Goal: Task Accomplishment & Management: Use online tool/utility

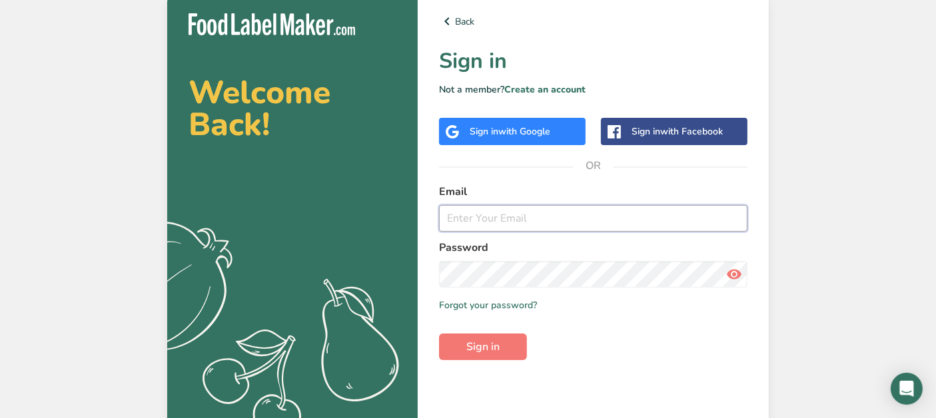
type input "jordanthackerconsulting@gmail.com"
click at [488, 345] on span "Sign in" at bounding box center [482, 347] width 33 height 16
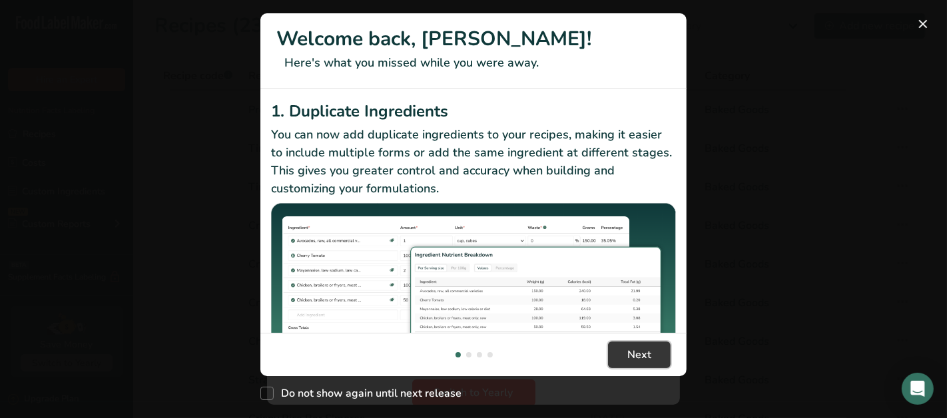
click at [643, 348] on span "Next" at bounding box center [639, 355] width 24 height 16
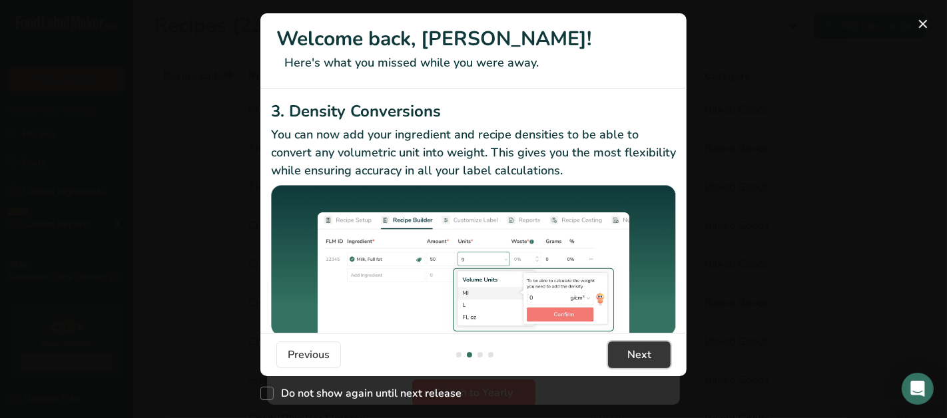
click at [641, 358] on span "Next" at bounding box center [639, 355] width 24 height 16
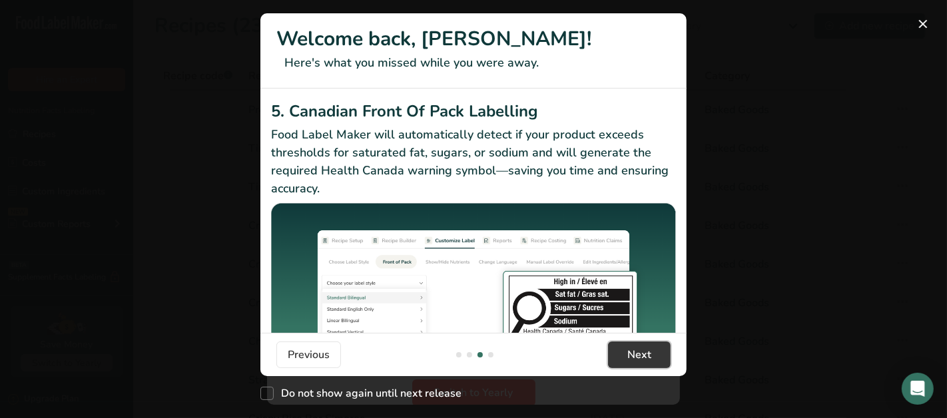
click at [641, 358] on span "Next" at bounding box center [639, 355] width 24 height 16
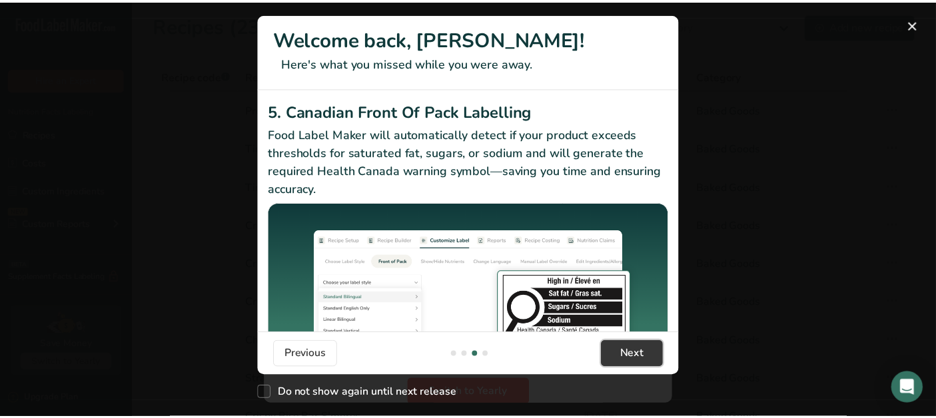
scroll to position [0, 1279]
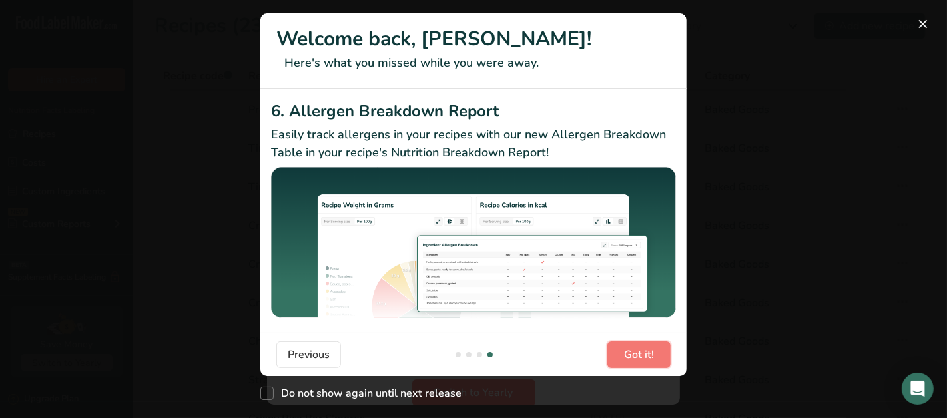
click at [639, 358] on span "Got it!" at bounding box center [639, 355] width 30 height 16
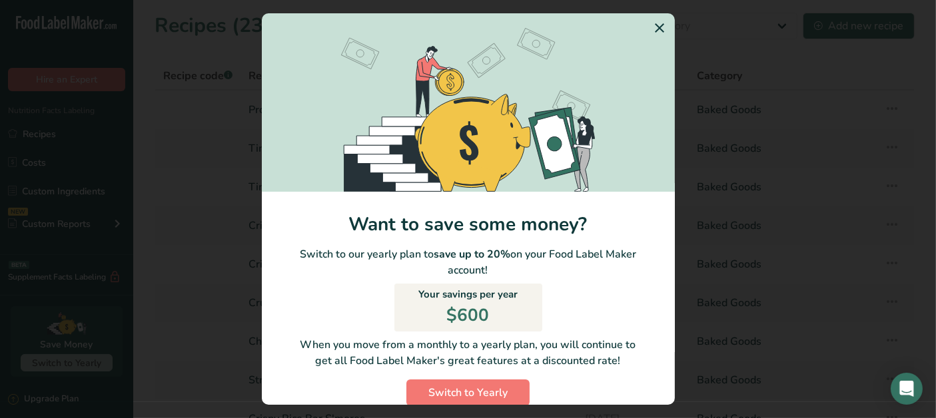
click at [652, 23] on icon "Switch to Yearly Modal" at bounding box center [660, 28] width 16 height 24
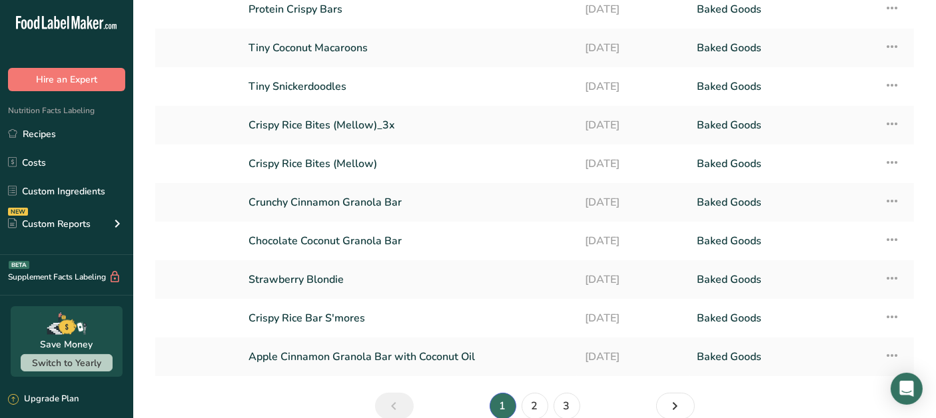
scroll to position [165, 0]
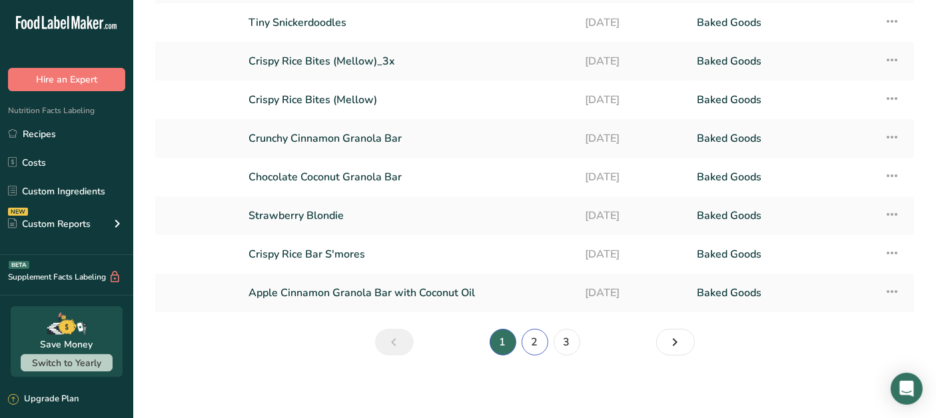
click at [540, 338] on link "2" at bounding box center [535, 342] width 27 height 27
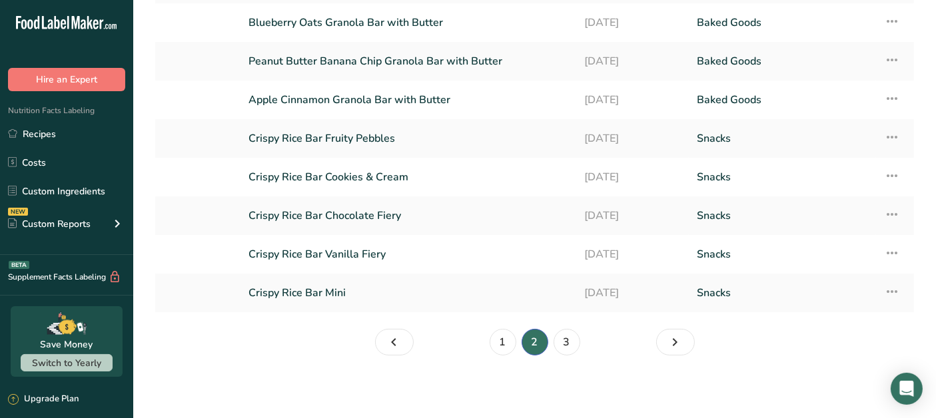
click at [382, 173] on link "Crispy Rice Bar Cookies & Cream" at bounding box center [408, 177] width 320 height 28
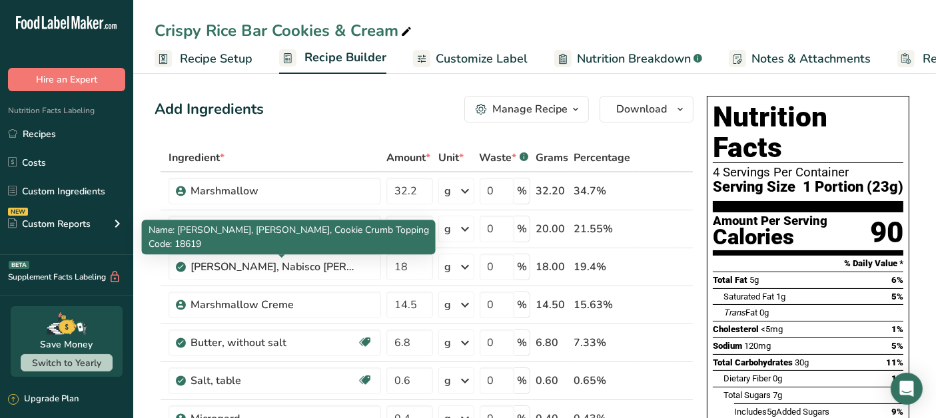
click at [226, 265] on div "[PERSON_NAME], Nabisco [PERSON_NAME], Cookie Crumb Topping" at bounding box center [274, 267] width 167 height 16
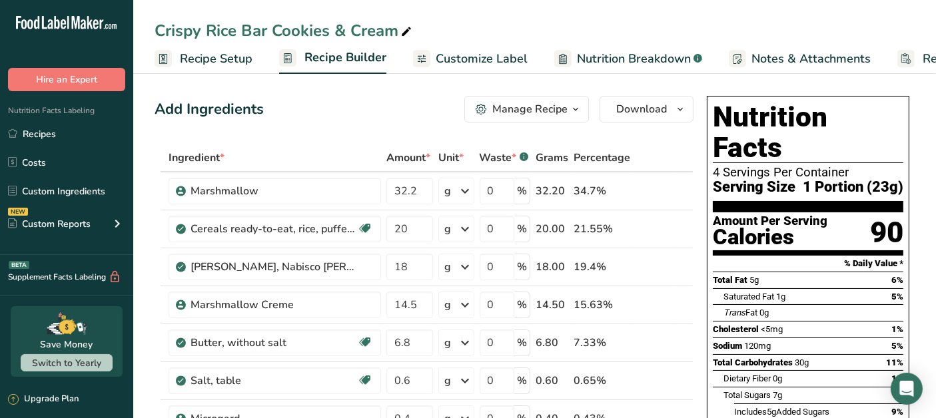
click at [233, 266] on div "[PERSON_NAME], Nabisco [PERSON_NAME], Cookie Crumb Topping" at bounding box center [274, 267] width 167 height 16
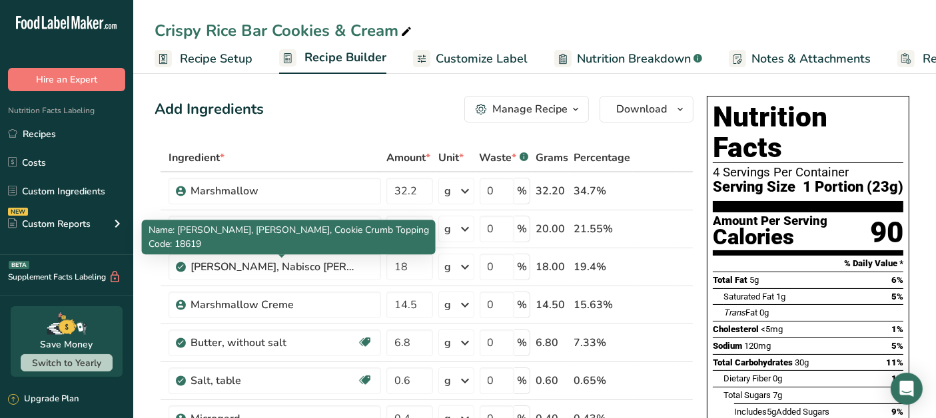
click at [352, 264] on div "[PERSON_NAME], Nabisco [PERSON_NAME], Cookie Crumb Topping" at bounding box center [274, 267] width 167 height 16
click at [248, 268] on div "[PERSON_NAME], Nabisco [PERSON_NAME], Cookie Crumb Topping" at bounding box center [274, 267] width 167 height 16
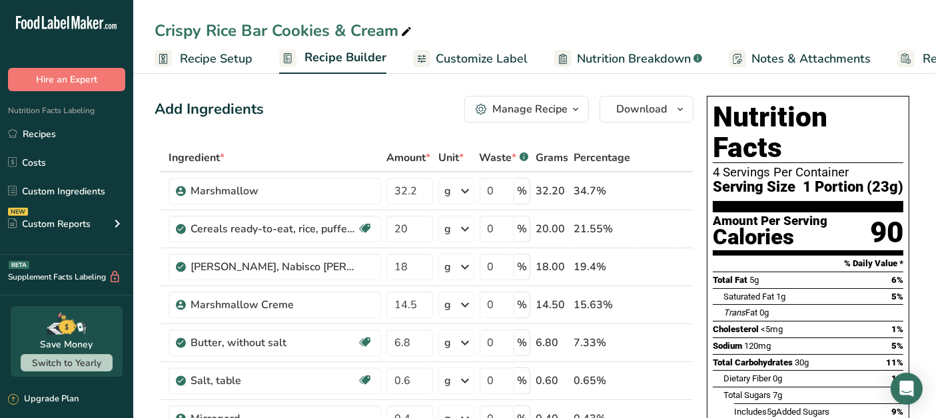
click at [626, 270] on div "19.4%" at bounding box center [602, 267] width 57 height 16
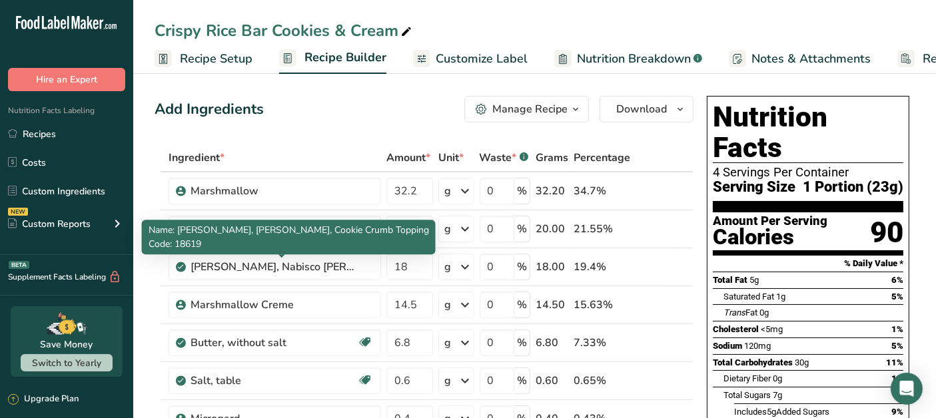
click at [292, 269] on div "[PERSON_NAME], Nabisco [PERSON_NAME], Cookie Crumb Topping" at bounding box center [274, 267] width 167 height 16
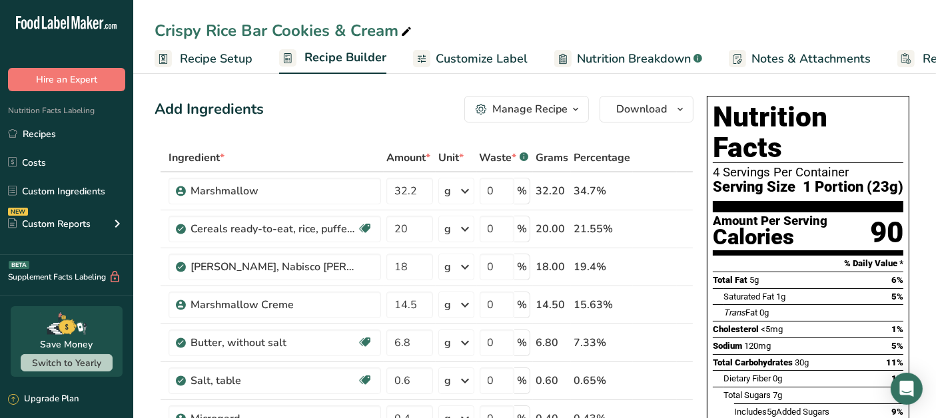
click at [342, 261] on div "[PERSON_NAME], Nabisco [PERSON_NAME], Cookie Crumb Topping" at bounding box center [274, 267] width 167 height 16
click at [669, 268] on icon at bounding box center [665, 267] width 9 height 14
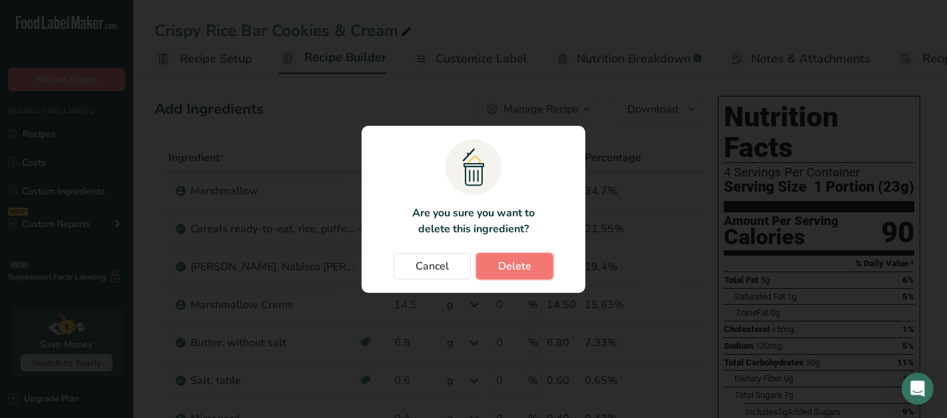
click at [510, 268] on span "Delete" at bounding box center [514, 266] width 33 height 16
type input "14.5"
type input "6.8"
type input "0.6"
type input "0.4"
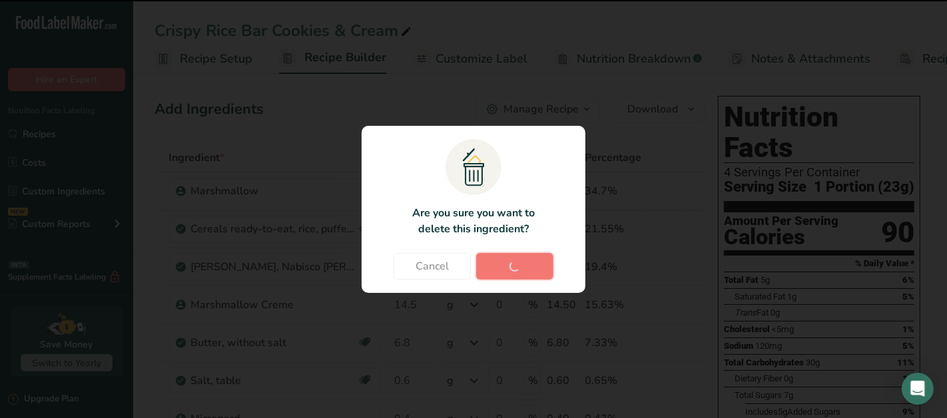
type input "0.3"
type input "0"
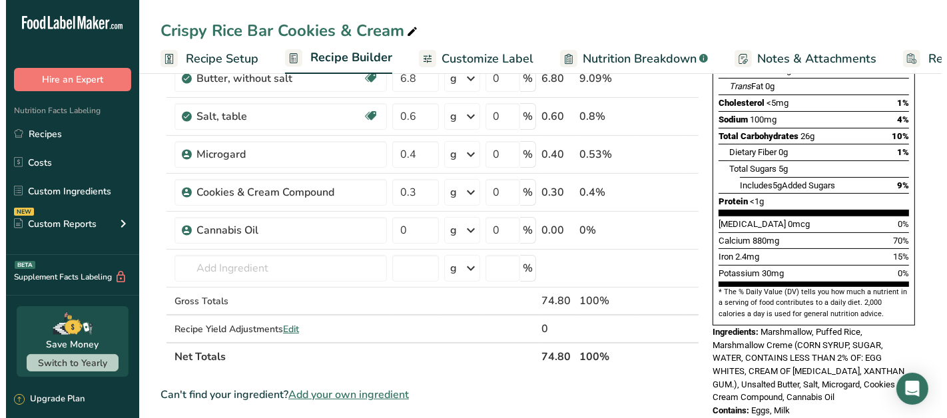
scroll to position [222, 0]
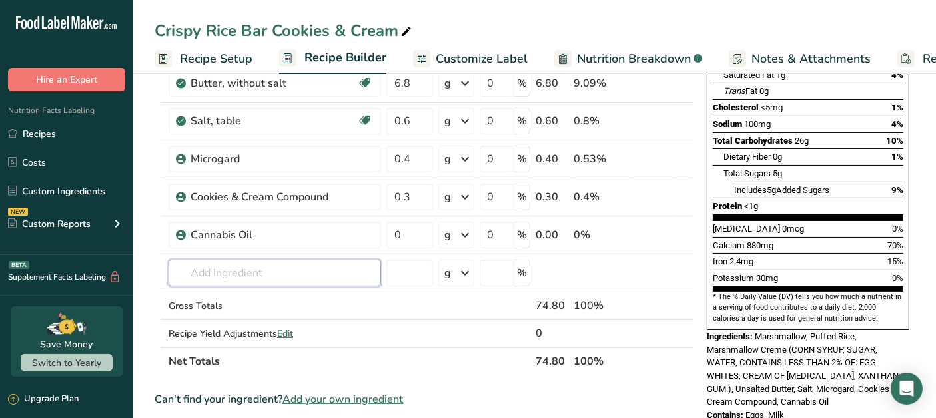
click at [230, 269] on input "text" at bounding box center [275, 273] width 212 height 27
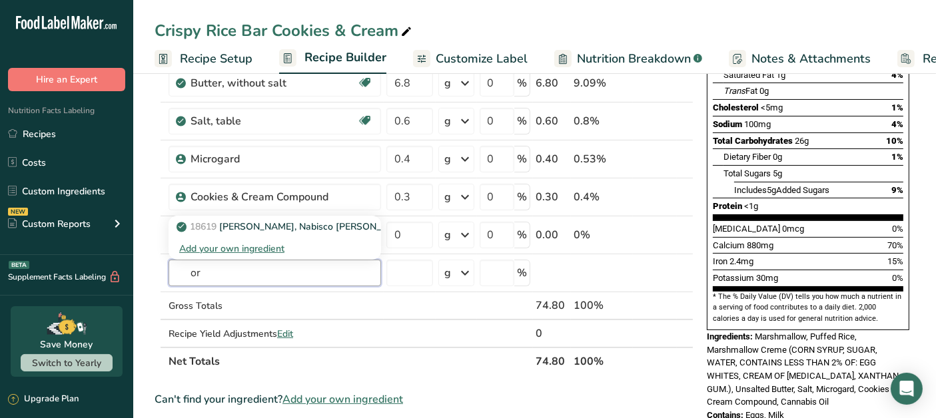
type input "o"
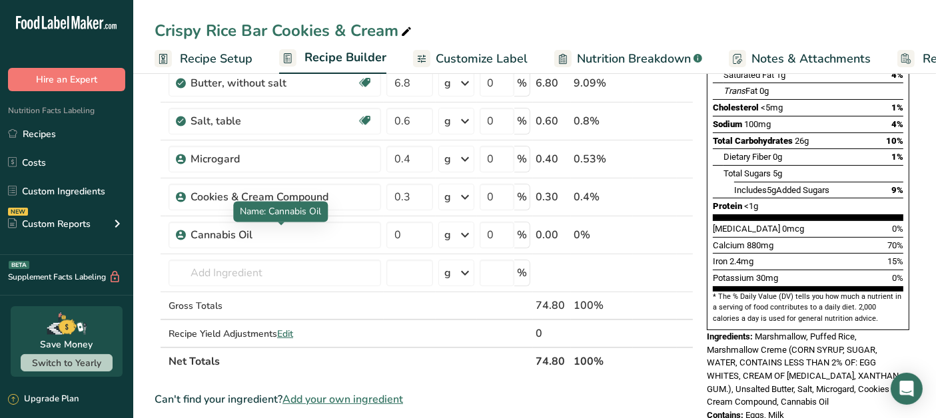
click at [234, 231] on div "Cannabis Oil" at bounding box center [274, 235] width 167 height 16
click at [233, 232] on div "Cannabis Oil" at bounding box center [274, 235] width 167 height 16
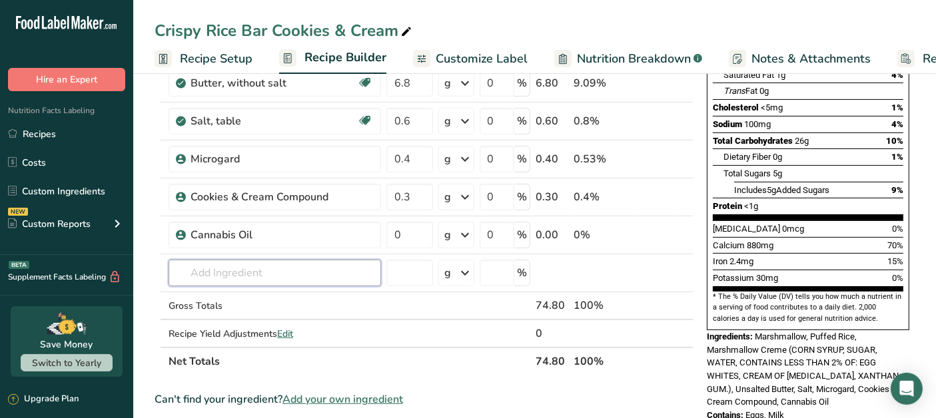
click at [254, 273] on input "text" at bounding box center [275, 273] width 212 height 27
click at [230, 275] on input "text" at bounding box center [275, 273] width 212 height 27
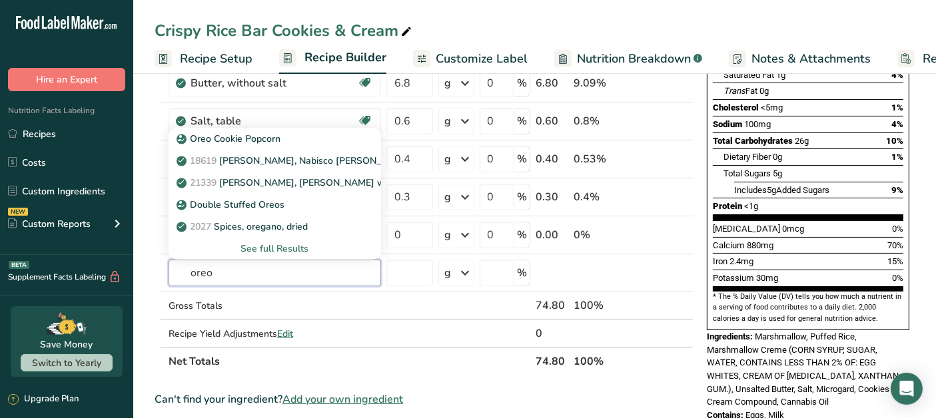
type input "oreo"
click at [297, 244] on div "See full Results" at bounding box center [274, 249] width 191 height 14
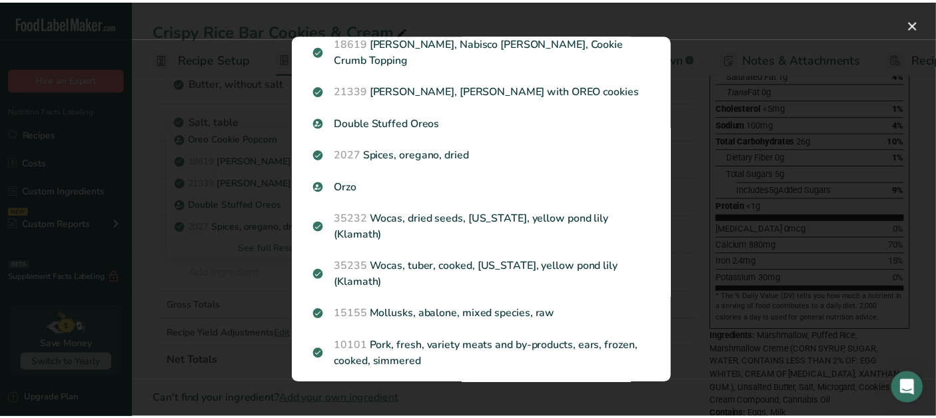
scroll to position [0, 0]
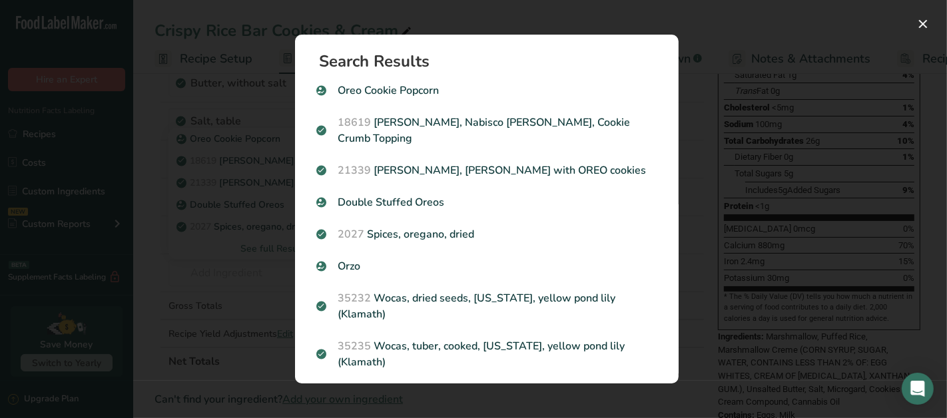
click at [207, 271] on div "Search results modal" at bounding box center [473, 209] width 947 height 418
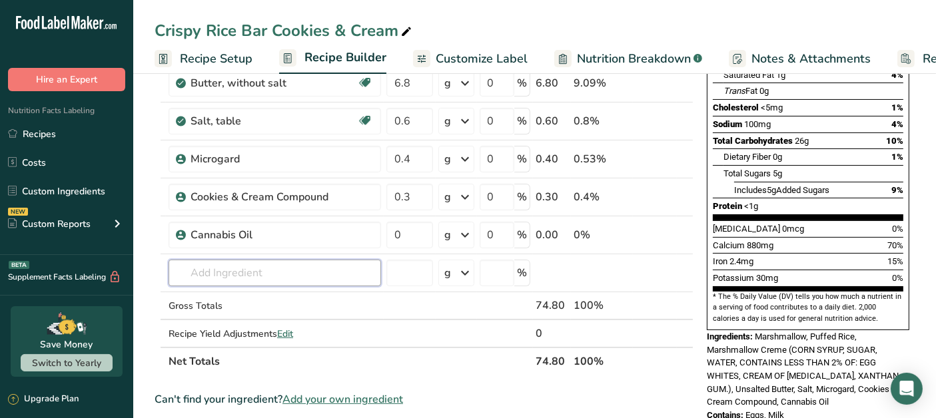
click at [251, 275] on input "text" at bounding box center [275, 273] width 212 height 27
type input "oreo cookie pieces"
click at [263, 250] on div "Add your own ingredient" at bounding box center [274, 249] width 191 height 14
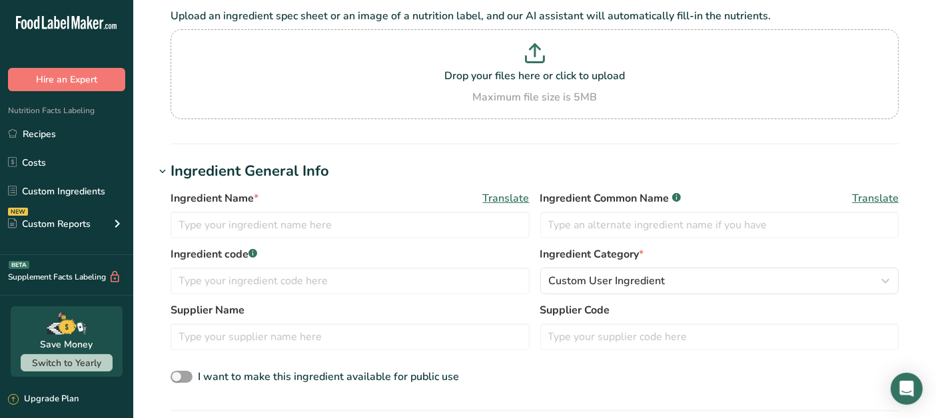
scroll to position [148, 0]
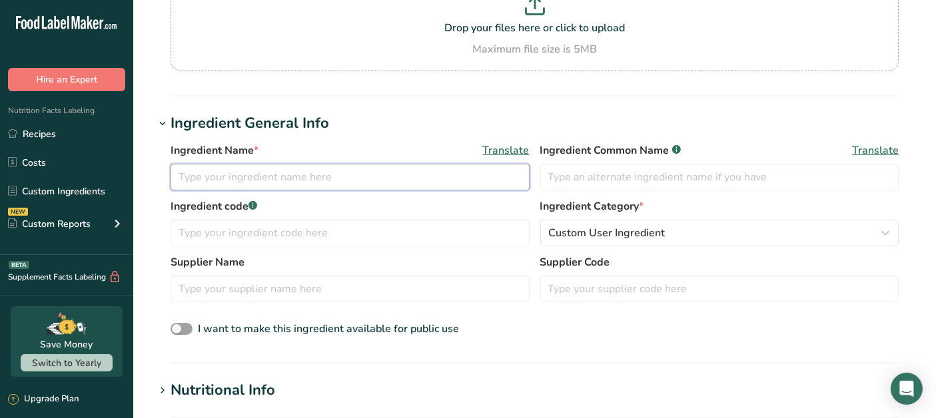
click at [322, 170] on input "text" at bounding box center [350, 177] width 359 height 27
type input "O"
click at [278, 179] on input "Nabisco Oreo cookie pieces" at bounding box center [350, 177] width 359 height 27
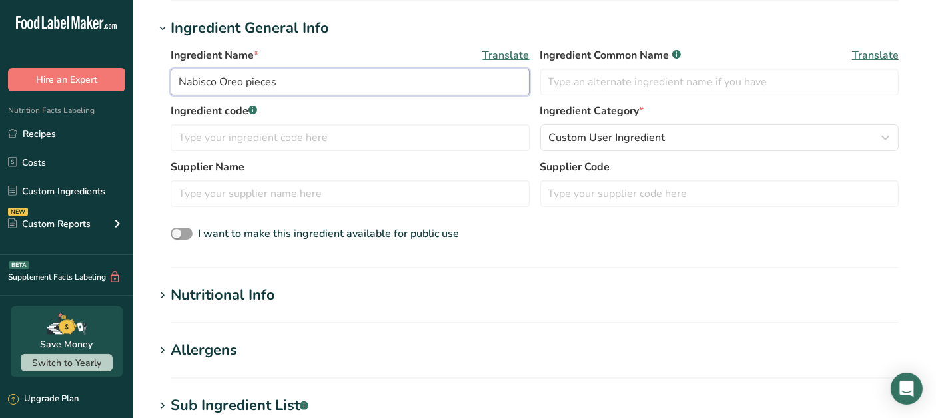
scroll to position [296, 0]
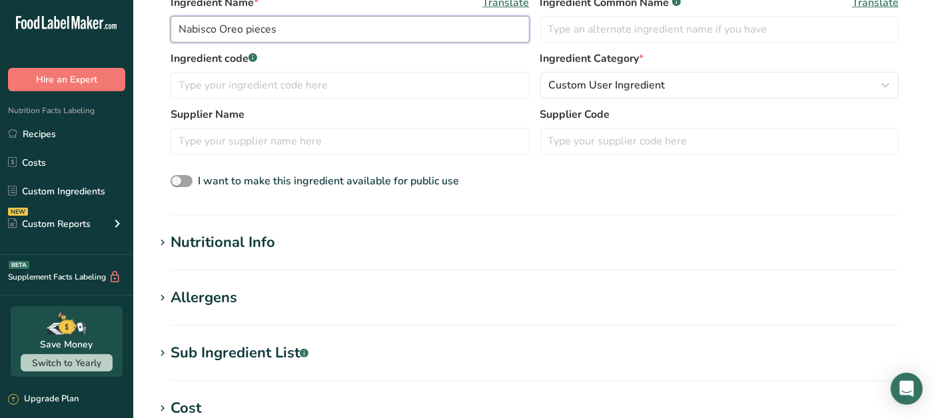
type input "Nabisco Oreo pieces"
click at [694, 140] on input "text" at bounding box center [719, 141] width 359 height 27
click at [609, 141] on input "text" at bounding box center [719, 141] width 359 height 27
paste input "00019320000737"
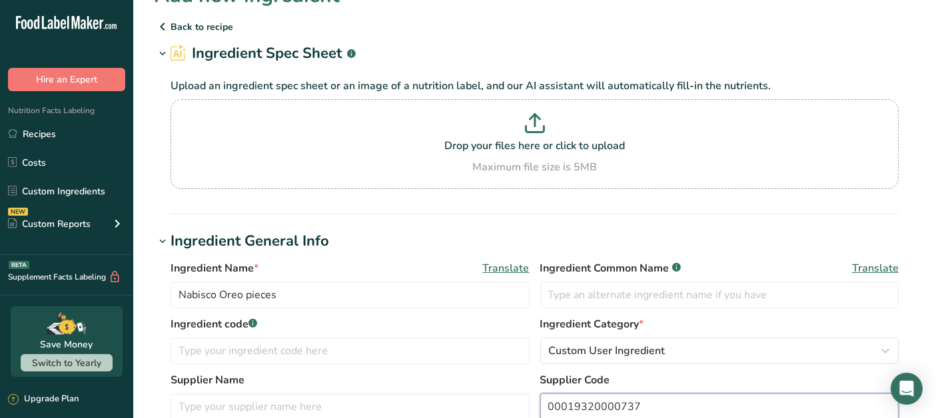
scroll to position [0, 0]
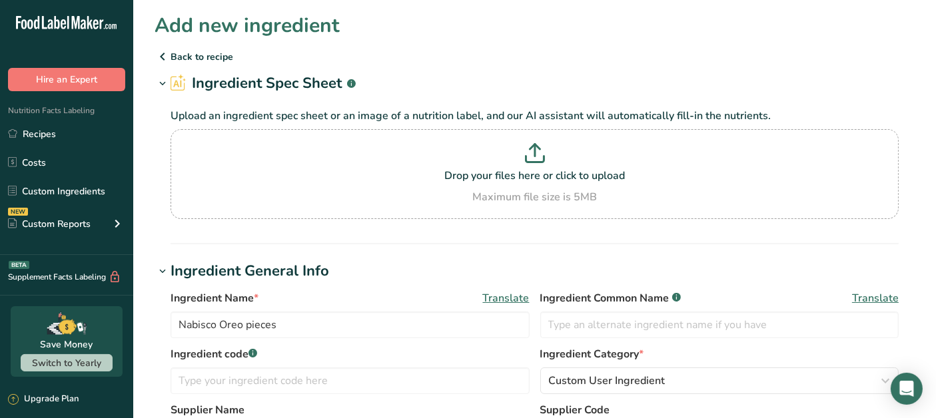
type input "00019320000737"
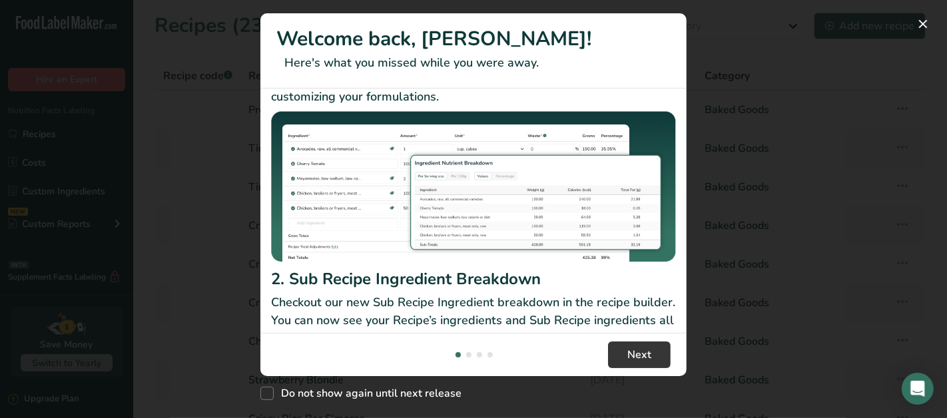
scroll to position [268, 0]
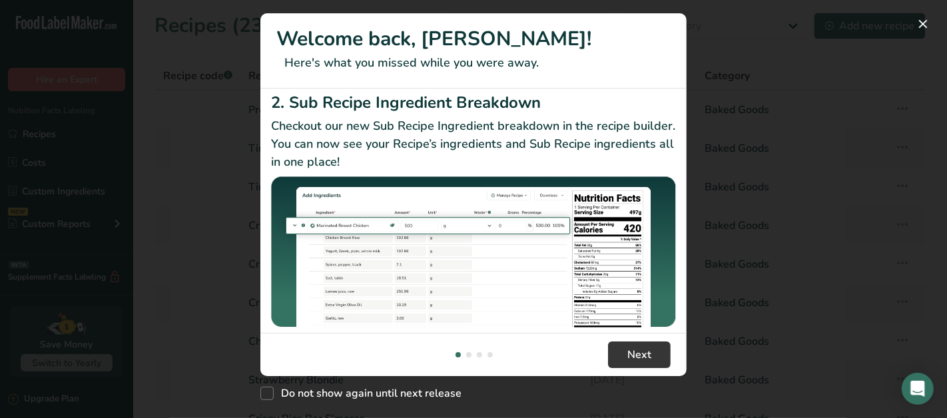
click at [276, 390] on span "Do not show again until next release" at bounding box center [368, 393] width 188 height 13
click at [269, 390] on input "Do not show again until next release" at bounding box center [264, 394] width 9 height 9
checkbox input "true"
click at [664, 359] on button "Next" at bounding box center [639, 355] width 63 height 27
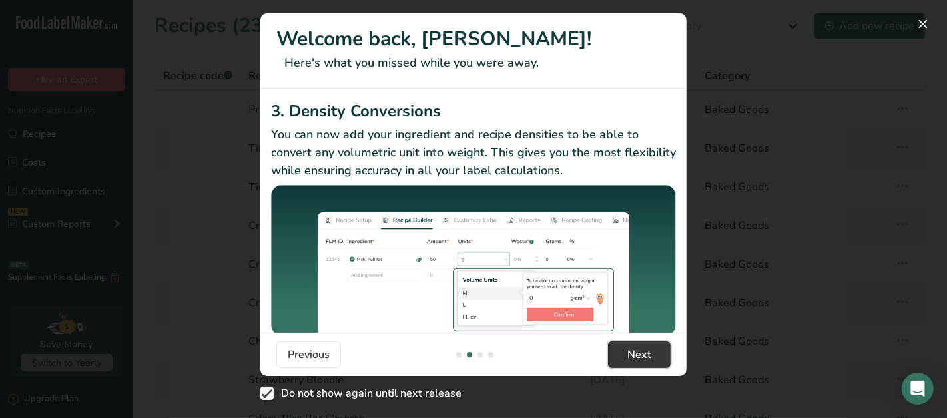
click at [665, 359] on button "Next" at bounding box center [639, 355] width 63 height 27
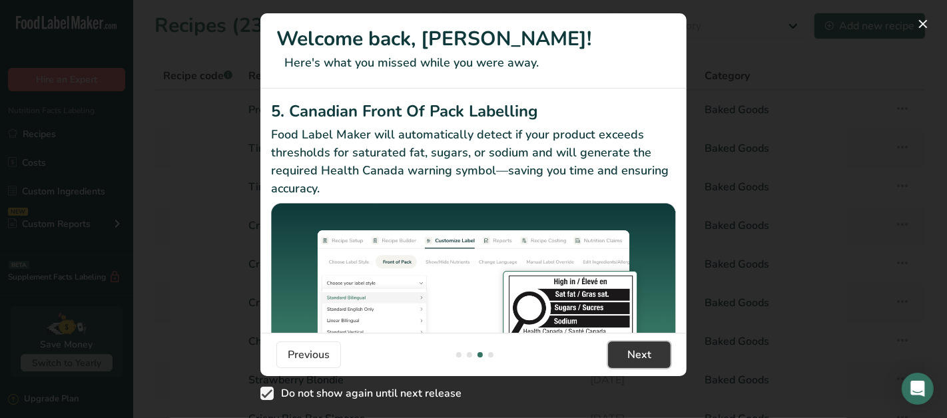
click at [665, 359] on button "Next" at bounding box center [639, 355] width 63 height 27
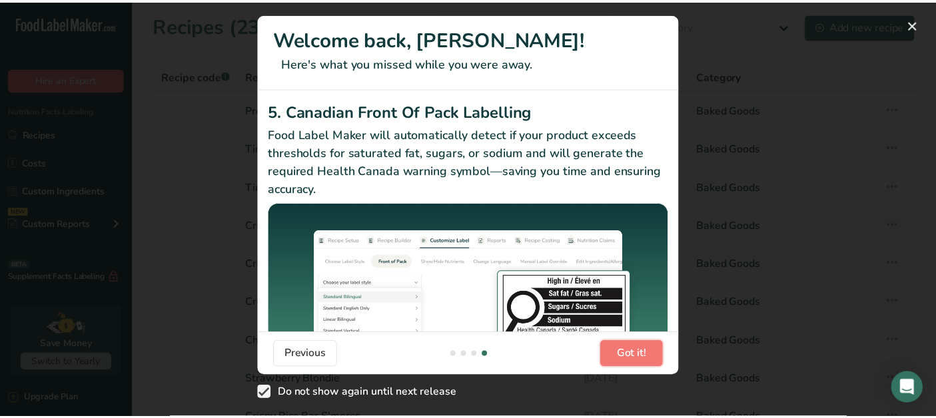
scroll to position [0, 1279]
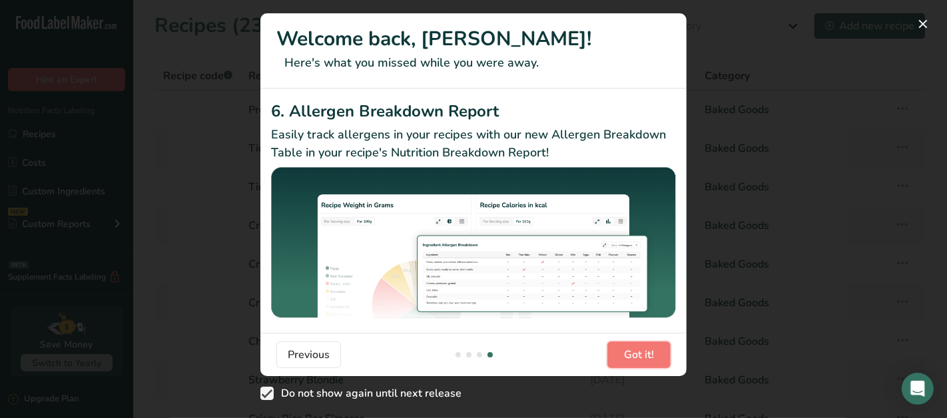
click at [665, 359] on button "Got it!" at bounding box center [639, 355] width 63 height 27
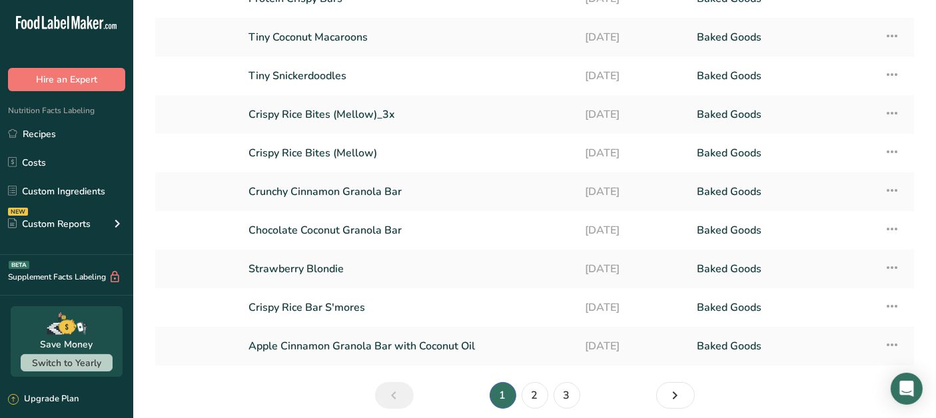
scroll to position [165, 0]
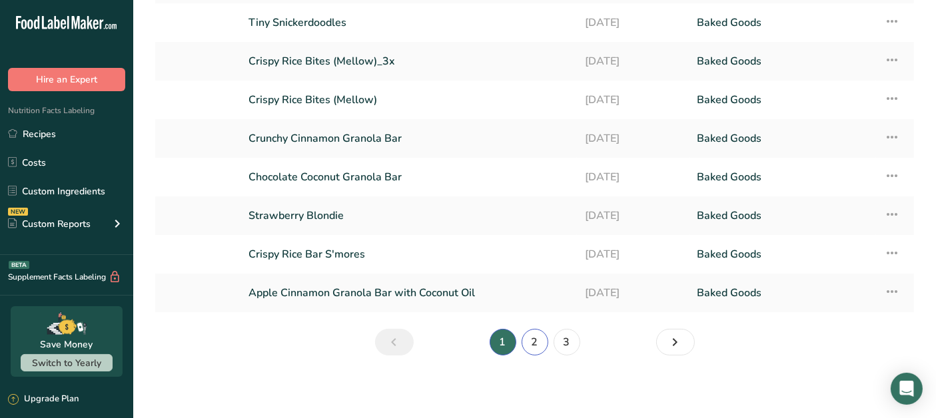
click at [528, 347] on link "2" at bounding box center [535, 342] width 27 height 27
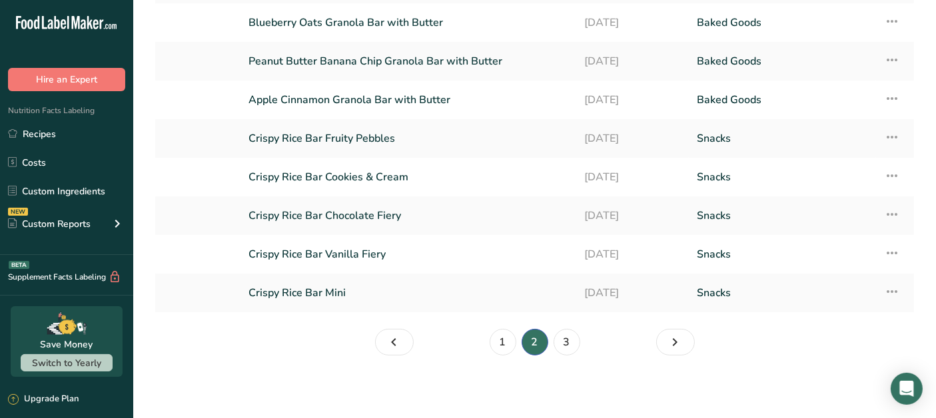
click at [390, 176] on link "Crispy Rice Bar Cookies & Cream" at bounding box center [408, 177] width 320 height 28
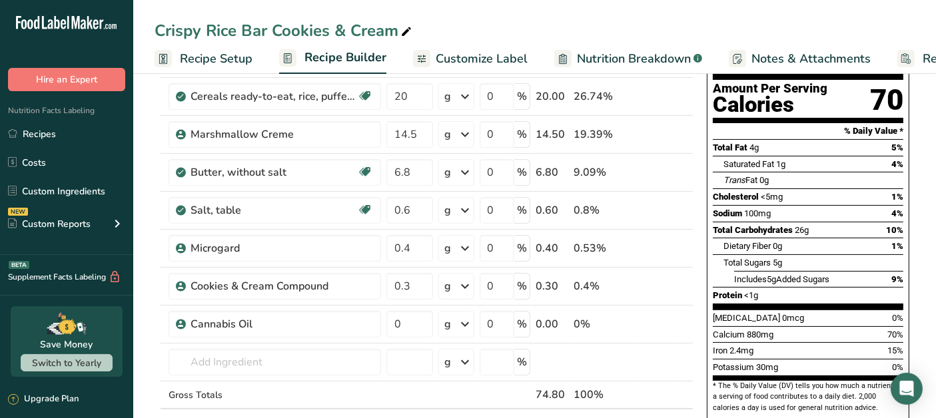
scroll to position [148, 0]
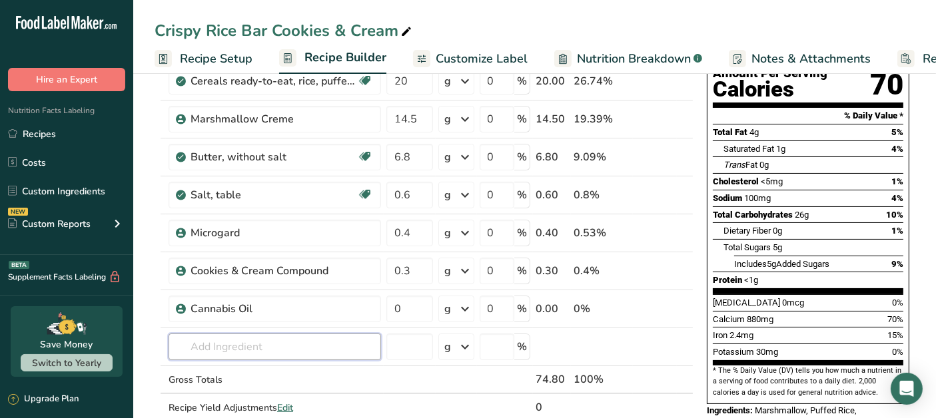
click at [282, 356] on input "text" at bounding box center [275, 347] width 212 height 27
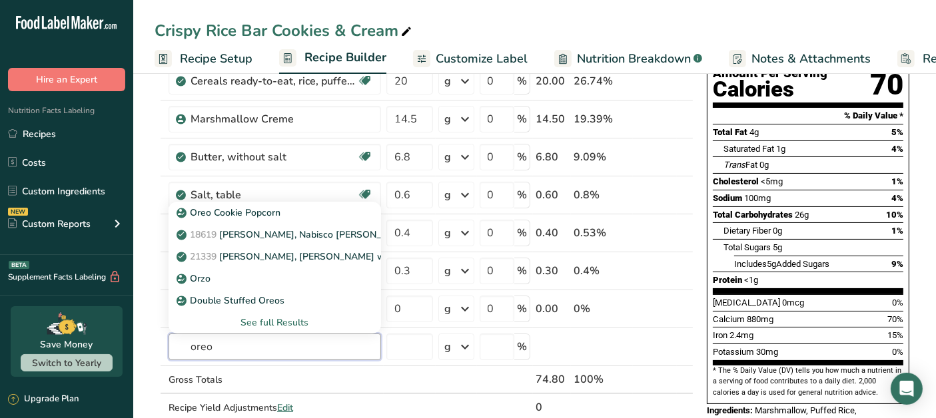
type input "oreo"
click at [307, 237] on p "18619 Nabisco, Nabisco Oreo Crunchies, Cookie Crumb Topping" at bounding box center [345, 235] width 332 height 14
type input "[PERSON_NAME], Nabisco [PERSON_NAME], Cookie Crumb Topping"
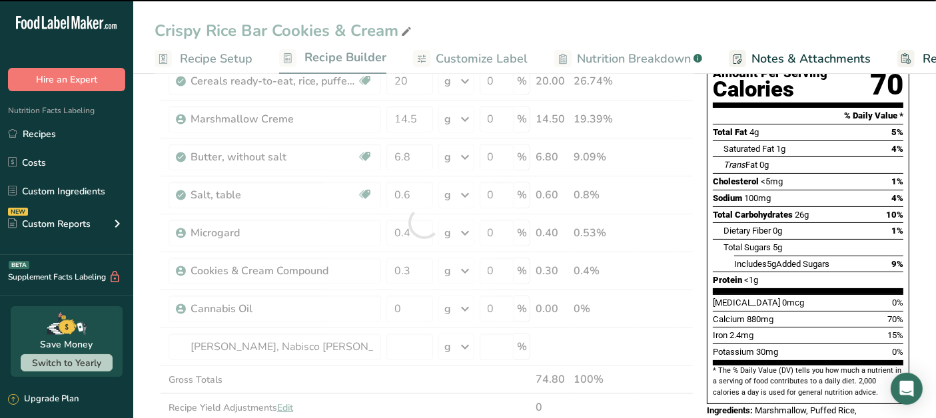
type input "0"
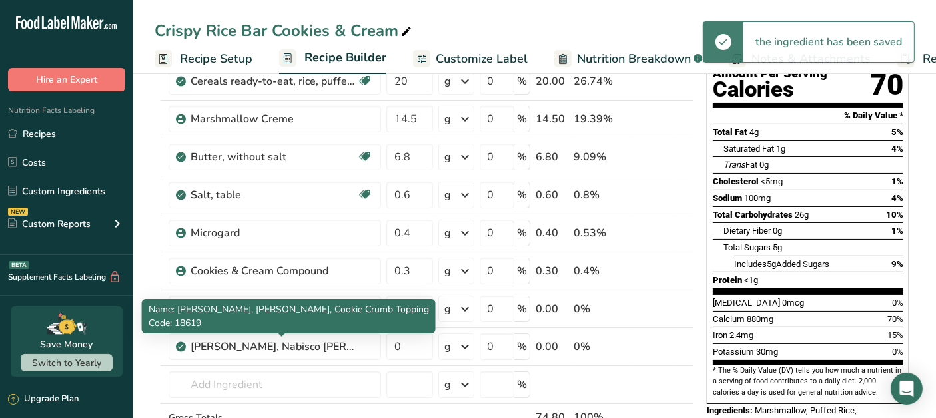
click at [276, 345] on div "[PERSON_NAME], Nabisco [PERSON_NAME], Cookie Crumb Topping" at bounding box center [274, 347] width 167 height 16
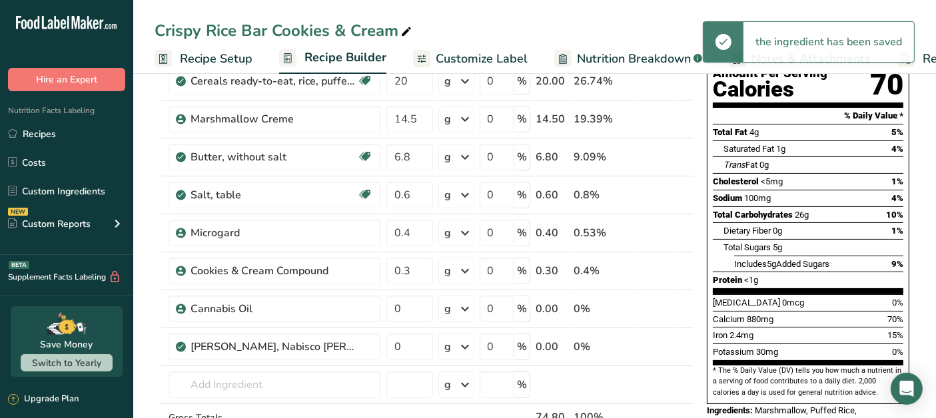
drag, startPoint x: 273, startPoint y: 340, endPoint x: 281, endPoint y: 340, distance: 8.0
click at [278, 340] on div "[PERSON_NAME], Nabisco [PERSON_NAME], Cookie Crumb Topping" at bounding box center [274, 347] width 167 height 16
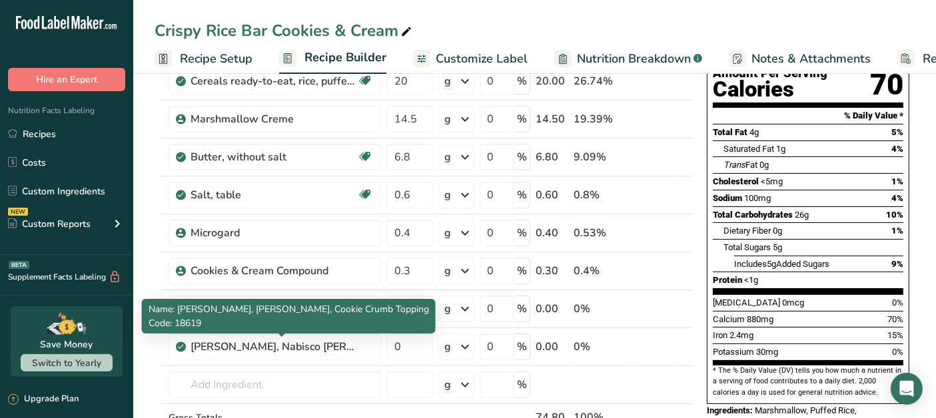
click at [300, 346] on div "[PERSON_NAME], Nabisco [PERSON_NAME], Cookie Crumb Topping" at bounding box center [274, 347] width 167 height 16
click at [269, 345] on div "[PERSON_NAME], Nabisco [PERSON_NAME], Cookie Crumb Topping" at bounding box center [274, 347] width 167 height 16
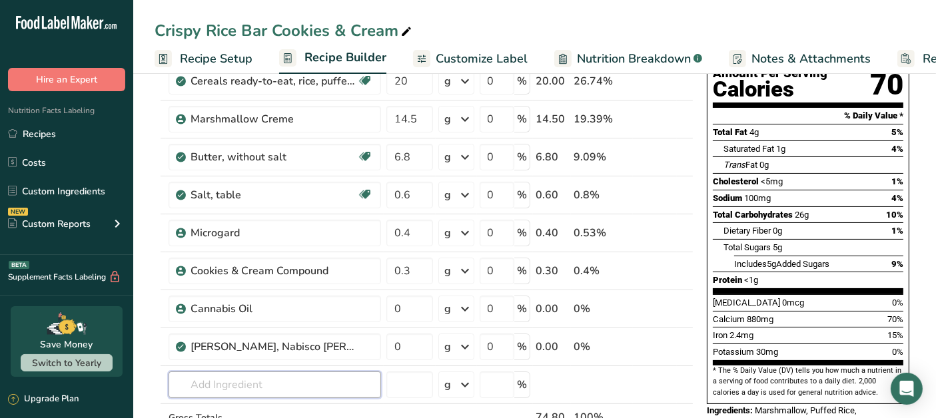
click at [312, 387] on input "text" at bounding box center [275, 385] width 212 height 27
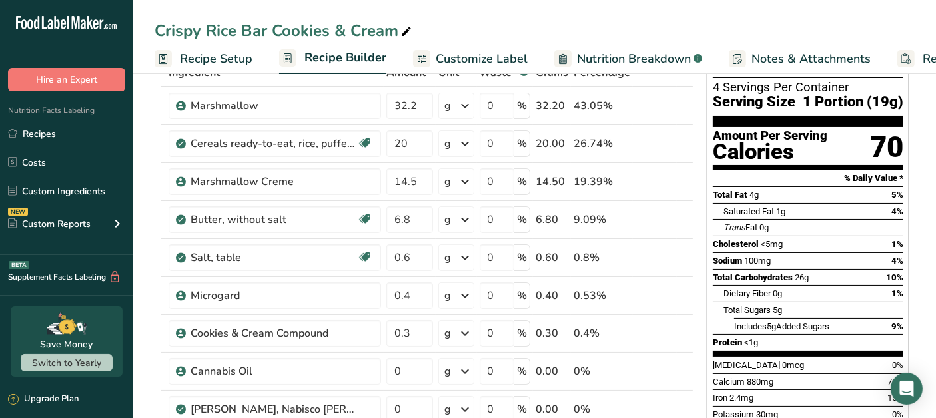
scroll to position [0, 0]
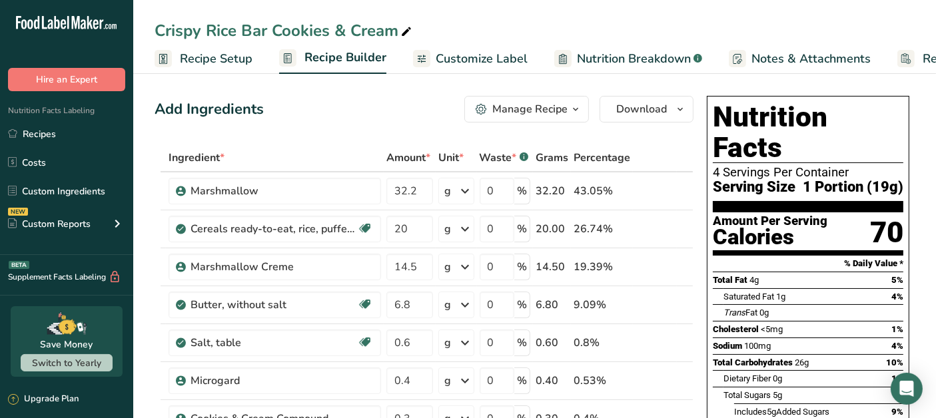
click at [479, 69] on link "Customize Label" at bounding box center [470, 59] width 115 height 30
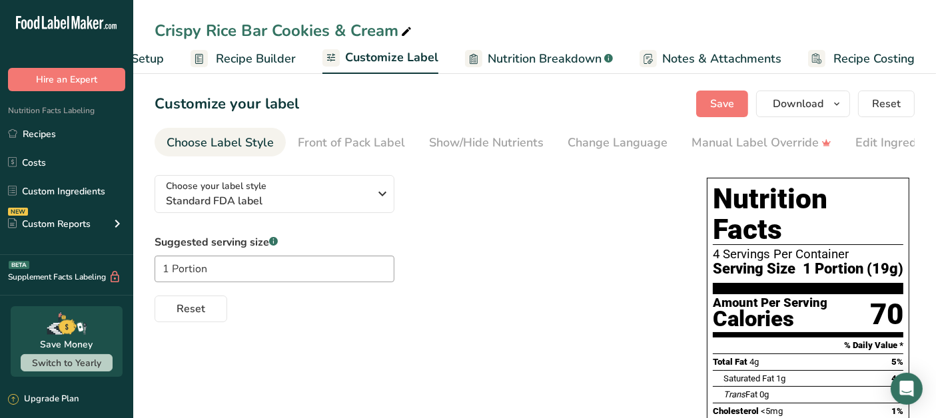
click at [754, 138] on div "Manual Label Override" at bounding box center [761, 143] width 140 height 18
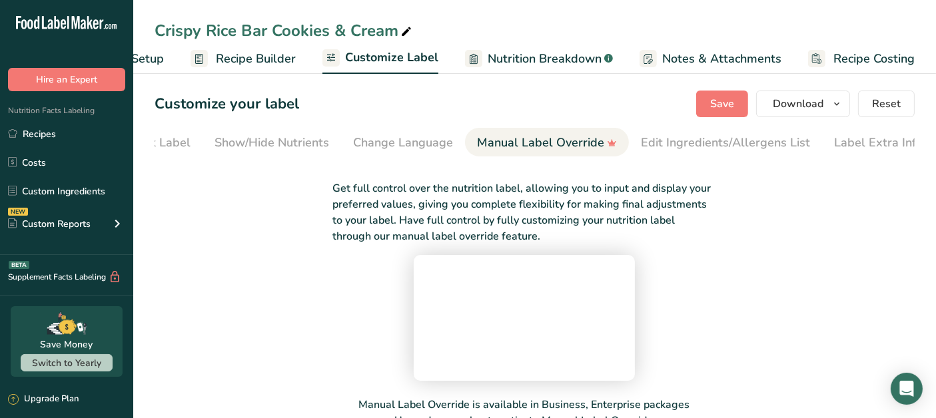
scroll to position [0, 223]
click at [741, 141] on div "Edit Ingredients/Allergens List" at bounding box center [716, 143] width 169 height 18
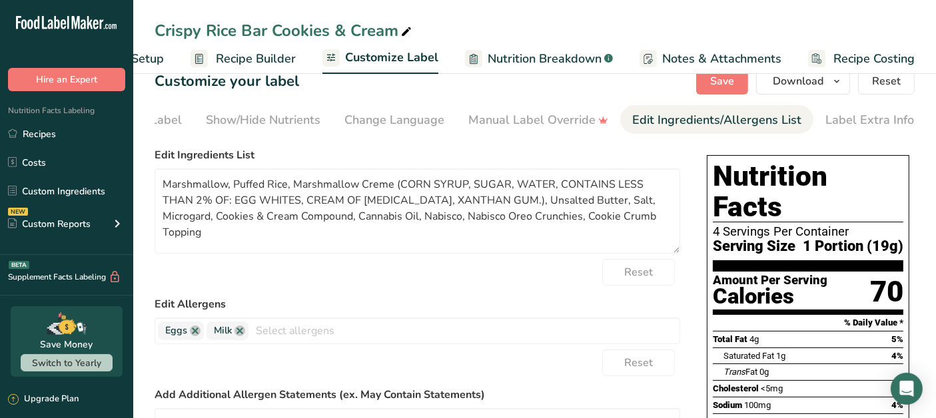
scroll to position [0, 0]
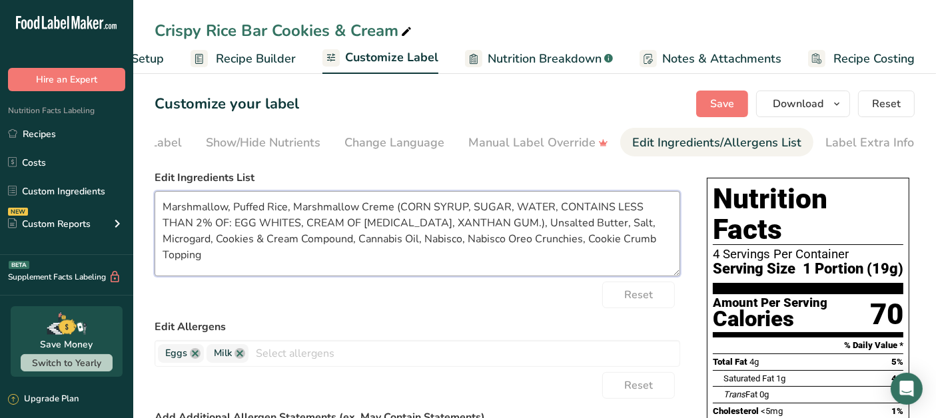
click at [402, 244] on textarea "Marshmallow, Puffed Rice, Marshmallow Creme (CORN SYRUP, SUGAR, WATER, CONTAINS…" at bounding box center [418, 233] width 526 height 85
click at [551, 246] on textarea "Marshmallow, Puffed Rice, Marshmallow Creme (CORN SYRUP, SUGAR, WATER, CONTAINS…" at bounding box center [418, 233] width 526 height 85
click at [442, 244] on textarea "Marshmallow, Puffed Rice, Marshmallow Creme (CORN SYRUP, SUGAR, WATER, CONTAINS…" at bounding box center [418, 233] width 526 height 85
type textarea "Marshmallow, Puffed Rice, Marshmallow Creme (CORN SYRUP, SUGAR, WATER, CONTAINS…"
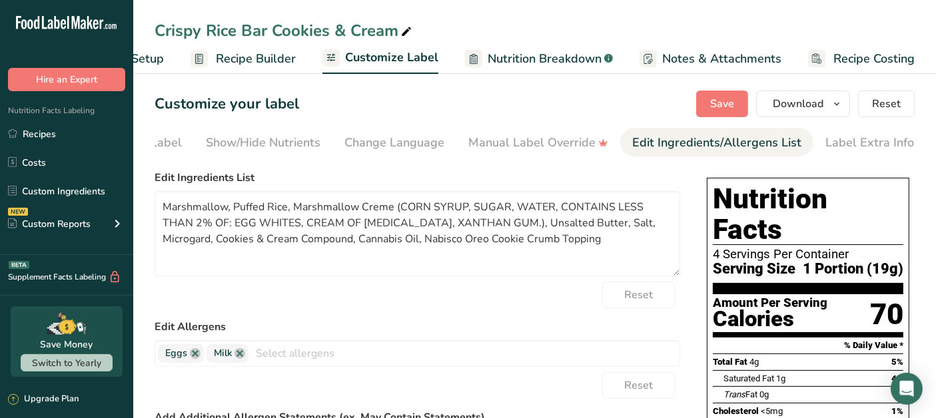
click at [480, 301] on div "Reset" at bounding box center [418, 295] width 526 height 27
click at [734, 105] on span "Save" at bounding box center [722, 104] width 24 height 16
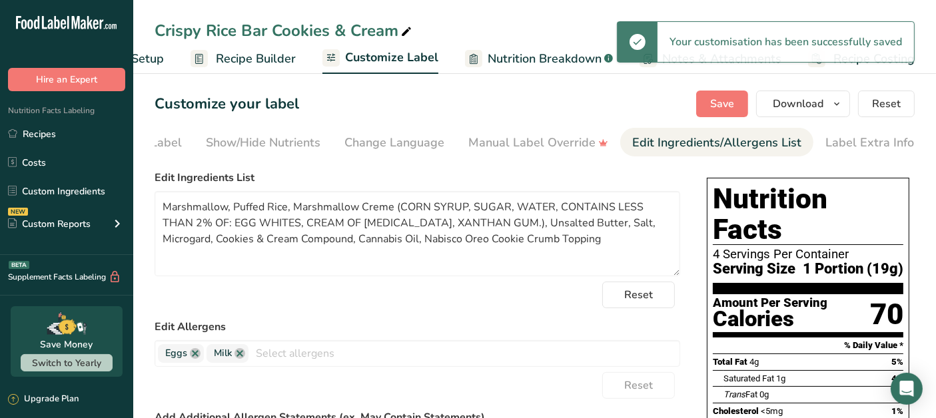
click at [156, 151] on div "Front of Pack Label" at bounding box center [128, 143] width 107 height 18
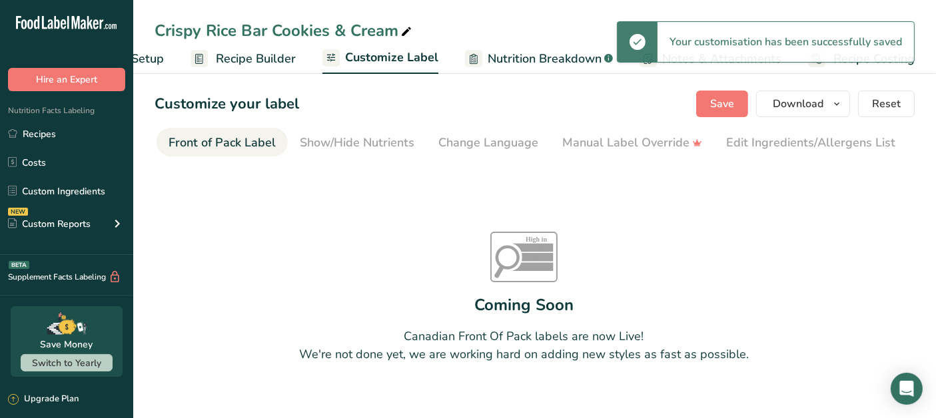
click at [367, 141] on div "Show/Hide Nutrients" at bounding box center [357, 143] width 115 height 18
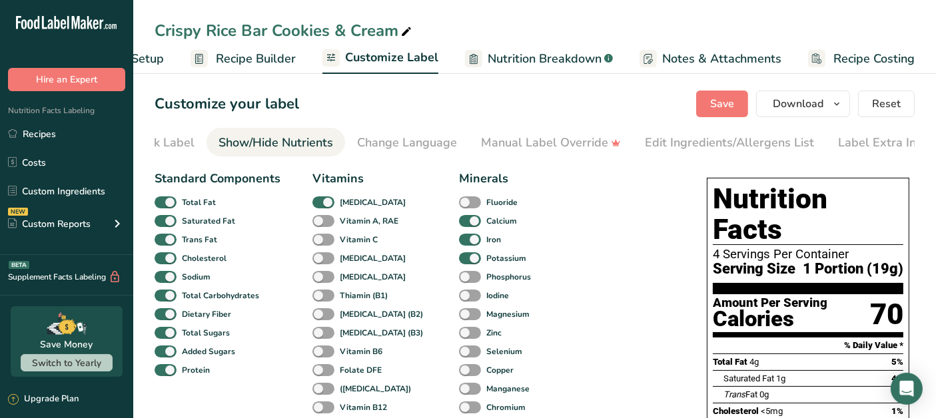
scroll to position [0, 223]
click at [269, 64] on span "Recipe Builder" at bounding box center [256, 59] width 80 height 18
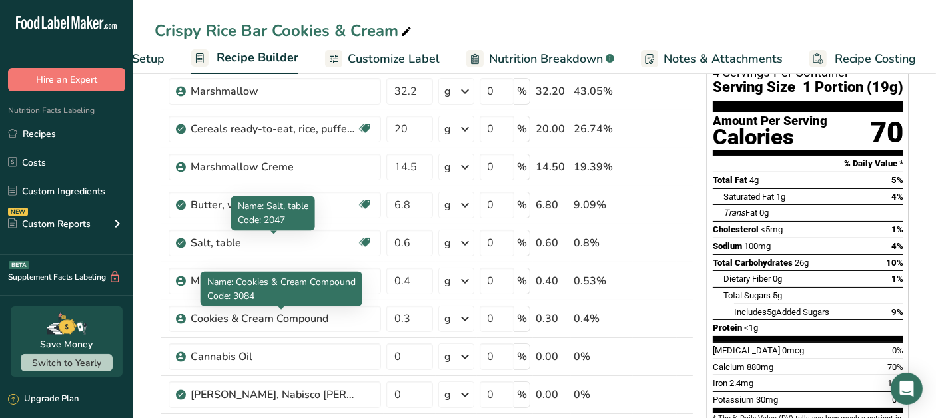
scroll to position [148, 0]
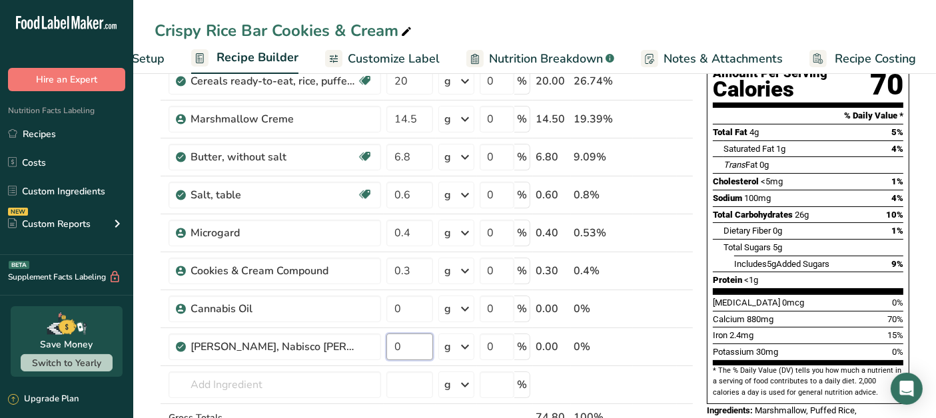
click at [406, 340] on input "0" at bounding box center [409, 347] width 47 height 27
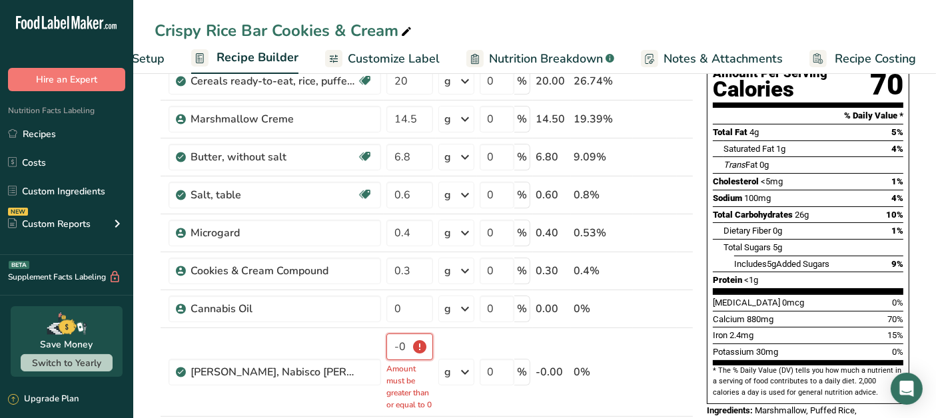
click at [409, 348] on input "-0.000002" at bounding box center [409, 347] width 47 height 27
click at [405, 340] on input "-0.000002" at bounding box center [409, 347] width 47 height 27
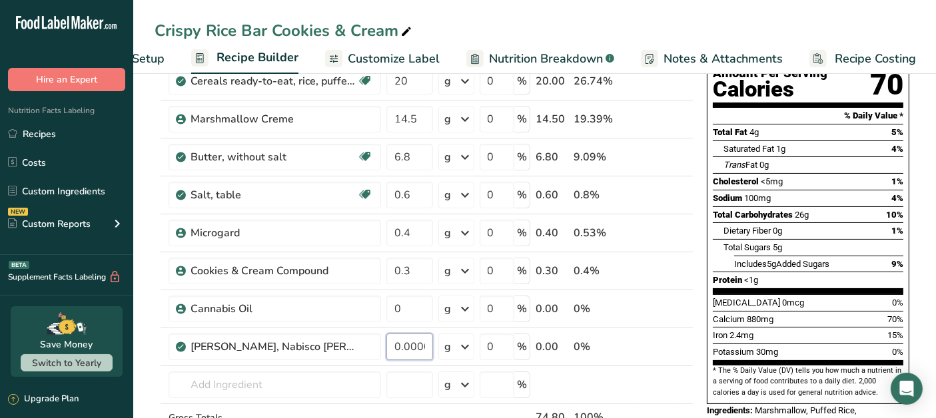
scroll to position [0, 15]
type input "0"
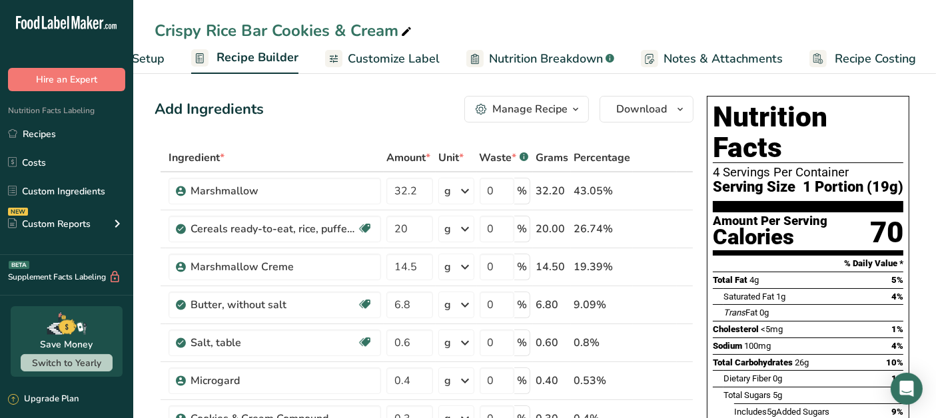
click at [492, 103] on div "Manage Recipe" at bounding box center [522, 109] width 92 height 16
type input "0"
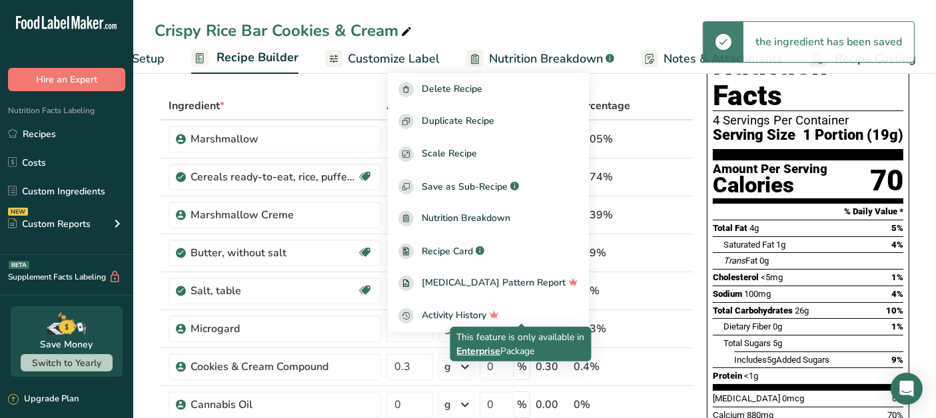
scroll to position [74, 0]
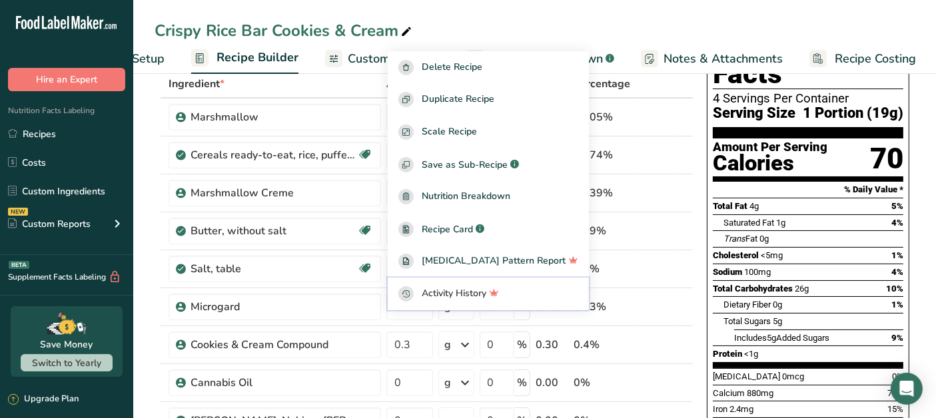
click at [479, 297] on span "Activity History" at bounding box center [454, 293] width 65 height 15
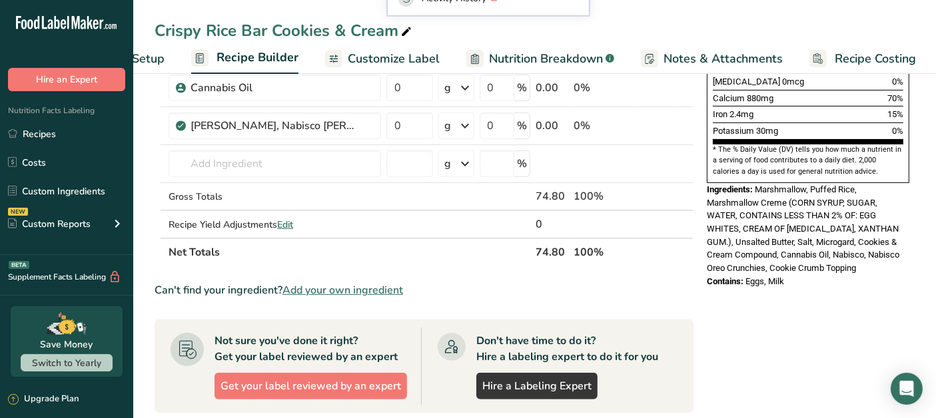
scroll to position [370, 0]
click at [788, 322] on div "Nutrition Facts 4 Servings Per Container Serving Size 1 Portion (19g) Amount Pe…" at bounding box center [807, 218] width 213 height 995
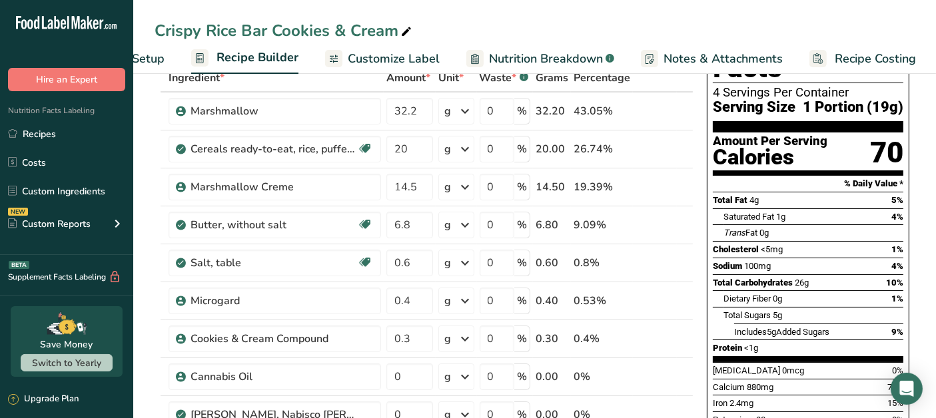
scroll to position [222, 0]
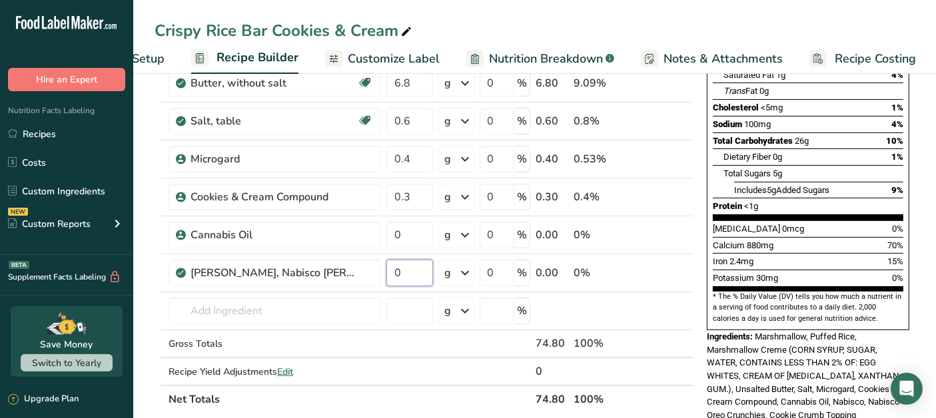
click at [413, 269] on input "0" at bounding box center [409, 273] width 47 height 27
type input "18"
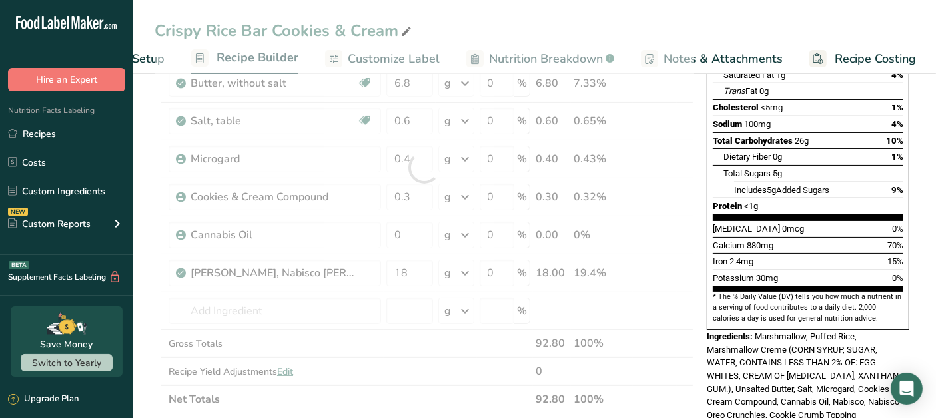
click at [672, 353] on div "Ingredient * Amount * Unit * Waste * .a-a{fill:#347362;}.b-a{fill:#fff;} Grams …" at bounding box center [424, 168] width 539 height 492
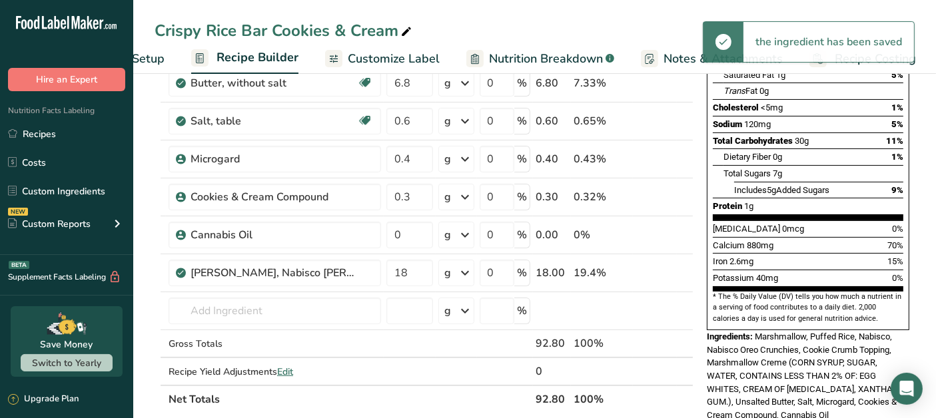
click at [683, 264] on icon at bounding box center [685, 265] width 16 height 10
type input "18"
type input "0"
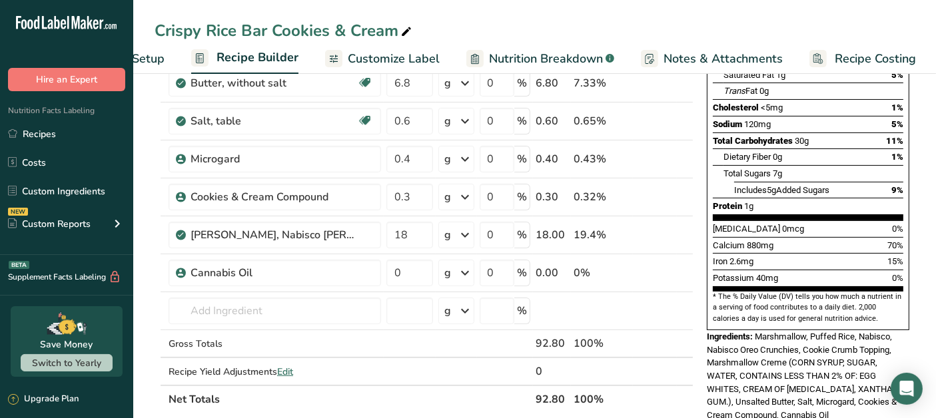
click at [681, 229] on icon at bounding box center [685, 227] width 16 height 10
type input "18"
type input "0.3"
click at [691, 191] on icon at bounding box center [685, 190] width 16 height 10
type input "18"
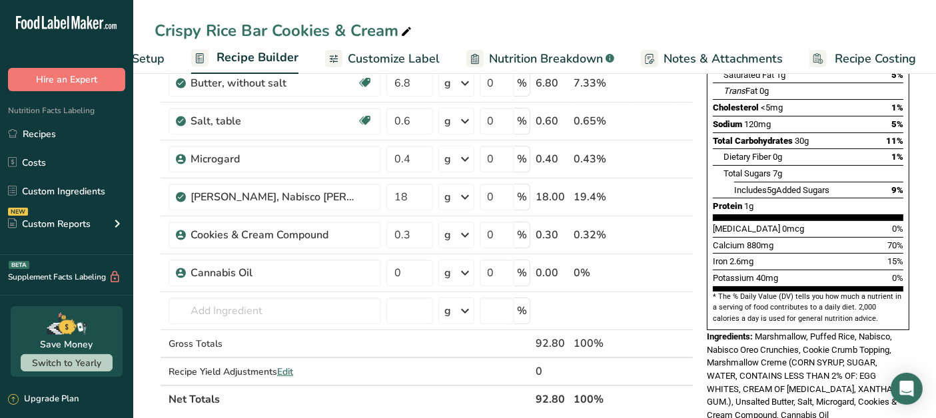
type input "0.4"
click at [685, 149] on icon at bounding box center [685, 152] width 16 height 10
type input "18"
type input "0.6"
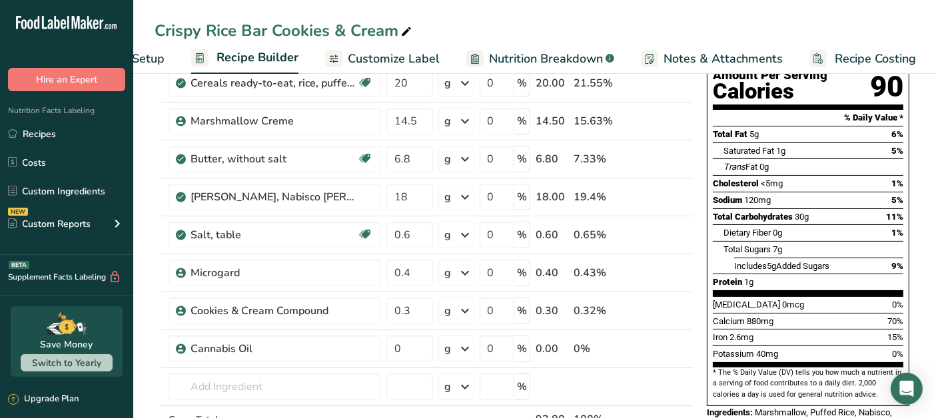
scroll to position [74, 0]
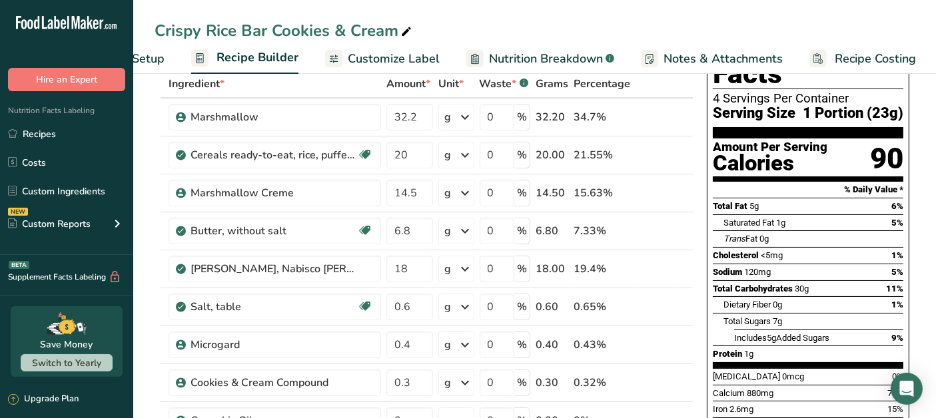
click at [685, 261] on icon at bounding box center [685, 261] width 16 height 10
type input "18"
type input "6.8"
click at [683, 218] on icon at bounding box center [685, 223] width 16 height 10
type input "18"
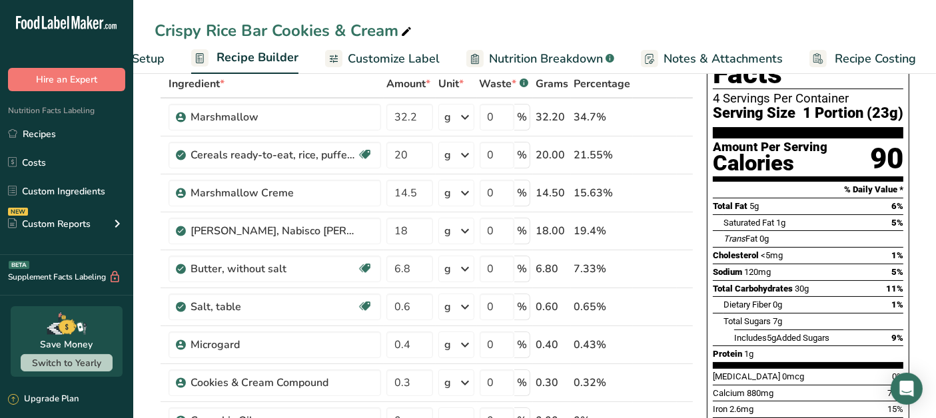
type input "14.5"
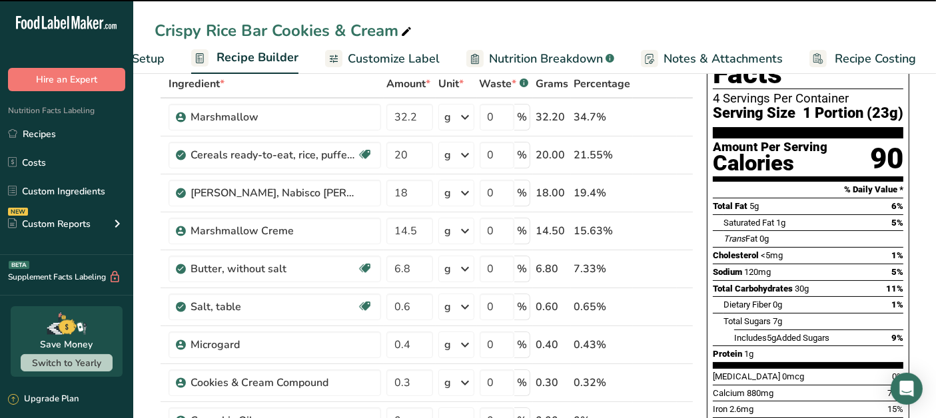
scroll to position [370, 0]
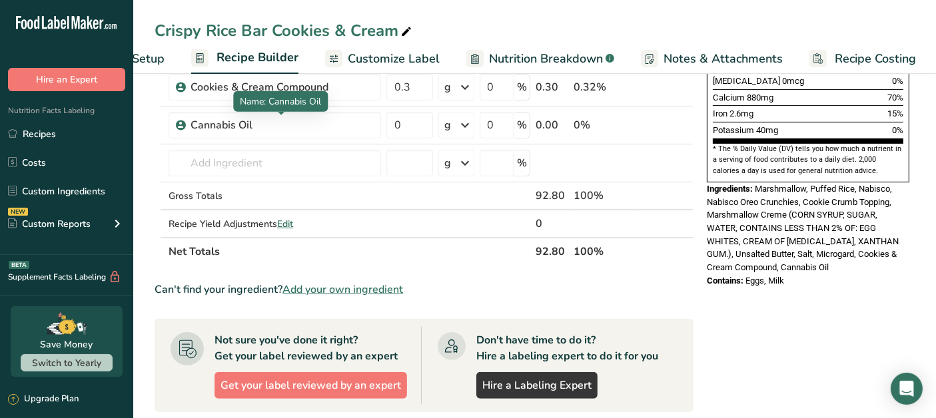
click at [232, 119] on div "Cannabis Oil" at bounding box center [274, 125] width 167 height 16
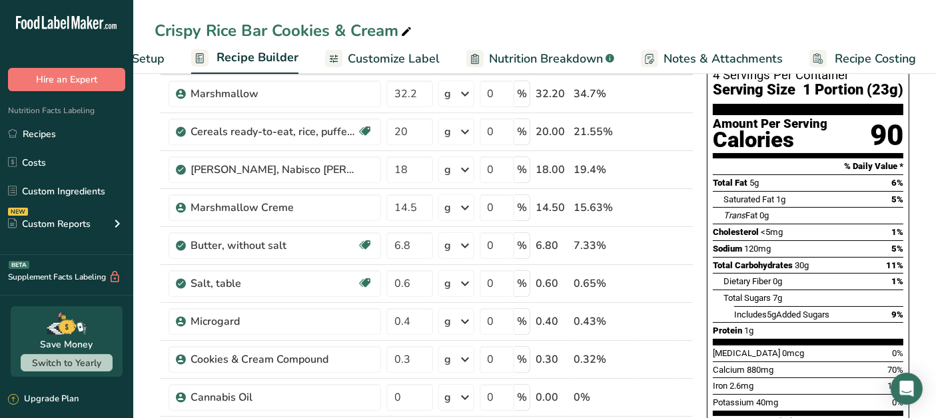
scroll to position [0, 0]
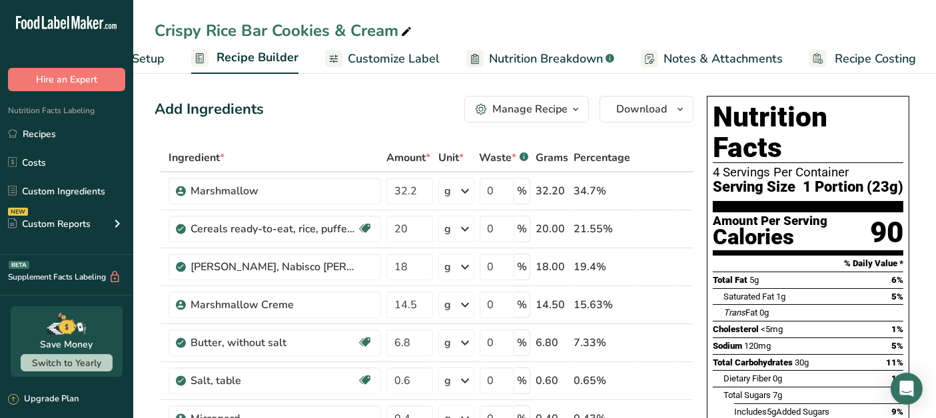
drag, startPoint x: 382, startPoint y: 63, endPoint x: 666, endPoint y: 130, distance: 291.5
click at [382, 63] on span "Customize Label" at bounding box center [394, 59] width 92 height 18
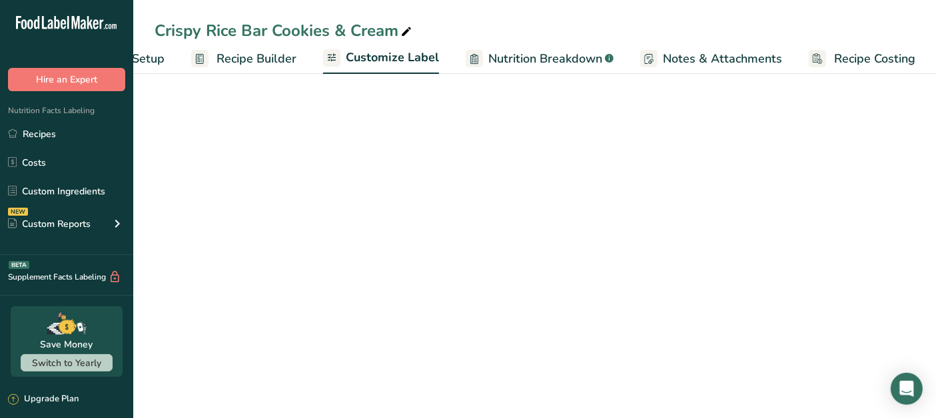
scroll to position [0, 89]
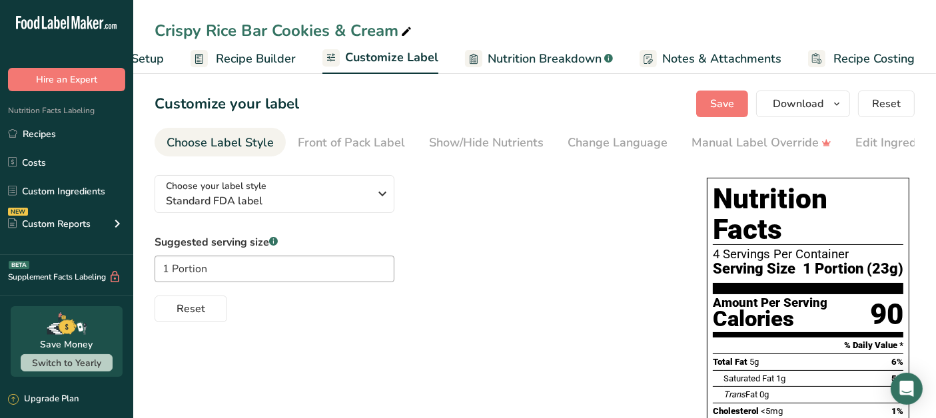
click at [881, 152] on link "Edit Ingredients/Allergens List" at bounding box center [939, 143] width 169 height 30
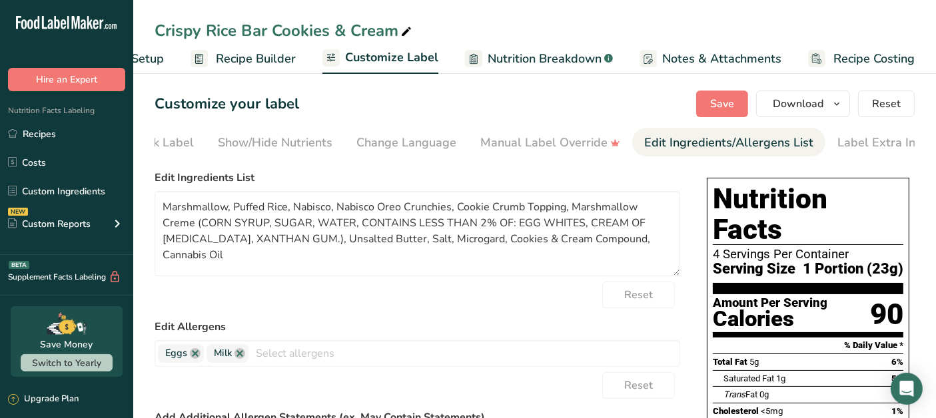
scroll to position [0, 223]
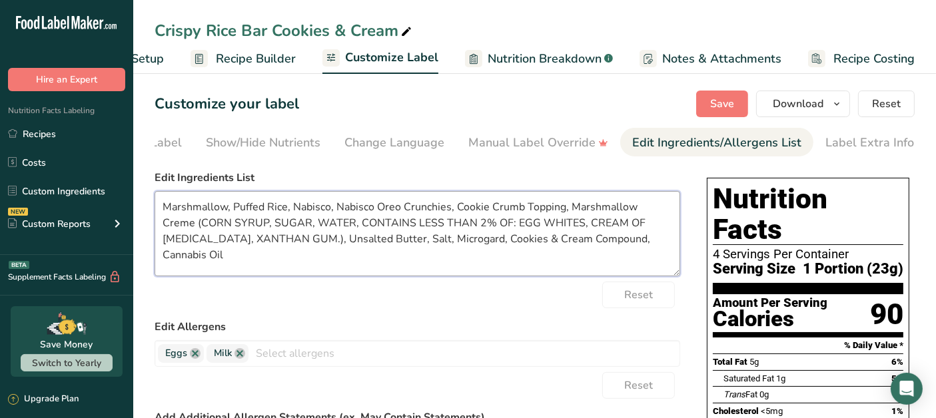
click at [596, 244] on textarea "Marshmallow, Puffed Rice, Nabisco, Nabisco Oreo Crunchies, Cookie Crumb Topping…" at bounding box center [418, 233] width 526 height 85
click at [232, 226] on textarea "Marshmallow, Puffed Rice, Nabisco, Nabisco Oreo Crunchies, Cookie Crumb Topping…" at bounding box center [418, 233] width 526 height 85
click at [257, 229] on textarea "Marshmallow, Puffed Rice, Nabisco, Nabisco Oreo Crunchies, Cookie Crumb Topping…" at bounding box center [418, 233] width 526 height 85
click at [291, 226] on textarea "Marshmallow, Puffed Rice, Nabisco, Nabisco Oreo Crunchies, Cookie Crumb Topping…" at bounding box center [418, 233] width 526 height 85
click at [462, 223] on textarea "Marshmallow, Puffed Rice, Nabisco, Nabisco Oreo Crunchies, Cookie Crumb Topping…" at bounding box center [418, 233] width 526 height 85
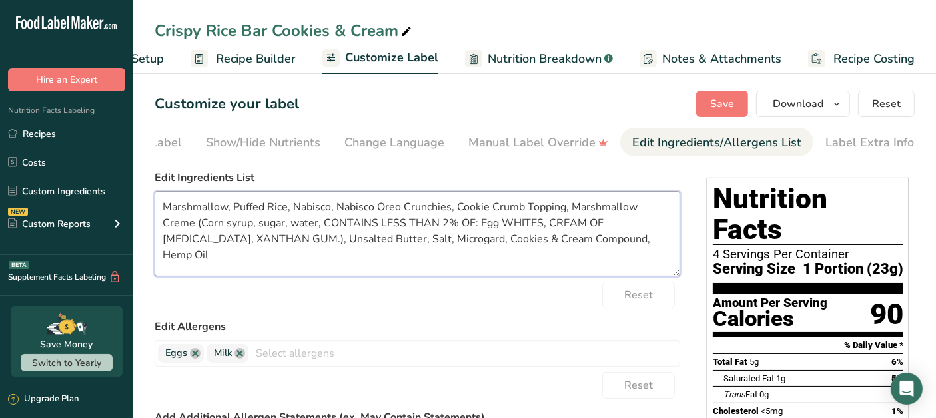
click at [504, 223] on textarea "Marshmallow, Puffed Rice, Nabisco, Nabisco Oreo Crunchies, Cookie Crumb Topping…" at bounding box center [418, 233] width 526 height 85
click at [598, 225] on textarea "Marshmallow, Puffed Rice, Nabisco, Nabisco Oreo Crunchies, Cookie Crumb Topping…" at bounding box center [418, 233] width 526 height 85
click at [659, 225] on textarea "Marshmallow, Puffed Rice, Nabisco, Nabisco Oreo Crunchies, Cookie Crumb Topping…" at bounding box center [418, 233] width 526 height 85
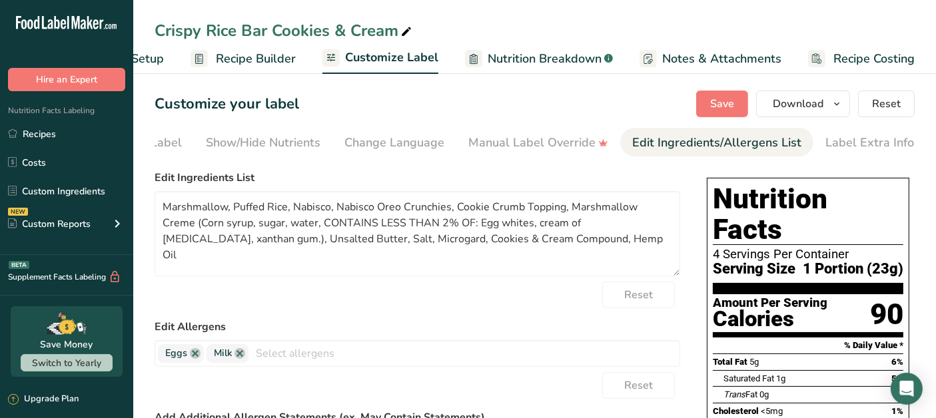
click at [580, 322] on label "Edit Allergens" at bounding box center [418, 327] width 526 height 16
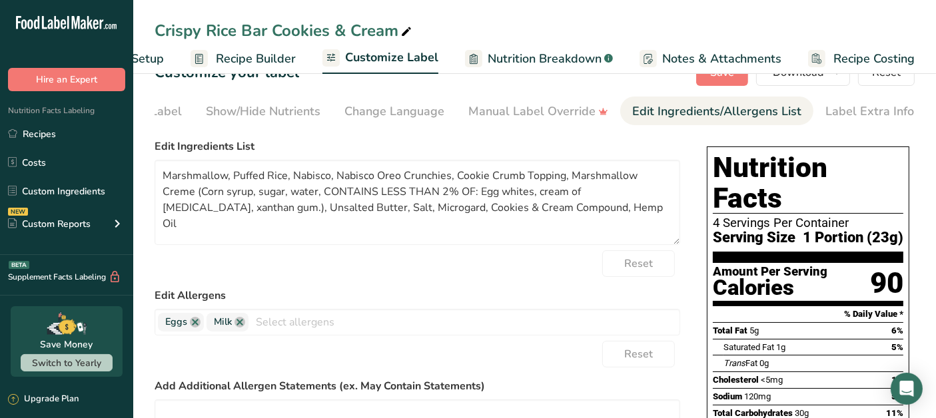
scroll to position [0, 0]
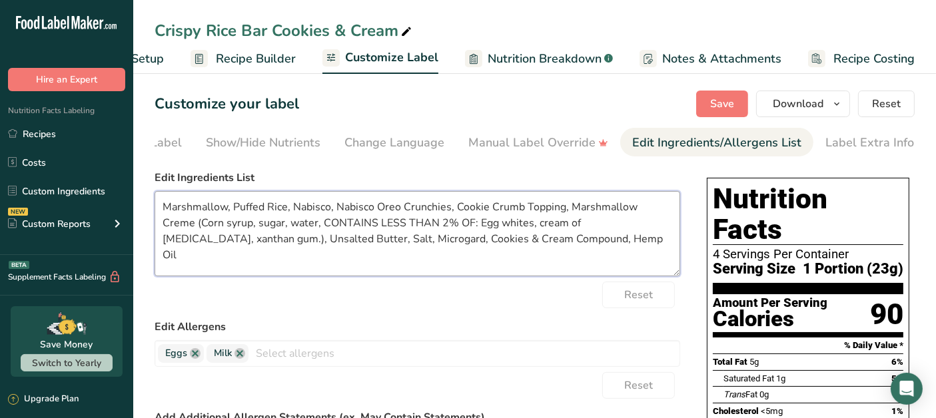
click at [334, 213] on textarea "Marshmallow, Puffed Rice, Nabisco, Nabisco Oreo Crunchies, Cookie Crumb Topping…" at bounding box center [418, 233] width 526 height 85
click at [444, 210] on textarea "Marshmallow, Puffed Rice Cereal, Nabisco Oreo Crunchies, Cookie Crumb Topping, …" at bounding box center [418, 233] width 526 height 85
type textarea "Marshmallow, Puffed Rice Cereal, Nabisco Oreo Cookie Crumb Topping, Marshmallow…"
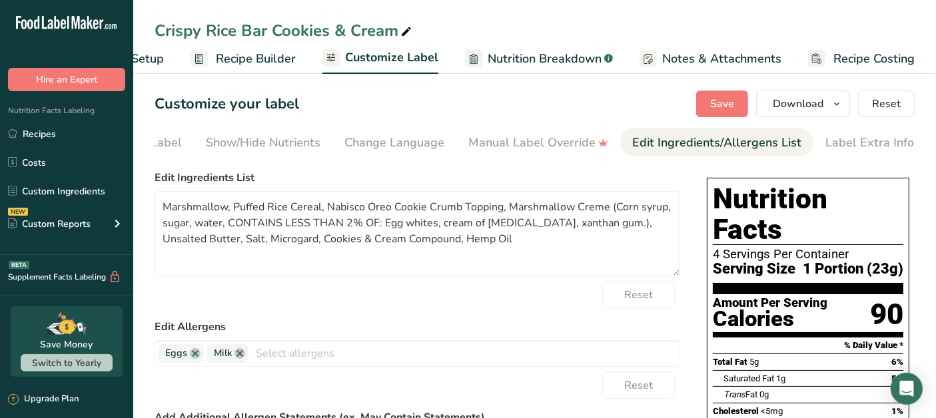
click at [502, 302] on div "Reset" at bounding box center [418, 295] width 526 height 27
click at [739, 107] on button "Save" at bounding box center [722, 104] width 52 height 27
click at [49, 131] on link "Recipes" at bounding box center [66, 133] width 133 height 25
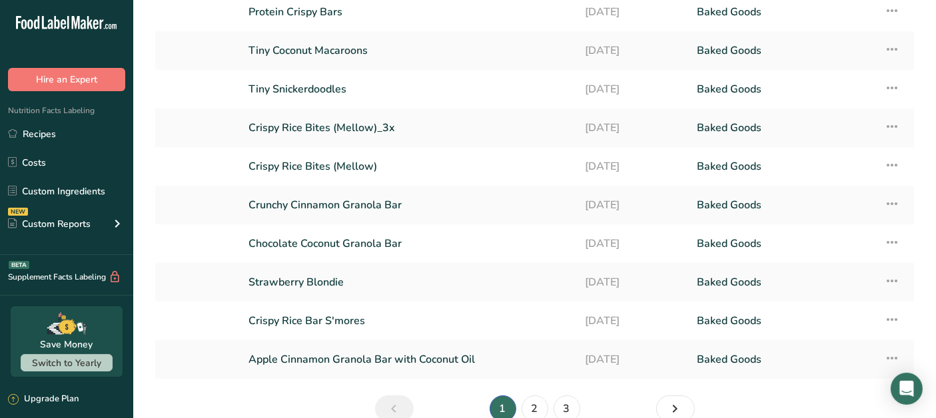
scroll to position [165, 0]
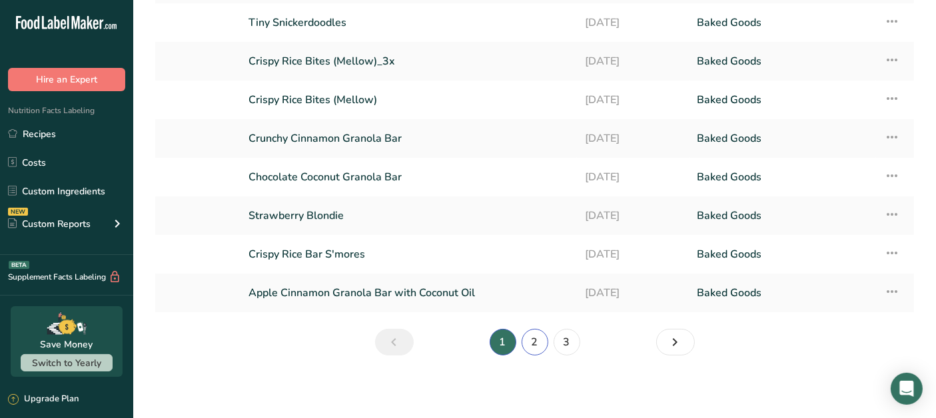
click at [534, 346] on link "2" at bounding box center [535, 342] width 27 height 27
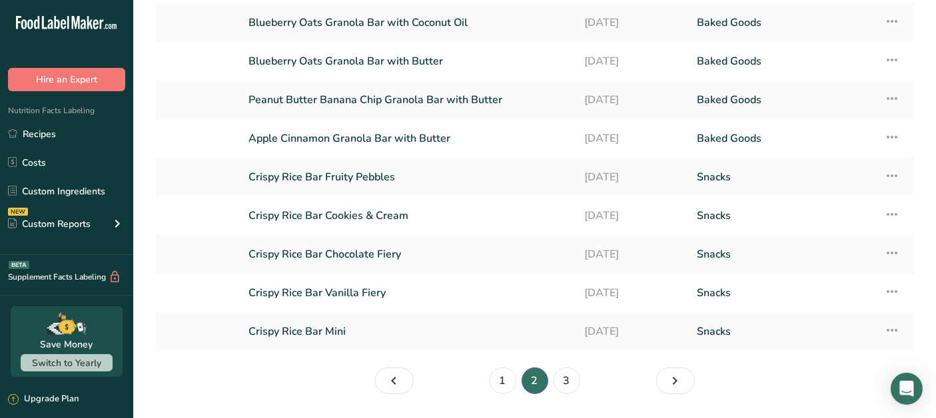
scroll to position [165, 0]
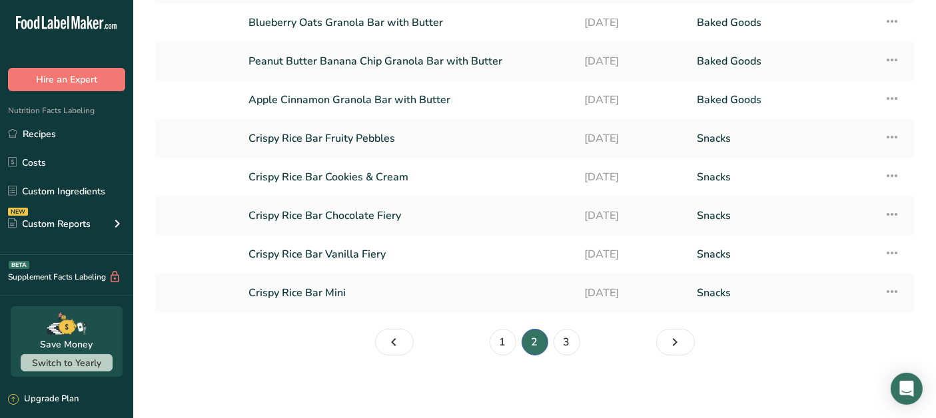
click at [577, 351] on li "3" at bounding box center [567, 342] width 32 height 27
click at [567, 349] on link "3" at bounding box center [567, 342] width 27 height 27
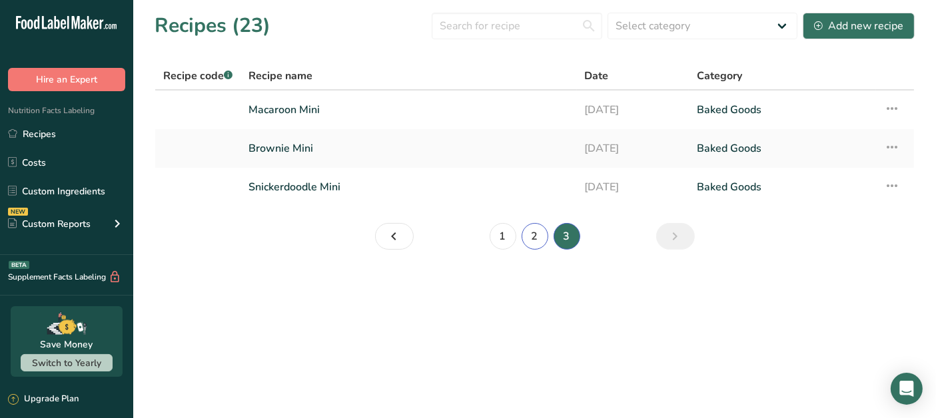
click at [536, 245] on link "2" at bounding box center [535, 236] width 27 height 27
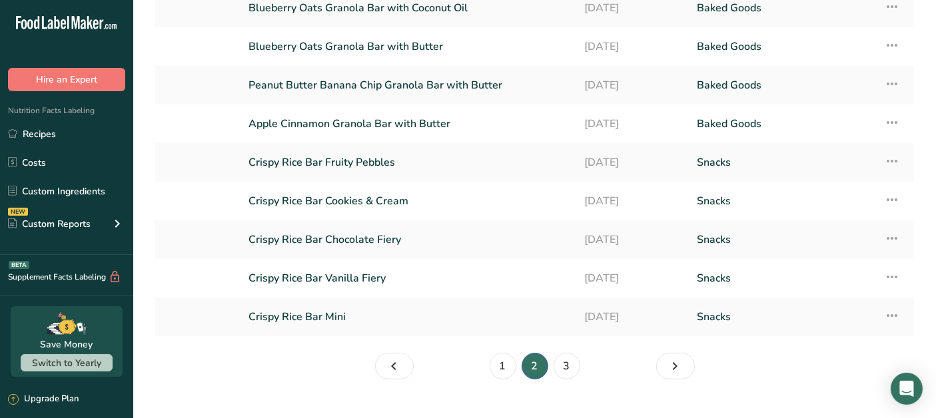
scroll to position [165, 0]
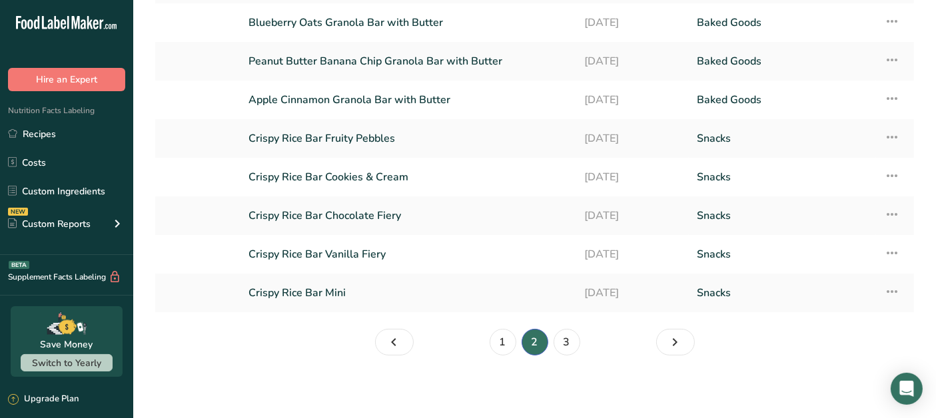
click at [385, 252] on link "Crispy Rice Bar Vanilla Fiery" at bounding box center [408, 254] width 320 height 28
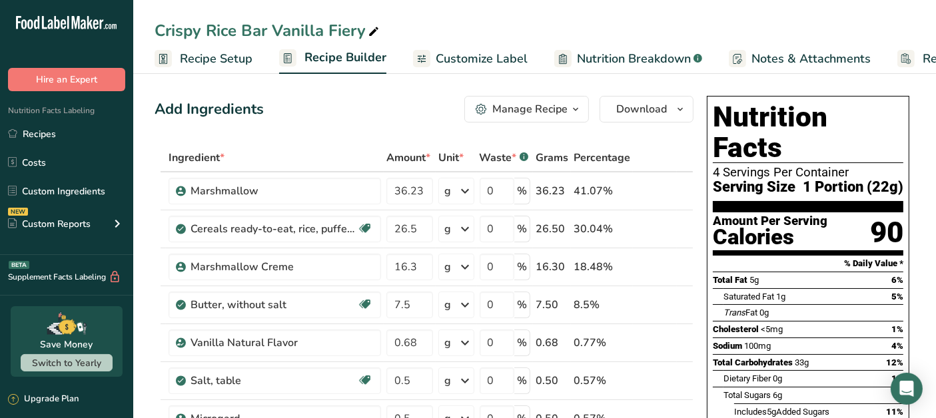
click at [452, 52] on span "Customize Label" at bounding box center [482, 59] width 92 height 18
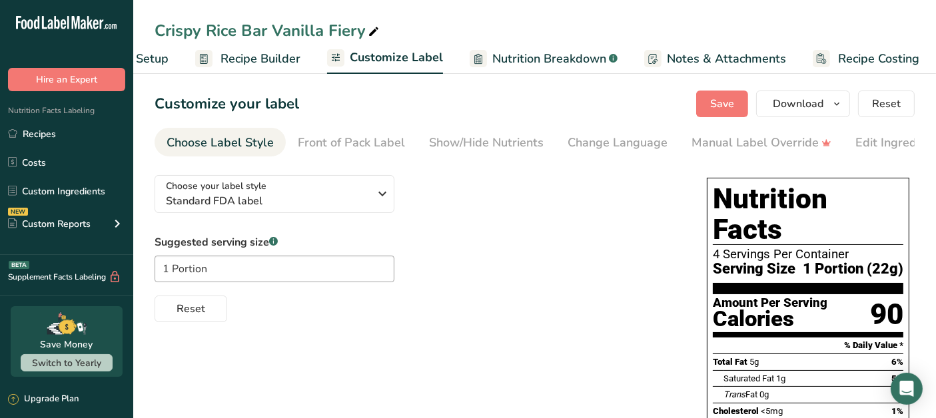
scroll to position [0, 89]
click at [892, 143] on div "Edit Ingredients/Allergens List" at bounding box center [939, 143] width 169 height 18
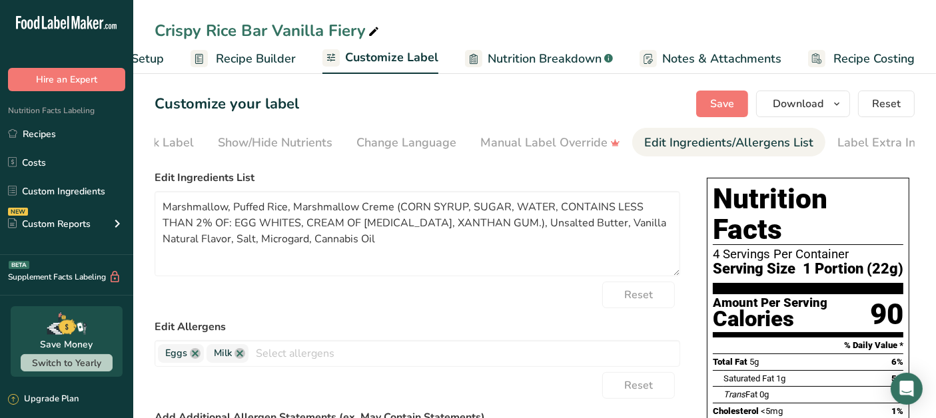
scroll to position [0, 223]
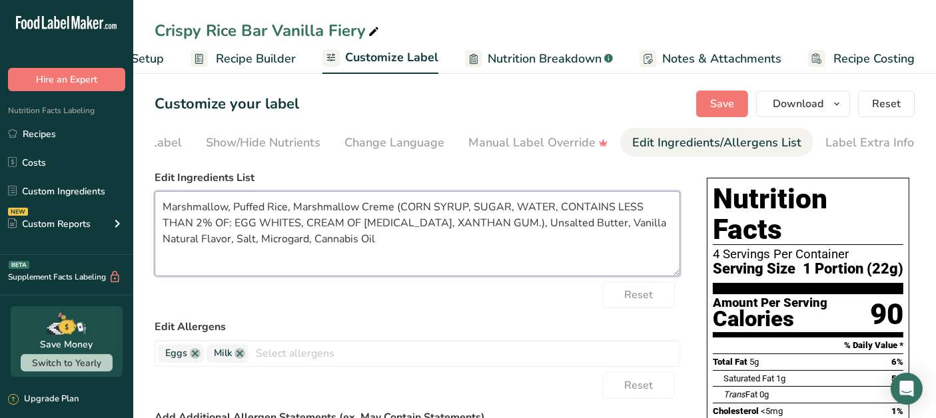
click at [284, 207] on textarea "Marshmallow, Puffed Rice, Marshmallow Creme (CORN SYRUP, SUGAR, WATER, CONTAINS…" at bounding box center [418, 233] width 526 height 85
click at [496, 208] on textarea "Marshmallow, Puffed Rice Cereal, Marshmallow Creme (CORN SYRUP, SUGAR, WATER, C…" at bounding box center [418, 233] width 526 height 85
click at [524, 203] on textarea "Marshmallow, Puffed Rice Cereal, Marshmallow Creme (Corn syrup, SUGAR, WATER, C…" at bounding box center [418, 233] width 526 height 85
click at [556, 211] on textarea "Marshmallow, Puffed Rice Cereal, Marshmallow Creme (Corn syrup, sugar, WATER, C…" at bounding box center [418, 233] width 526 height 85
click at [264, 222] on textarea "Marshmallow, Puffed Rice Cereal, Marshmallow Creme (Corn syrup, sugar, water, C…" at bounding box center [418, 233] width 526 height 85
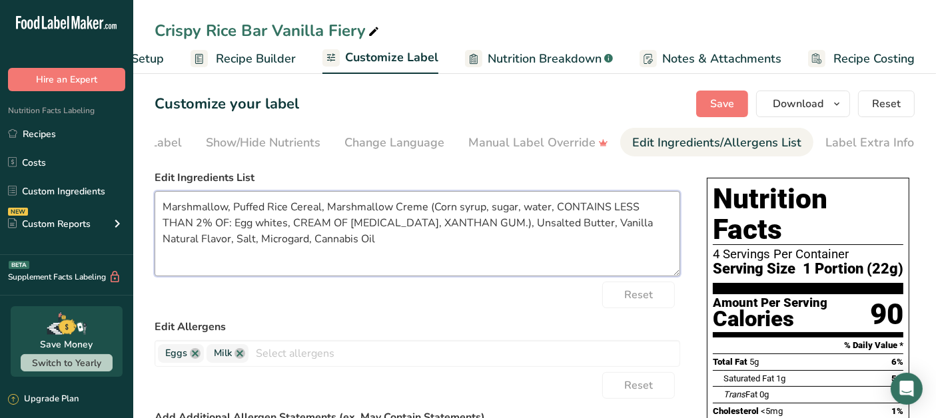
click at [356, 225] on textarea "Marshmallow, Puffed Rice Cereal, Marshmallow Creme (Corn syrup, sugar, water, C…" at bounding box center [418, 233] width 526 height 85
click at [411, 223] on textarea "Marshmallow, Puffed Rice Cereal, Marshmallow Creme (Corn syrup, sugar, water, C…" at bounding box center [418, 233] width 526 height 85
click at [536, 260] on textarea "Marshmallow, Puffed Rice Cereal, Marshmallow Creme (Corn syrup, sugar, water, C…" at bounding box center [418, 233] width 526 height 85
click at [258, 238] on textarea "Marshmallow, Puffed Rice Cereal, Marshmallow Creme (Corn syrup, sugar, water, C…" at bounding box center [418, 233] width 526 height 85
type textarea "Marshmallow, Puffed Rice Cereal, Marshmallow Creme (Corn syrup, sugar, water, C…"
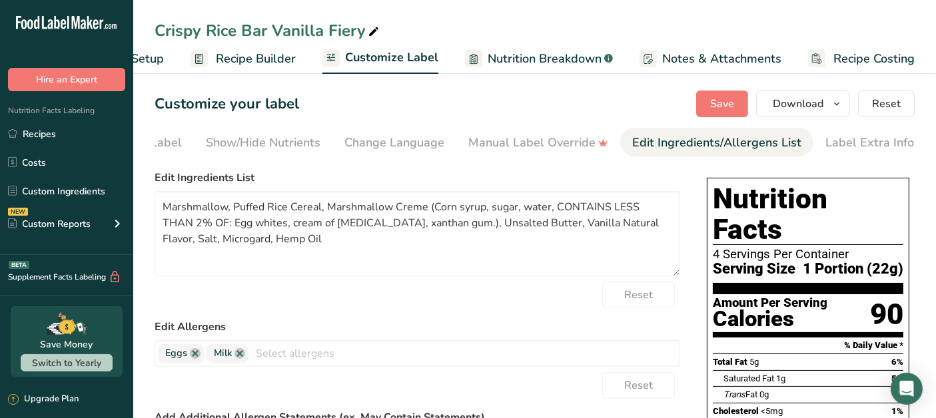
click at [418, 316] on form "Edit Ingredients List Marshmallow, Puffed Rice Cereal, Marshmallow Creme (Corn …" at bounding box center [418, 389] width 526 height 438
click at [717, 98] on span "Save" at bounding box center [722, 104] width 24 height 16
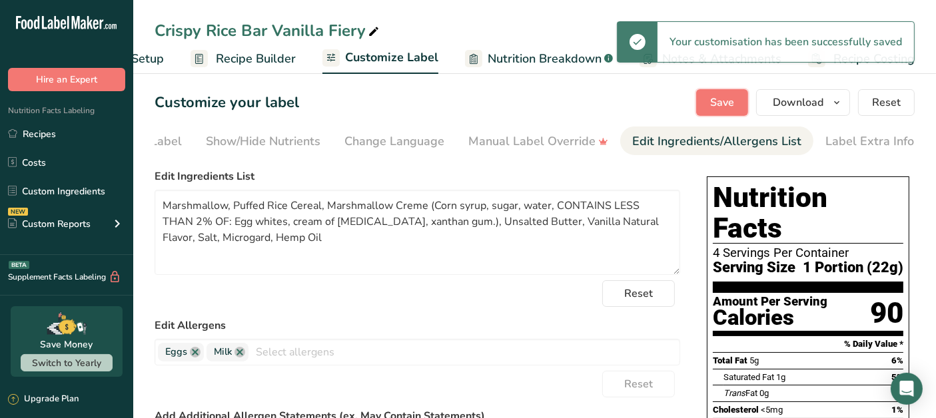
scroll to position [0, 0]
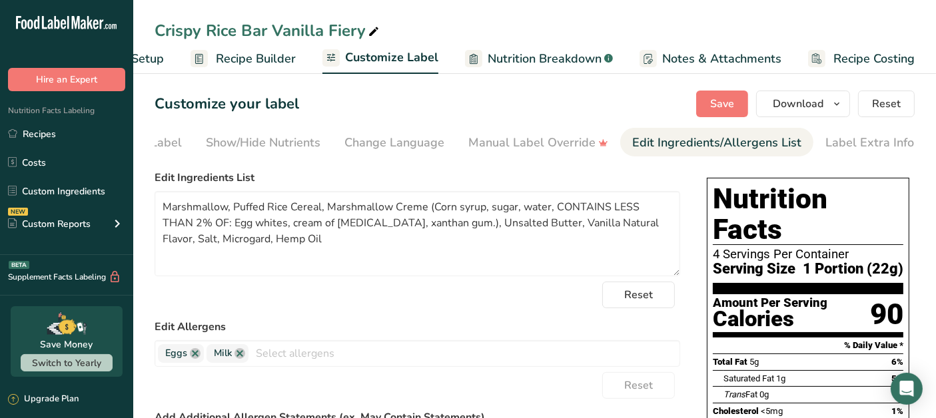
click at [35, 129] on link "Recipes" at bounding box center [66, 133] width 133 height 25
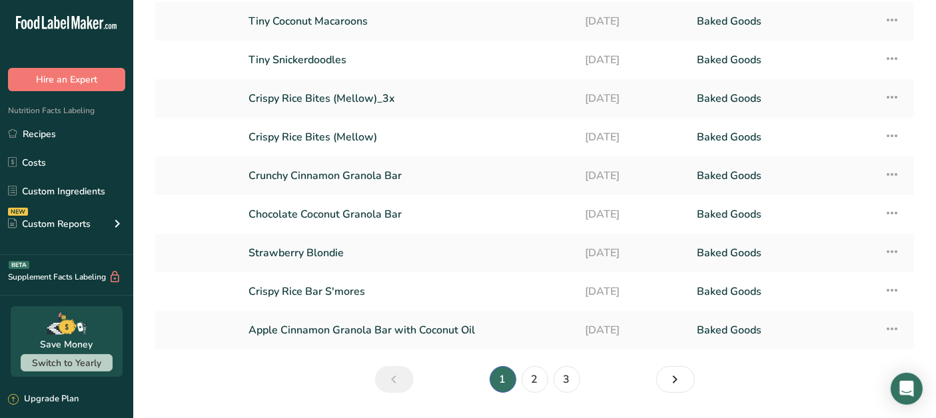
scroll to position [165, 0]
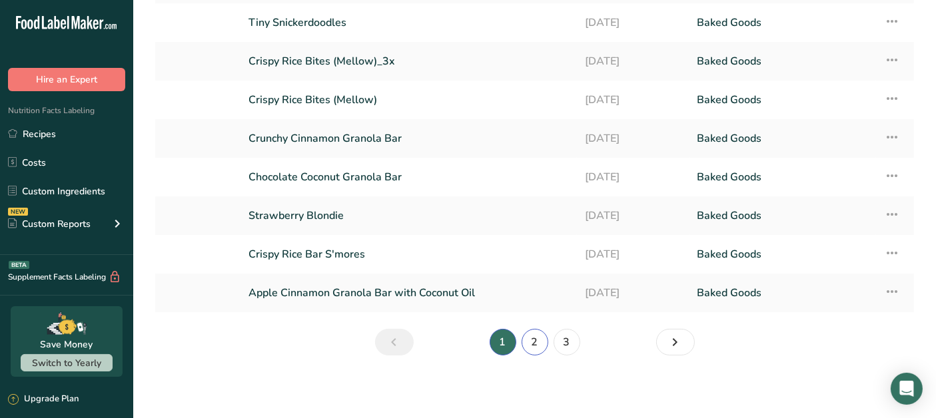
click at [535, 346] on link "2" at bounding box center [535, 342] width 27 height 27
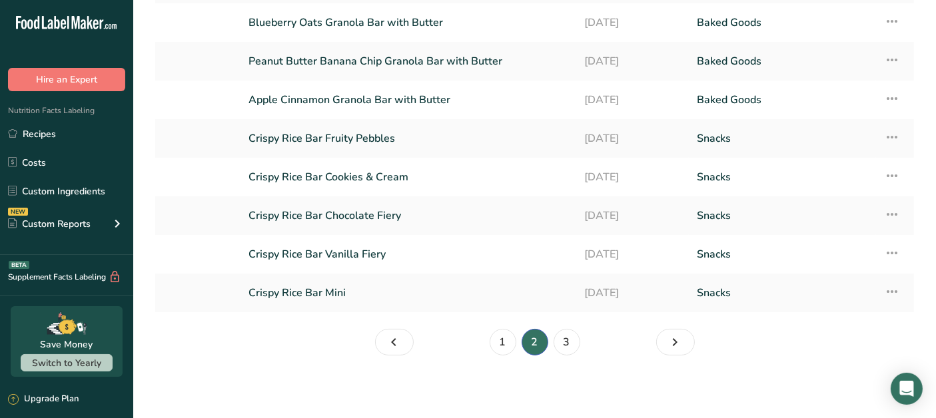
click at [382, 178] on link "Crispy Rice Bar Cookies & Cream" at bounding box center [408, 177] width 320 height 28
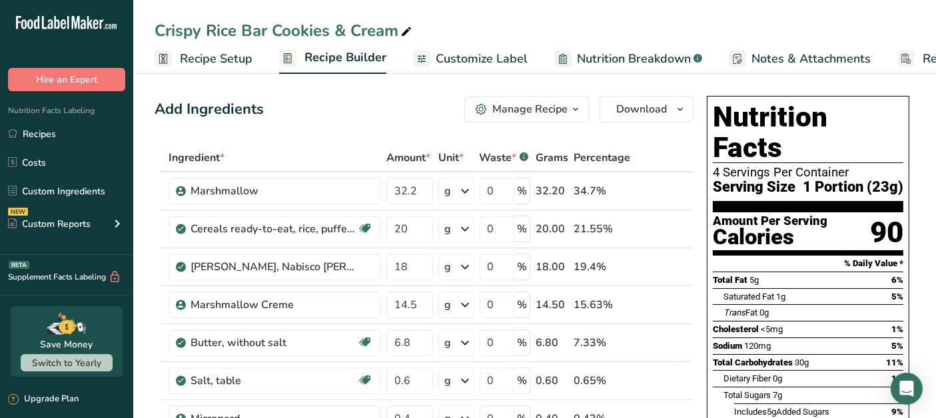
click at [41, 139] on link "Recipes" at bounding box center [66, 133] width 133 height 25
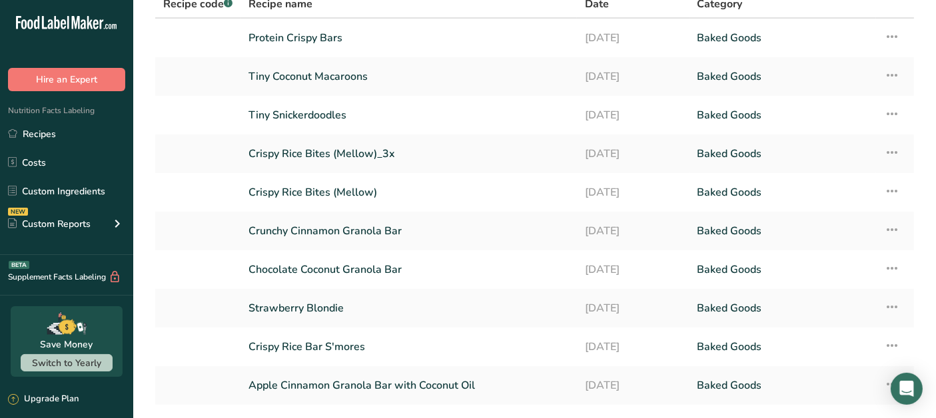
scroll to position [165, 0]
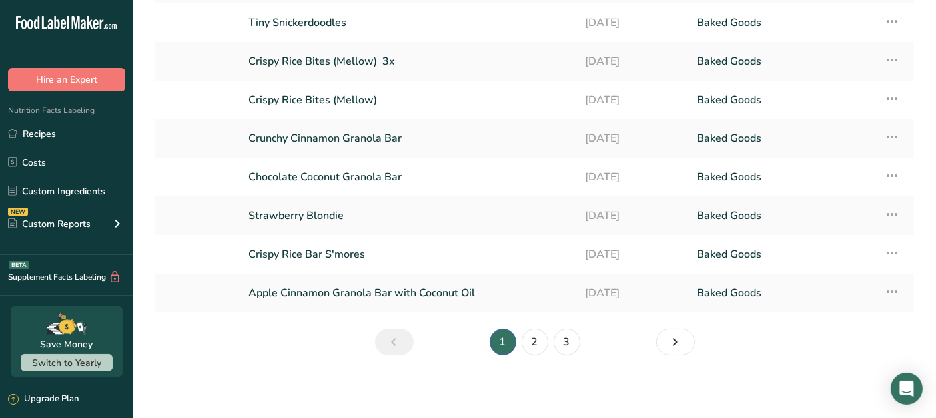
drag, startPoint x: 522, startPoint y: 353, endPoint x: 528, endPoint y: 348, distance: 7.6
click at [524, 353] on li "2" at bounding box center [535, 342] width 32 height 27
click at [538, 338] on link "2" at bounding box center [535, 342] width 27 height 27
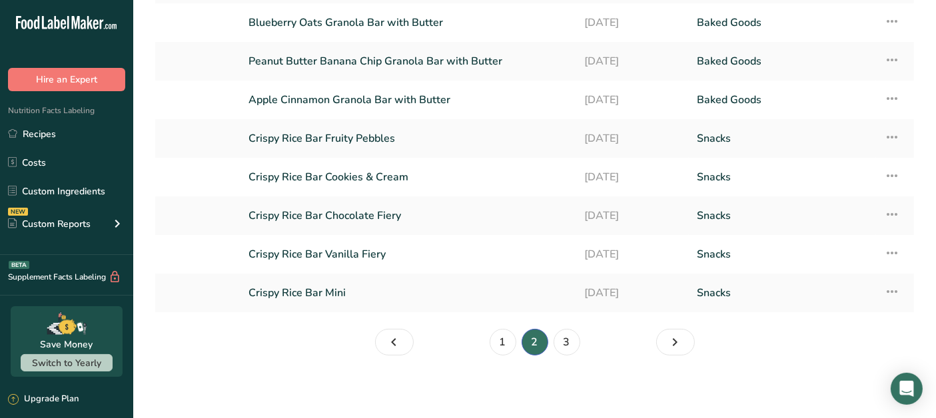
click at [365, 135] on link "Crispy Rice Bar Fruity Pebbles" at bounding box center [408, 139] width 320 height 28
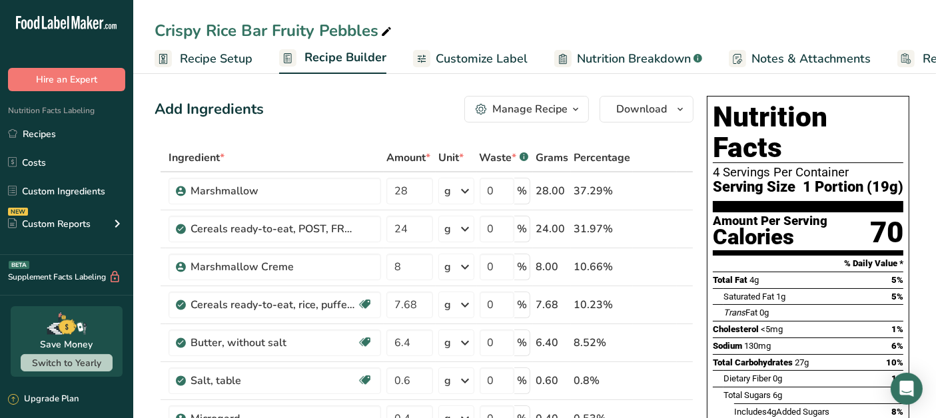
click at [448, 61] on span "Customize Label" at bounding box center [482, 59] width 92 height 18
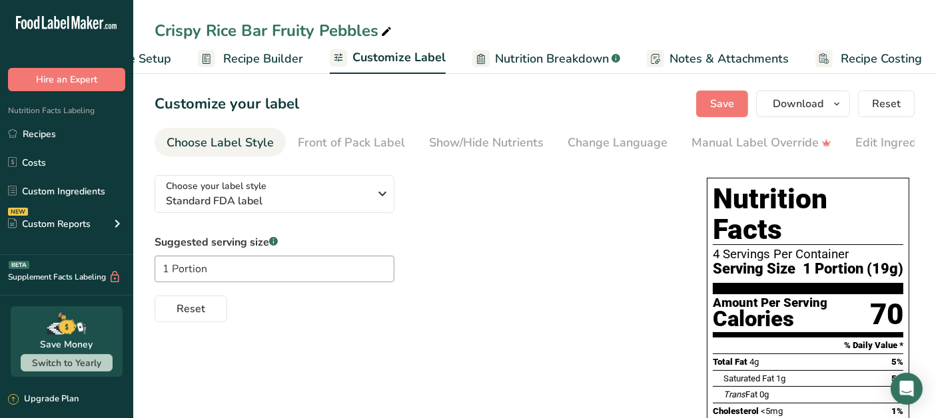
scroll to position [0, 89]
click at [909, 147] on div "Edit Ingredients/Allergens List" at bounding box center [939, 143] width 169 height 18
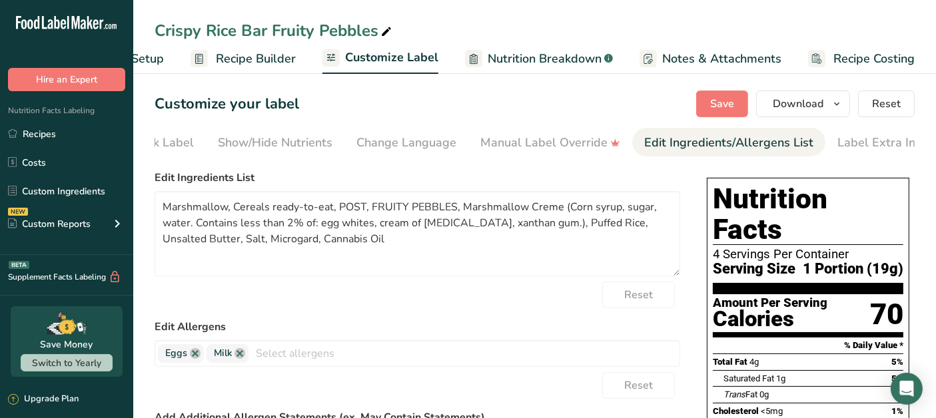
scroll to position [0, 223]
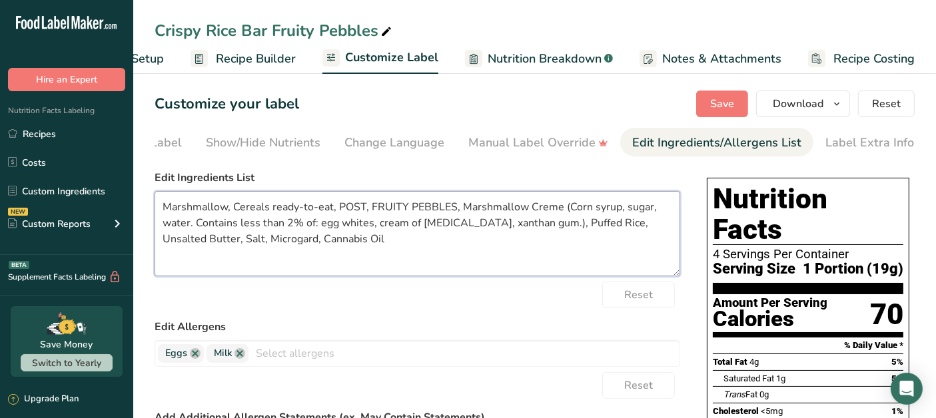
click at [282, 238] on textarea "Marshmallow, Cereals ready-to-eat, POST, FRUITY PEBBLES, Marshmallow Creme (Cor…" at bounding box center [418, 233] width 526 height 85
click at [364, 210] on textarea "Marshmallow, Cereals ready-to-eat, POST, FRUITY PEBBLES, Marshmallow Creme (Cor…" at bounding box center [418, 233] width 526 height 85
click at [326, 208] on textarea "Marshmallow, Puffed Rice Cereal, FRUITY PEBBLES, Marshmallow Creme (Corn syrup,…" at bounding box center [418, 233] width 526 height 85
click at [386, 210] on textarea "Marshmallow, Puffed Rice Cereal, Post FRUITY PEBBLES, Marshmallow Creme (Corn s…" at bounding box center [418, 233] width 526 height 85
click at [424, 212] on textarea "Marshmallow, Puffed Rice Cereal, Post Fruity PEBBLES, Marshmallow Creme (Corn s…" at bounding box center [418, 233] width 526 height 85
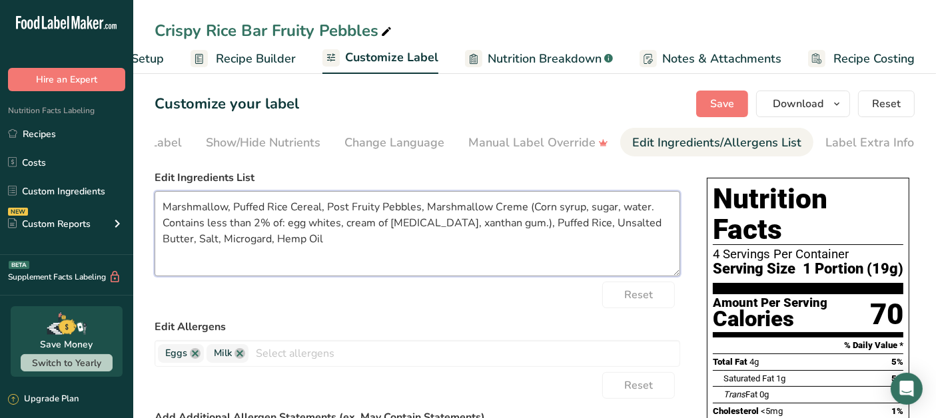
type textarea "Marshmallow, Puffed Rice Cereal, Post Fruity Pebbles, Marshmallow Creme (Corn s…"
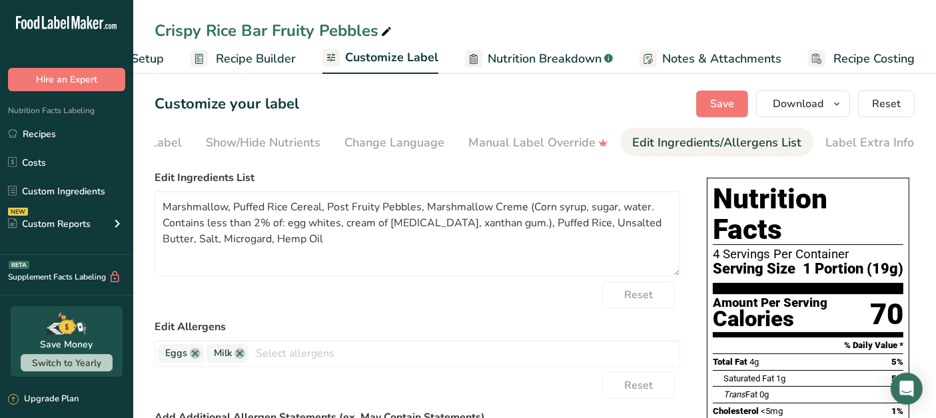
click at [384, 318] on form "Edit Ingredients List Marshmallow, Puffed Rice Cereal, Post Fruity Pebbles, Mar…" at bounding box center [418, 389] width 526 height 438
click at [723, 109] on span "Save" at bounding box center [722, 104] width 24 height 16
click at [69, 134] on link "Recipes" at bounding box center [66, 133] width 133 height 25
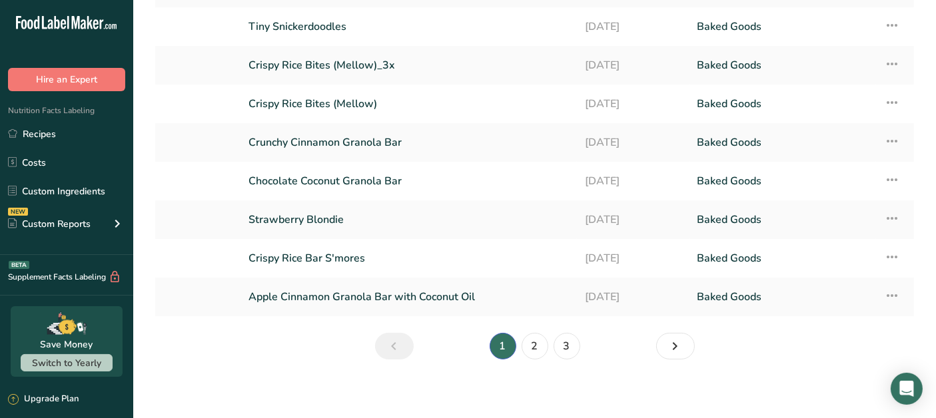
scroll to position [165, 0]
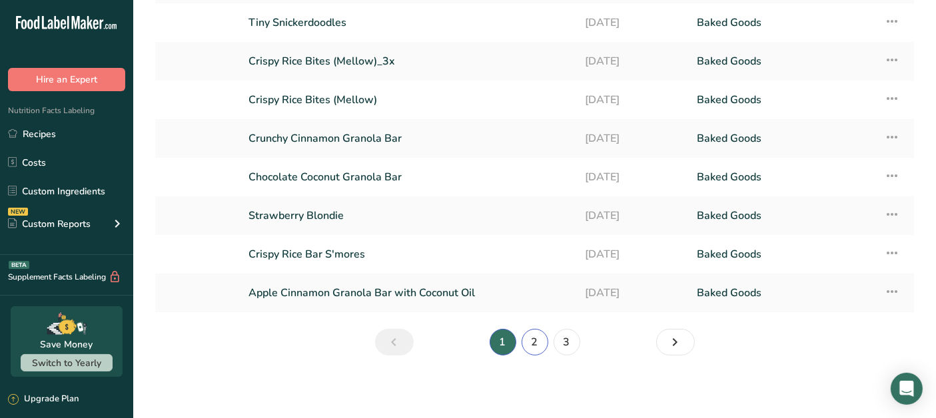
click at [530, 345] on link "2" at bounding box center [535, 342] width 27 height 27
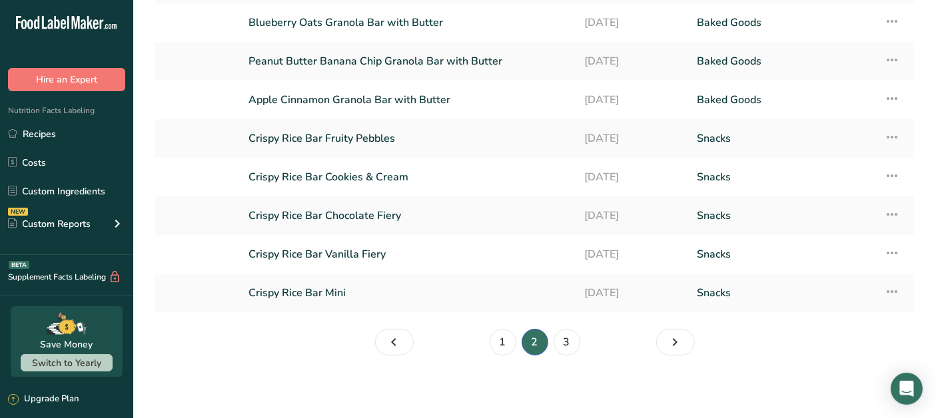
click at [396, 143] on link "Crispy Rice Bar Fruity Pebbles" at bounding box center [408, 139] width 320 height 28
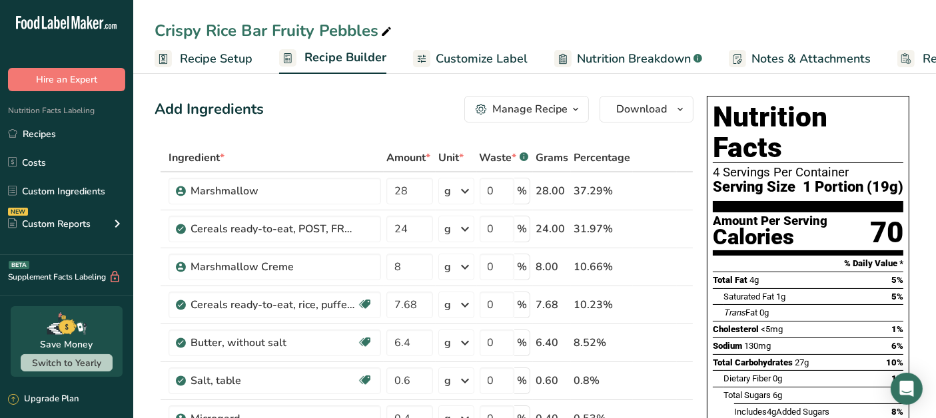
drag, startPoint x: 492, startPoint y: 51, endPoint x: 494, endPoint y: 58, distance: 7.2
click at [491, 52] on span "Customize Label" at bounding box center [482, 59] width 92 height 18
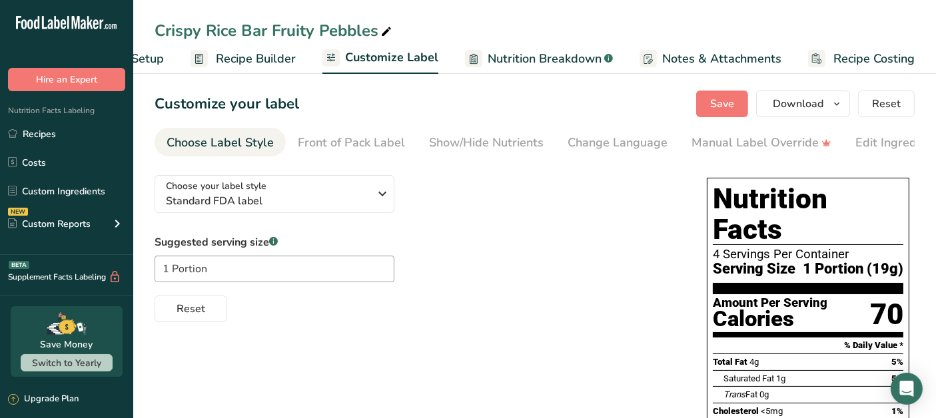
click at [866, 142] on div "Edit Ingredients/Allergens List" at bounding box center [939, 143] width 169 height 18
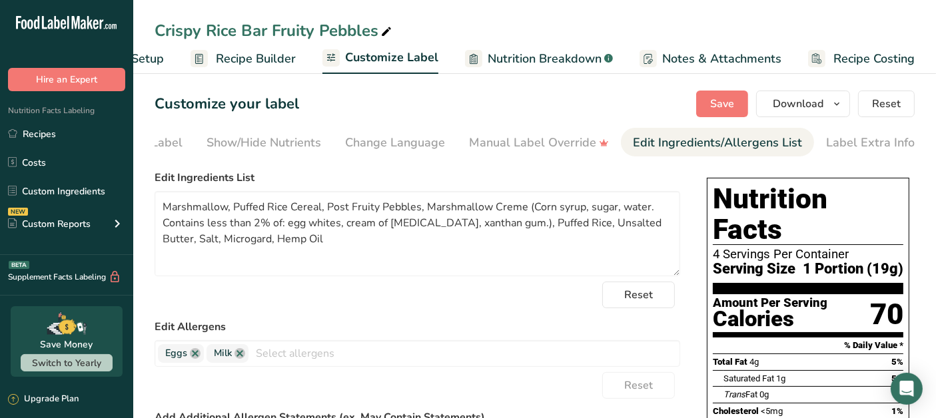
scroll to position [0, 223]
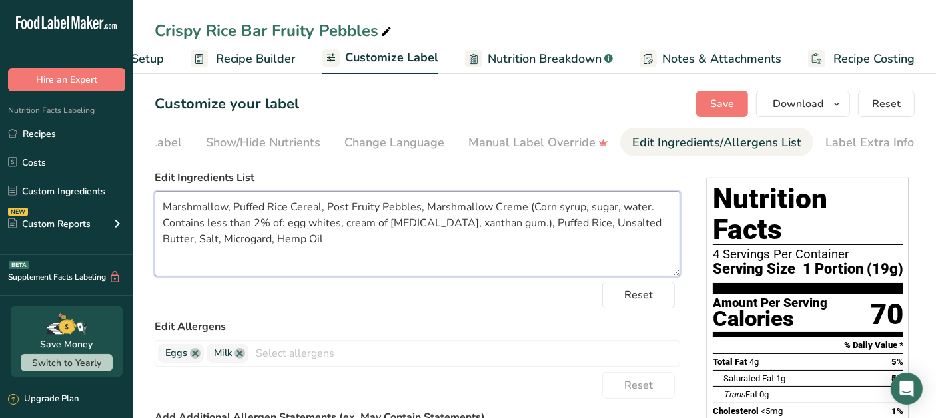
click at [321, 210] on textarea "Marshmallow, Puffed Rice Cereal, Post Fruity Pebbles, Marshmallow Creme (Corn s…" at bounding box center [418, 233] width 526 height 85
click at [436, 227] on textarea "Marshmallow, Post Fruity Pebbles, Marshmallow Creme (Corn syrup, sugar, water. …" at bounding box center [418, 233] width 526 height 85
type textarea "Marshmallow, Post Fruity Pebbles, Marshmallow Creme (Corn syrup, sugar, water. …"
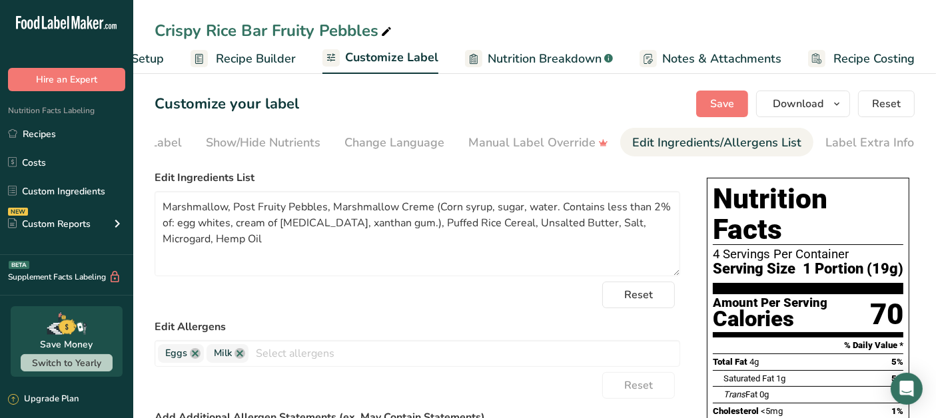
click at [558, 323] on label "Edit Allergens" at bounding box center [418, 327] width 526 height 16
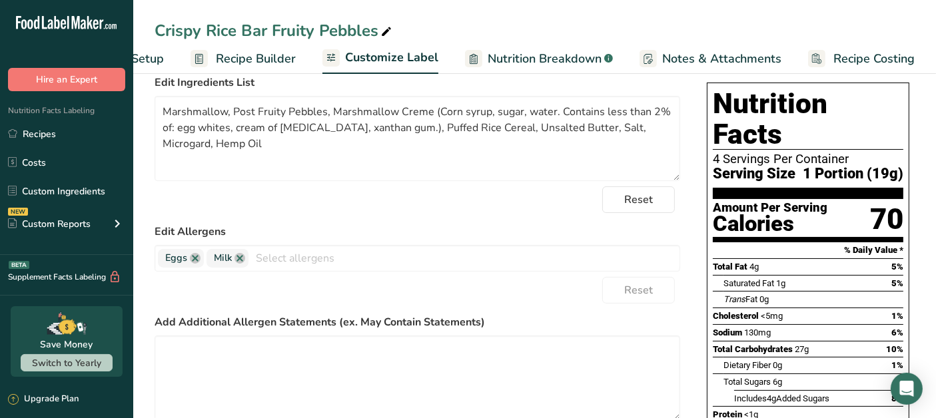
scroll to position [1, 0]
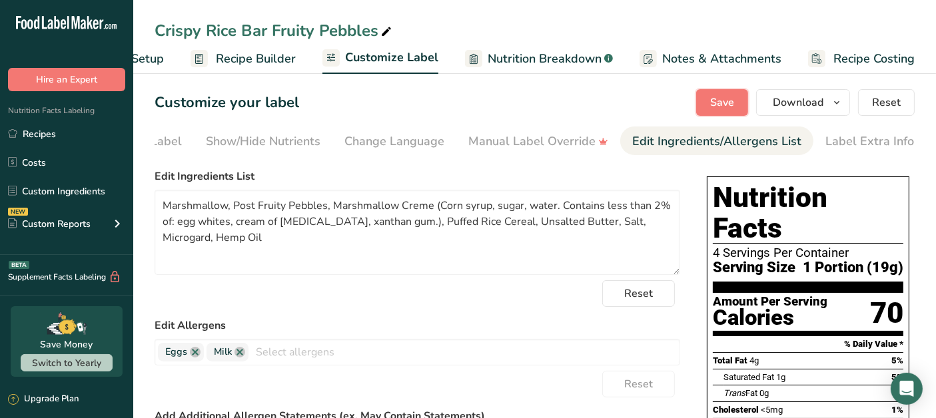
click at [737, 95] on button "Save" at bounding box center [722, 102] width 52 height 27
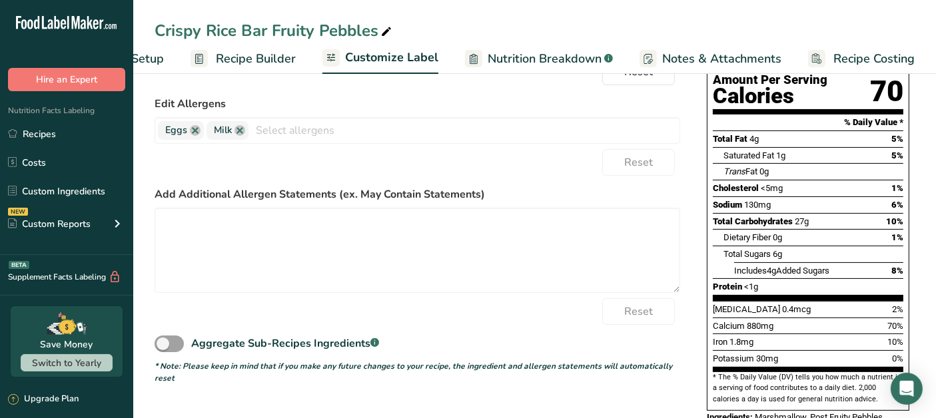
scroll to position [0, 0]
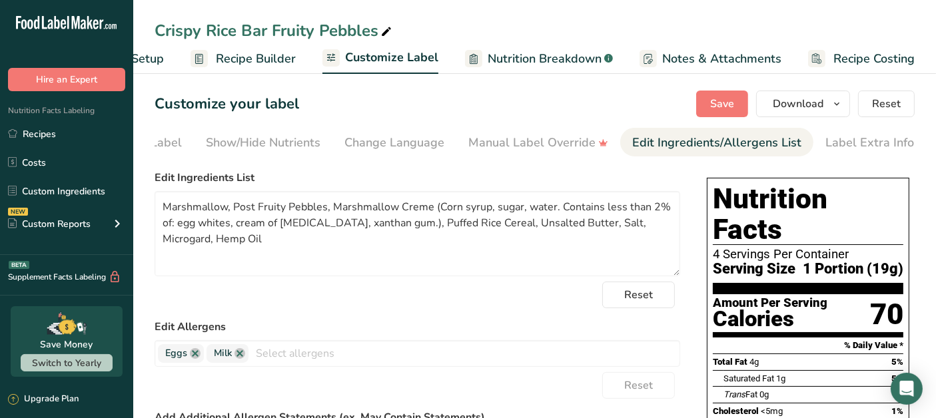
click at [38, 127] on link "Recipes" at bounding box center [66, 133] width 133 height 25
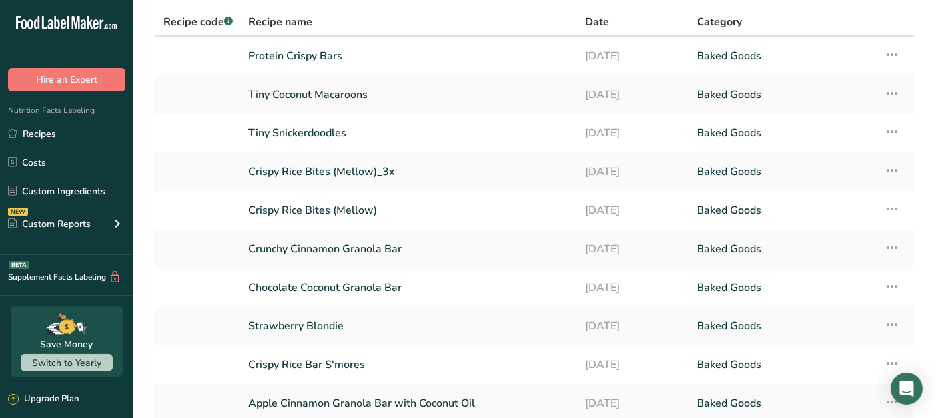
scroll to position [165, 0]
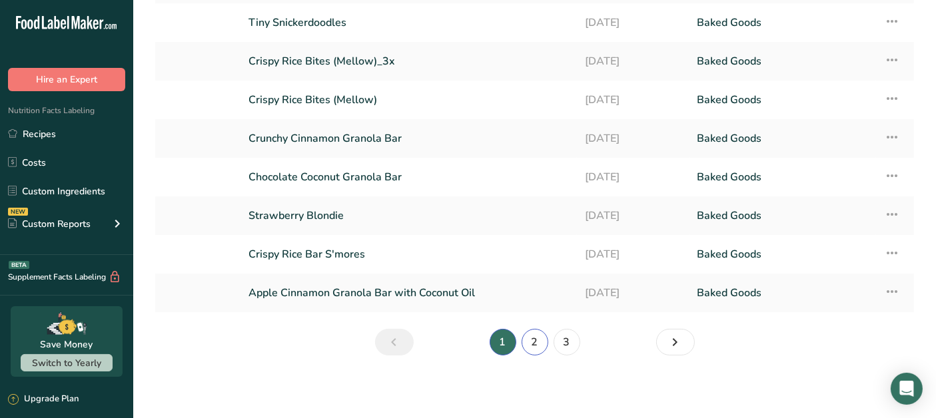
click at [542, 334] on link "2" at bounding box center [535, 342] width 27 height 27
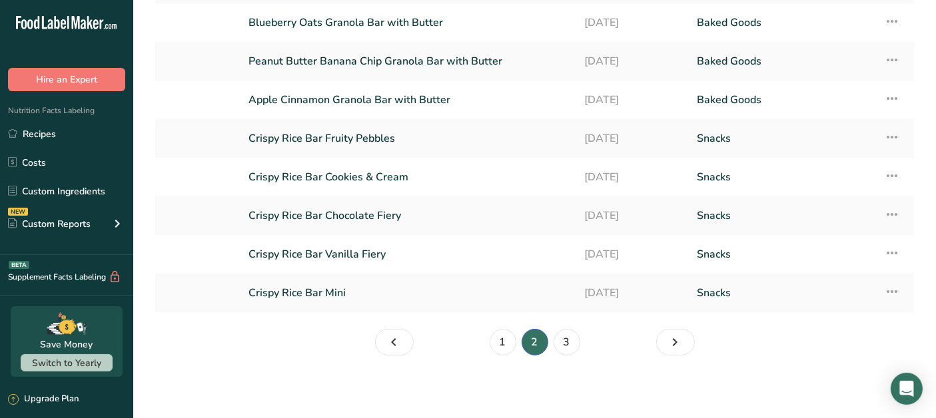
click at [458, 211] on link "Crispy Rice Bar Chocolate Fiery" at bounding box center [408, 216] width 320 height 28
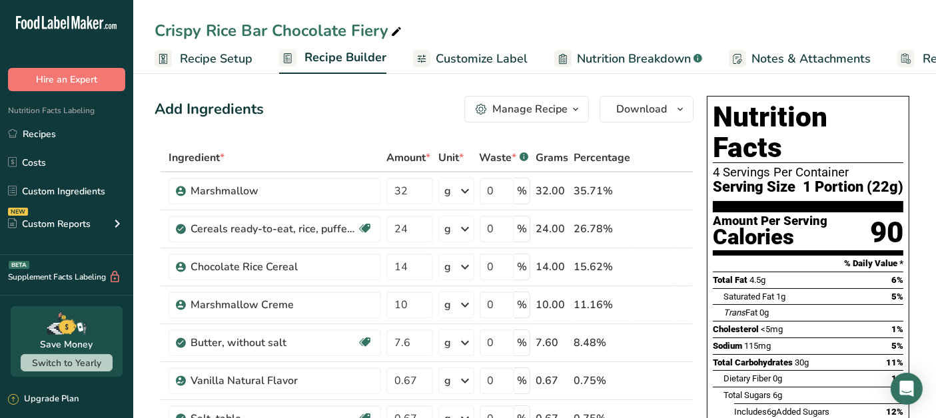
click at [513, 61] on span "Customize Label" at bounding box center [482, 59] width 92 height 18
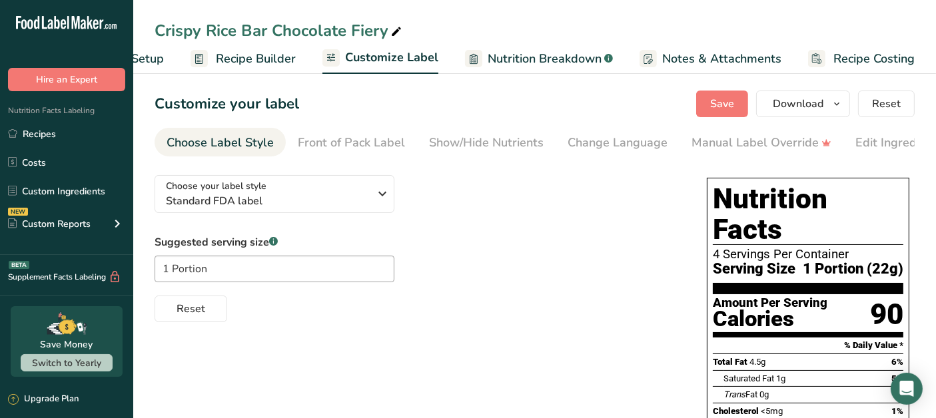
click at [894, 136] on div "Edit Ingredients/Allergens List" at bounding box center [939, 143] width 169 height 18
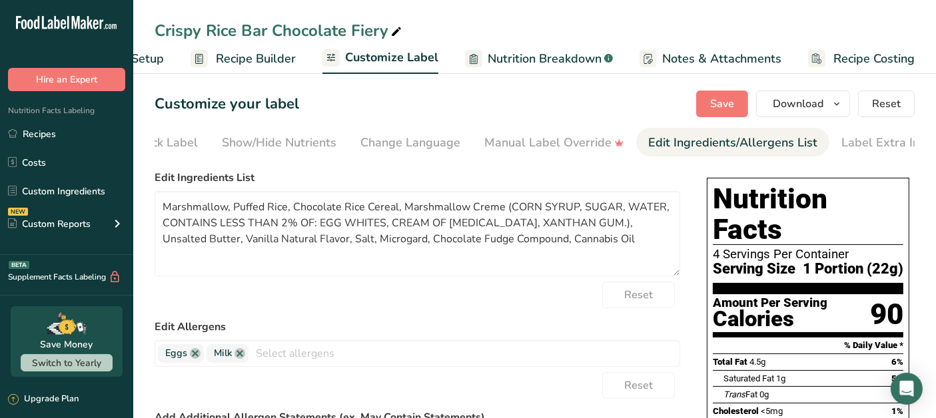
scroll to position [0, 223]
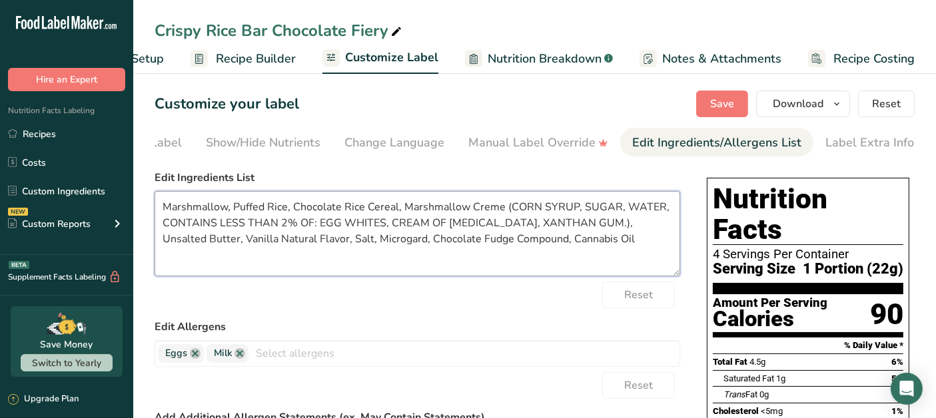
click at [574, 208] on textarea "Marshmallow, Puffed Rice, Chocolate Rice Cereal, Marshmallow Creme (CORN SYRUP,…" at bounding box center [418, 233] width 526 height 85
click at [601, 210] on textarea "Marshmallow, Puffed Rice, Chocolate Rice Cereal, Marshmallow Creme (Corn syrup,…" at bounding box center [418, 233] width 526 height 85
click at [631, 208] on textarea "Marshmallow, Puffed Rice, Chocolate Rice Cereal, Marshmallow Creme (Corn syrup,…" at bounding box center [418, 233] width 526 height 85
click at [382, 226] on textarea "Marshmallow, Puffed Rice, Chocolate Rice Cereal, Marshmallow Creme (Corn syrup,…" at bounding box center [418, 233] width 526 height 85
click at [474, 226] on textarea "Marshmallow, Puffed Rice, Chocolate Rice Cereal, Marshmallow Creme (Corn syrup,…" at bounding box center [418, 233] width 526 height 85
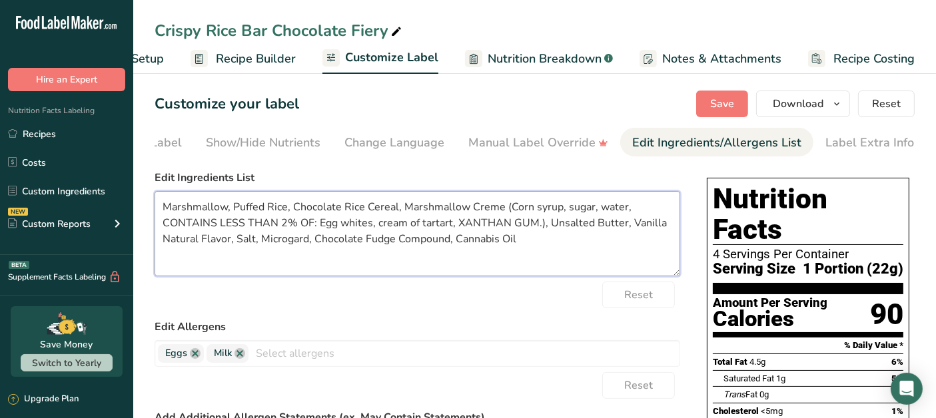
click at [534, 222] on textarea "Marshmallow, Puffed Rice, Chocolate Rice Cereal, Marshmallow Creme (Corn syrup,…" at bounding box center [418, 233] width 526 height 85
click at [451, 222] on textarea "Marshmallow, Puffed Rice, Chocolate Rice Cereal, Marshmallow Creme (Corn syrup,…" at bounding box center [418, 233] width 526 height 85
click at [531, 224] on textarea "Marshmallow, Puffed Rice, Chocolate Rice Cereal, Marshmallow Creme (Corn syrup,…" at bounding box center [418, 233] width 526 height 85
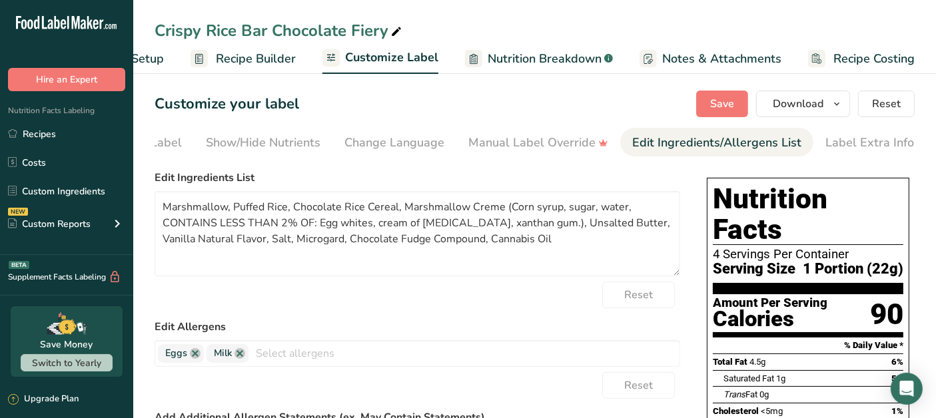
click at [558, 313] on form "Edit Ingredients List Marshmallow, Puffed Rice, Chocolate Rice Cereal, Marshmal…" at bounding box center [418, 389] width 526 height 438
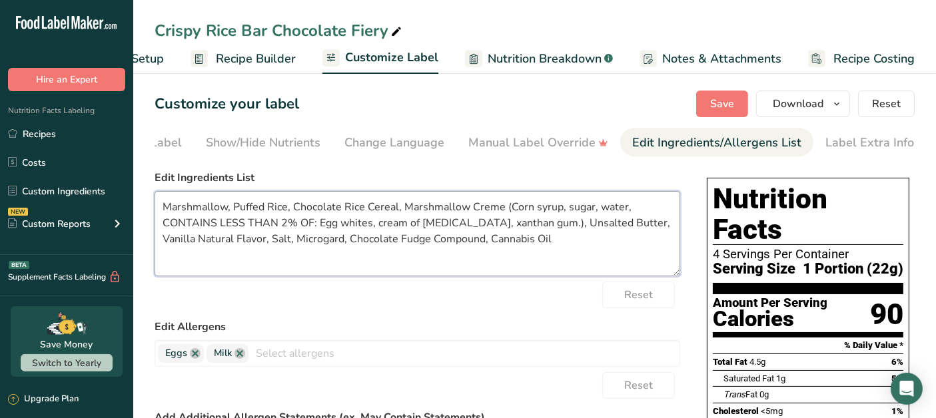
click at [496, 241] on textarea "Marshmallow, Puffed Rice, Chocolate Rice Cereal, Marshmallow Creme (Corn syrup,…" at bounding box center [418, 233] width 526 height 85
click at [286, 212] on textarea "Marshmallow, Puffed Rice, Chocolate Rice Cereal, Marshmallow Creme (Corn syrup,…" at bounding box center [418, 233] width 526 height 85
type textarea "Marshmallow, Puffed Rice Cereal, Chocolate Rice Cereal, Marshmallow Creme (Corn…"
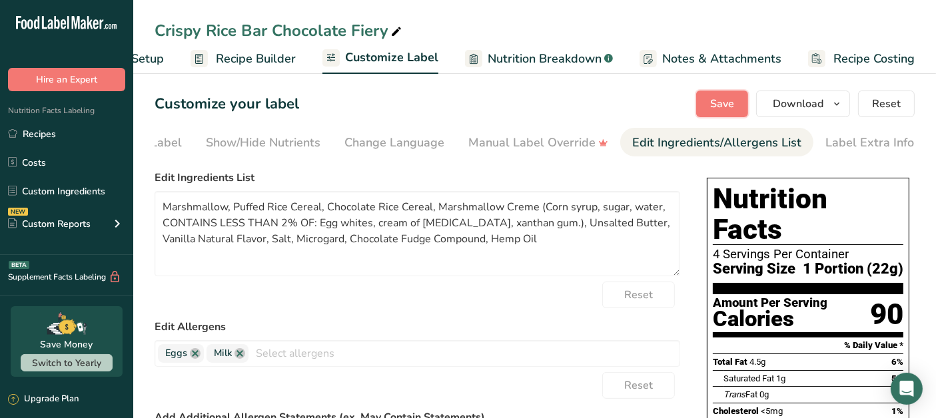
click at [743, 101] on button "Save" at bounding box center [722, 104] width 52 height 27
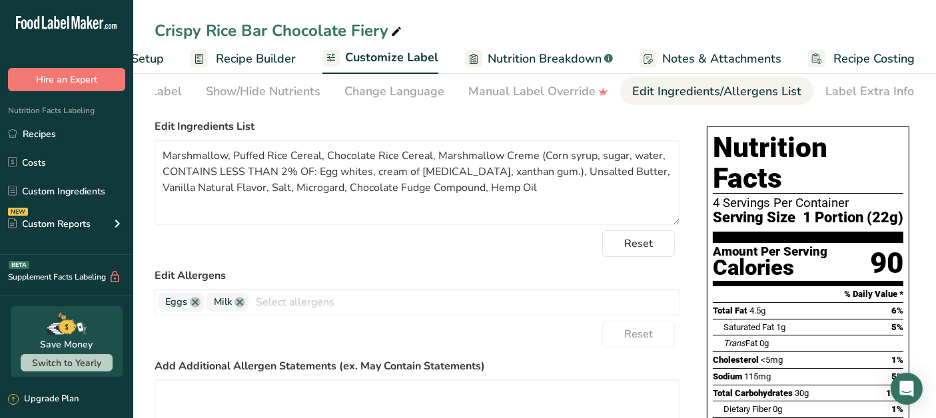
scroll to position [0, 0]
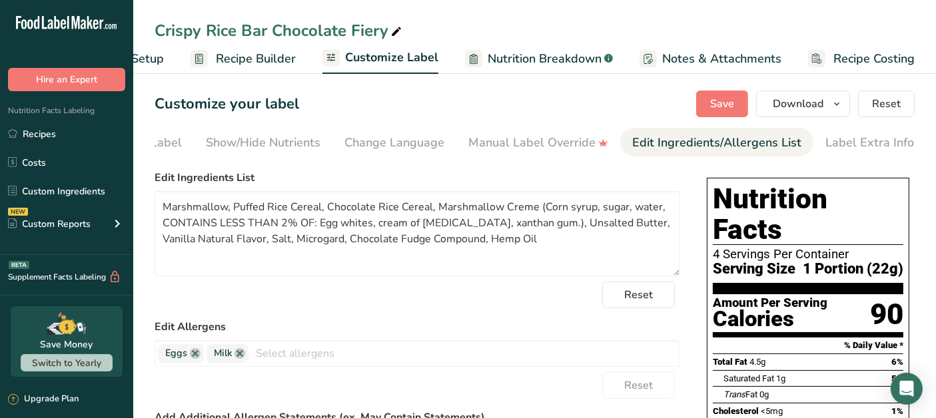
click at [59, 141] on link "Recipes" at bounding box center [66, 133] width 133 height 25
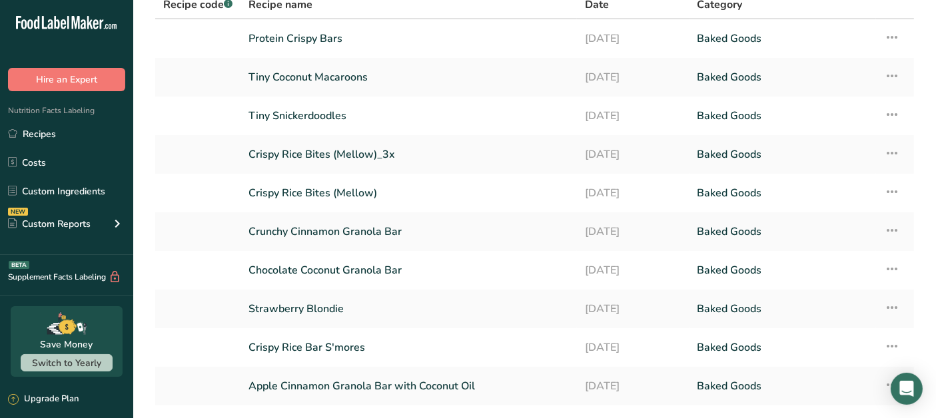
scroll to position [148, 0]
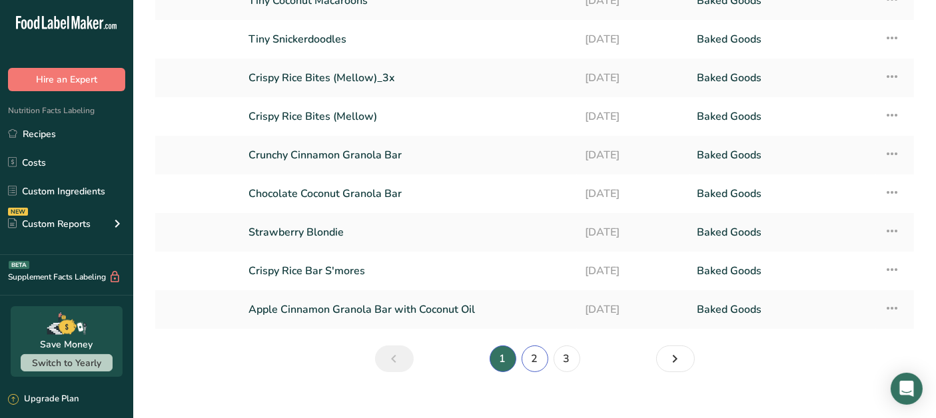
click at [534, 360] on link "2" at bounding box center [535, 359] width 27 height 27
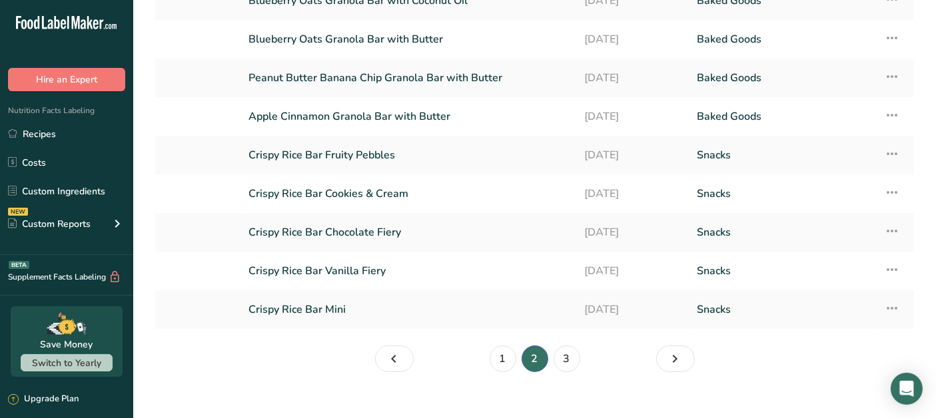
click at [367, 269] on link "Crispy Rice Bar Vanilla Fiery" at bounding box center [408, 271] width 320 height 28
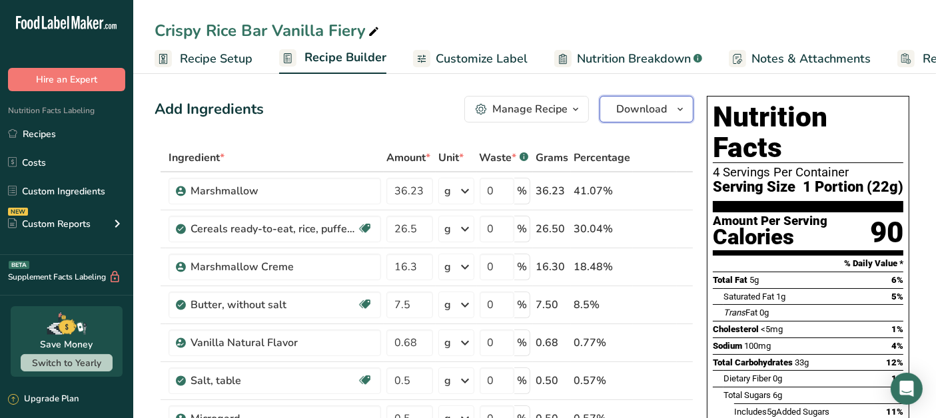
click at [635, 113] on span "Download" at bounding box center [641, 109] width 51 height 16
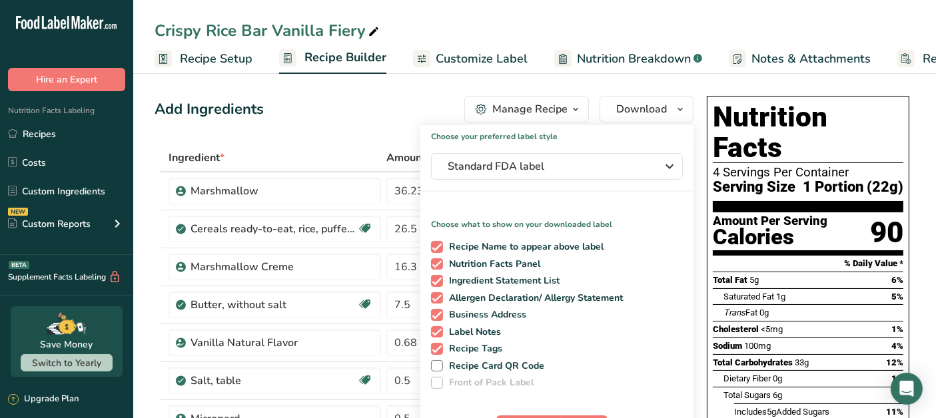
click at [440, 346] on span at bounding box center [437, 349] width 12 height 12
click at [440, 346] on input "Recipe Tags" at bounding box center [435, 348] width 9 height 9
checkbox input "false"
drag, startPoint x: 438, startPoint y: 330, endPoint x: 434, endPoint y: 319, distance: 11.4
click at [438, 330] on span at bounding box center [437, 332] width 12 height 12
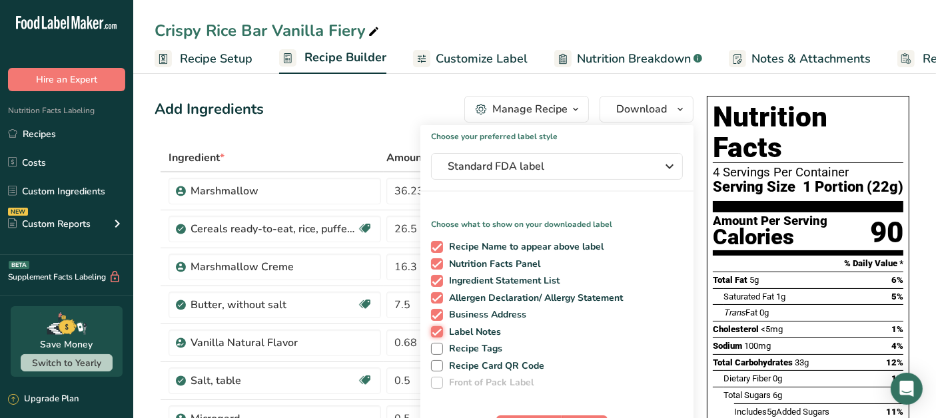
click at [438, 330] on input "Label Notes" at bounding box center [435, 332] width 9 height 9
checkbox input "false"
click at [434, 316] on span at bounding box center [437, 315] width 12 height 12
click at [434, 316] on input "Business Address" at bounding box center [435, 314] width 9 height 9
checkbox input "false"
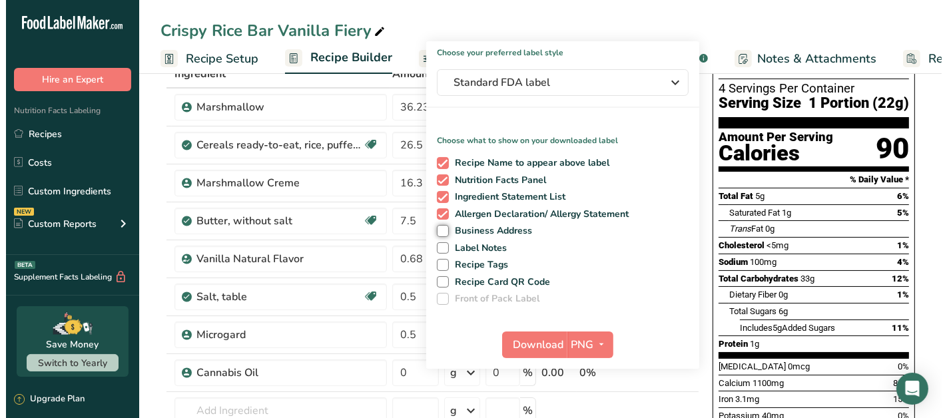
scroll to position [148, 0]
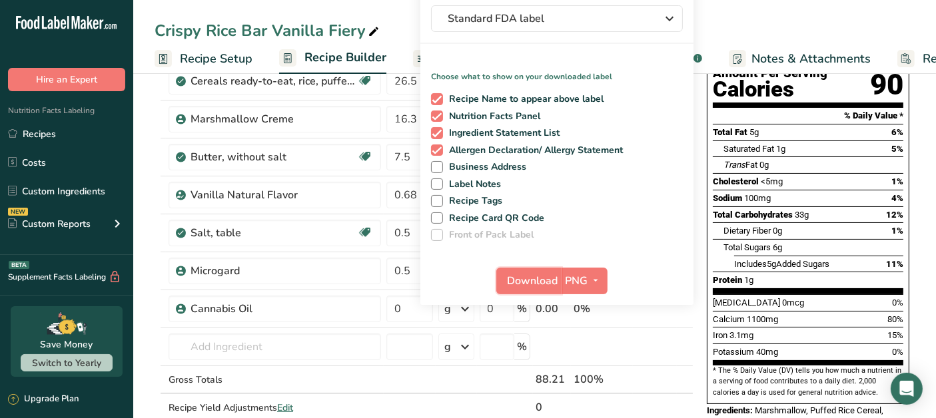
click at [533, 278] on span "Download" at bounding box center [533, 281] width 51 height 16
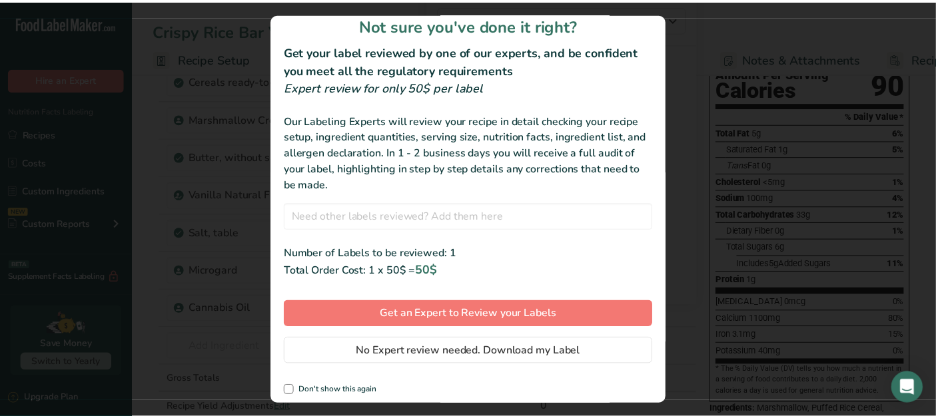
scroll to position [17, 0]
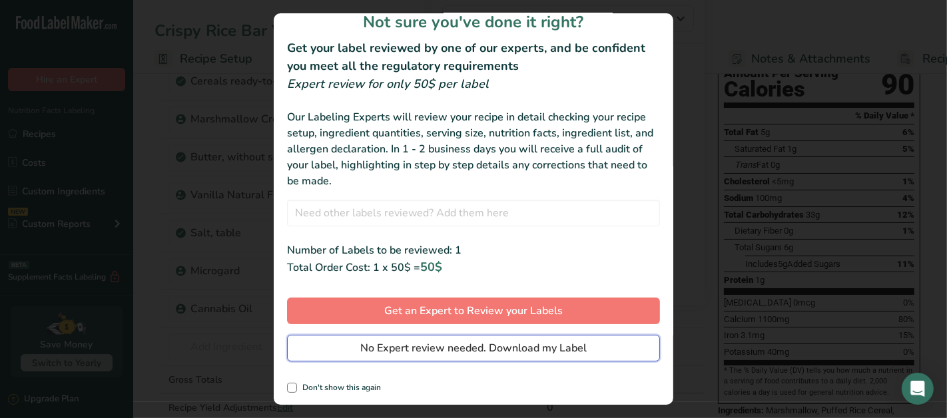
click at [408, 342] on span "No Expert review needed. Download my Label" at bounding box center [473, 348] width 226 height 16
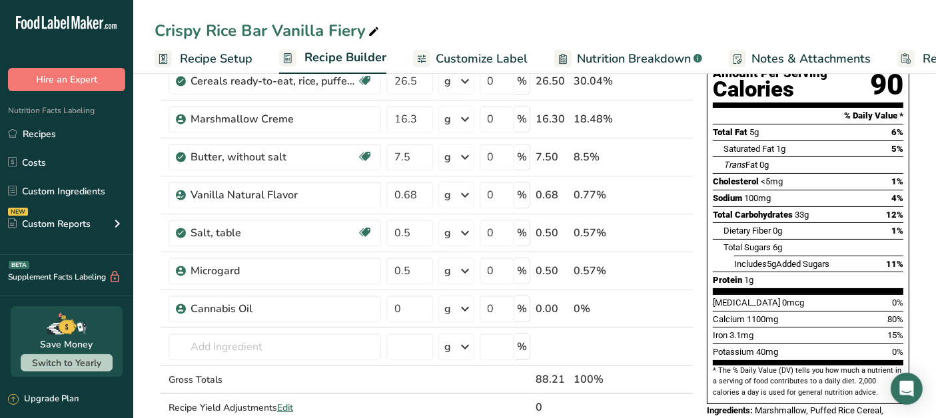
drag, startPoint x: 50, startPoint y: 131, endPoint x: 129, endPoint y: 135, distance: 78.7
click at [50, 131] on link "Recipes" at bounding box center [66, 133] width 133 height 25
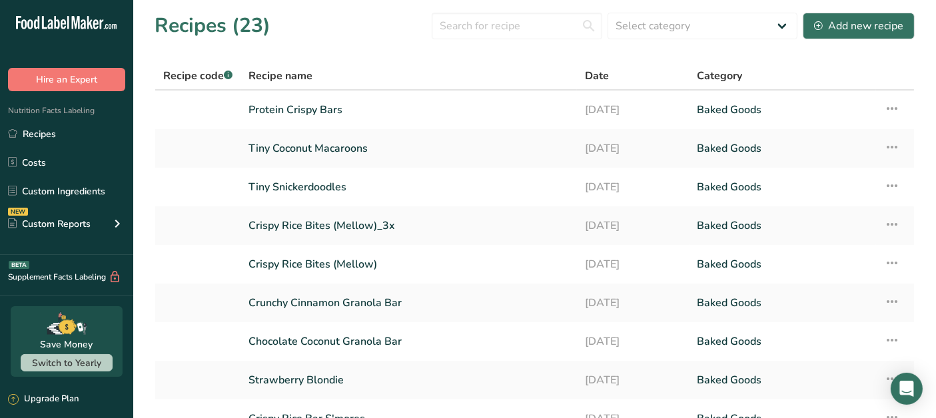
scroll to position [165, 0]
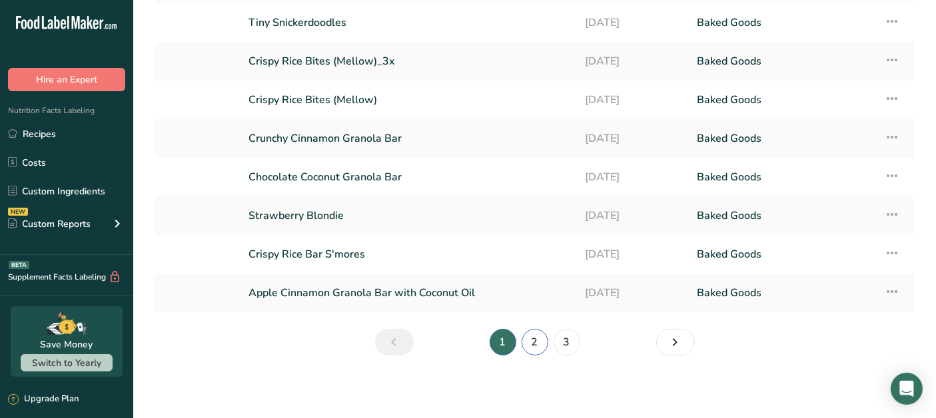
click at [534, 344] on link "2" at bounding box center [535, 342] width 27 height 27
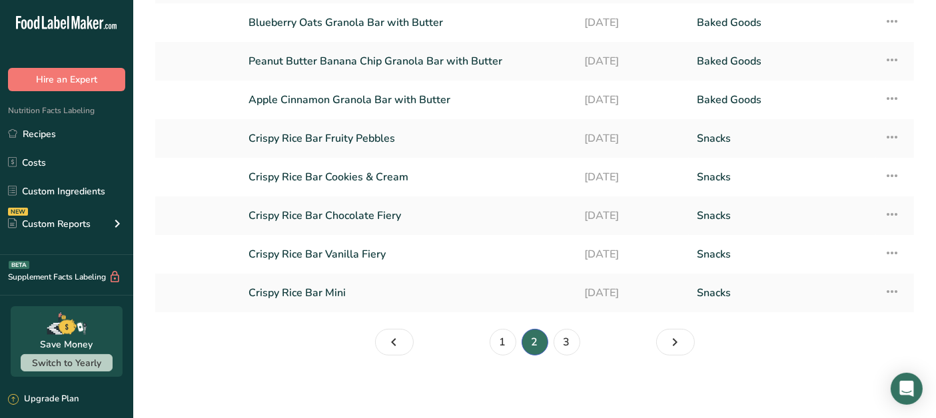
click at [382, 212] on link "Crispy Rice Bar Chocolate Fiery" at bounding box center [408, 216] width 320 height 28
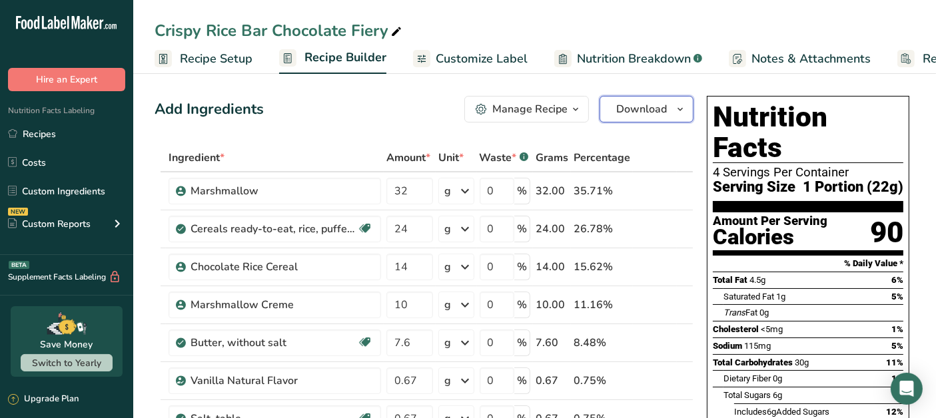
click at [646, 114] on span "Download" at bounding box center [641, 109] width 51 height 16
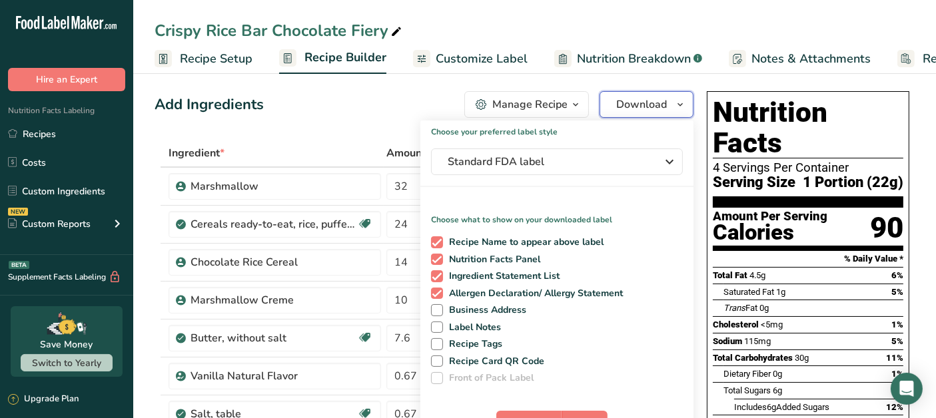
scroll to position [74, 0]
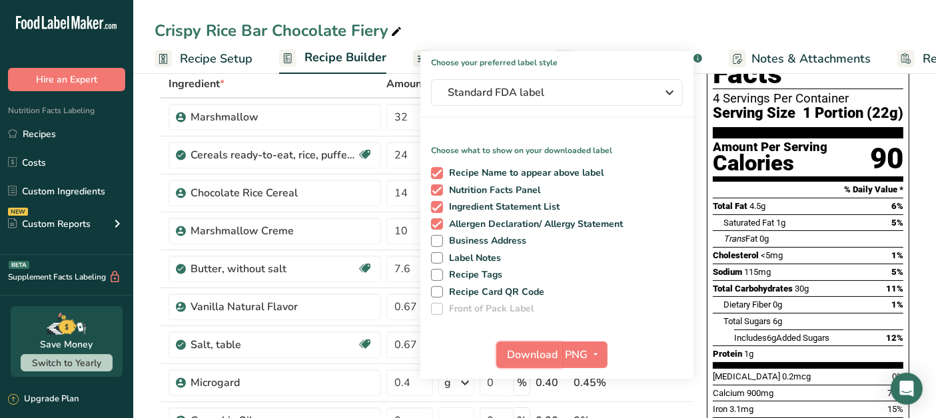
click at [524, 349] on span "Download" at bounding box center [533, 355] width 51 height 16
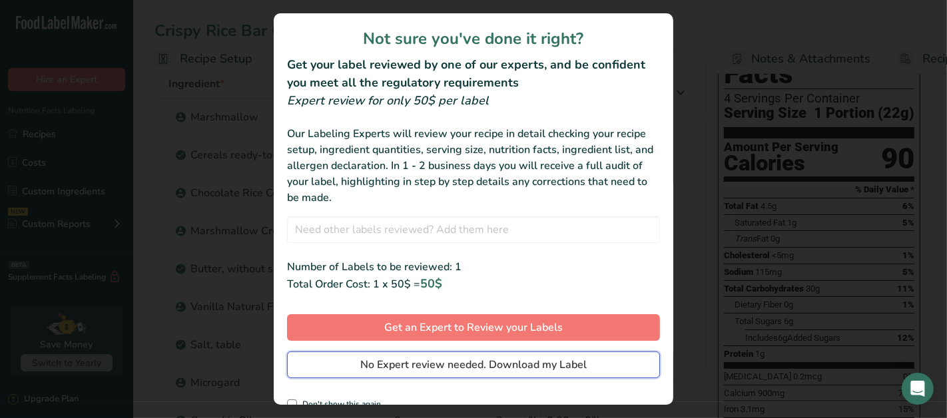
click at [329, 367] on button "No Expert review needed. Download my Label" at bounding box center [473, 365] width 373 height 27
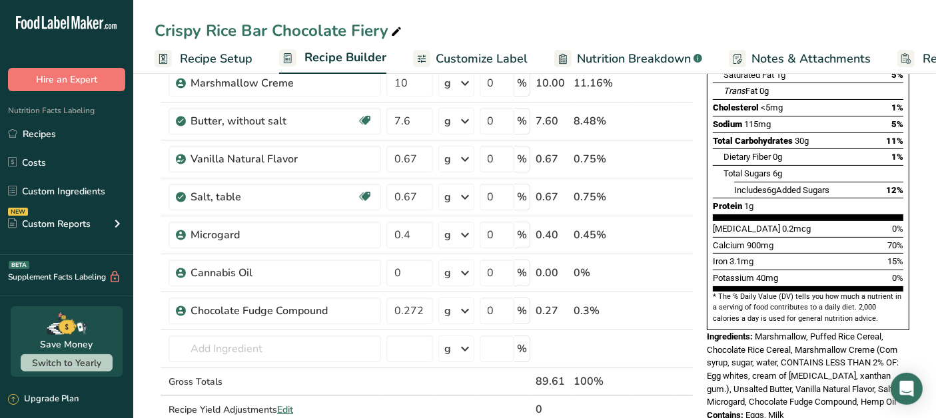
scroll to position [0, 0]
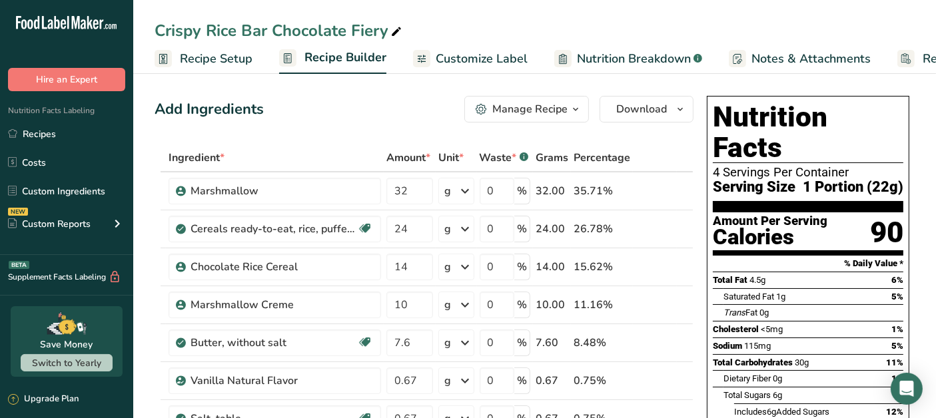
click at [49, 141] on link "Recipes" at bounding box center [66, 133] width 133 height 25
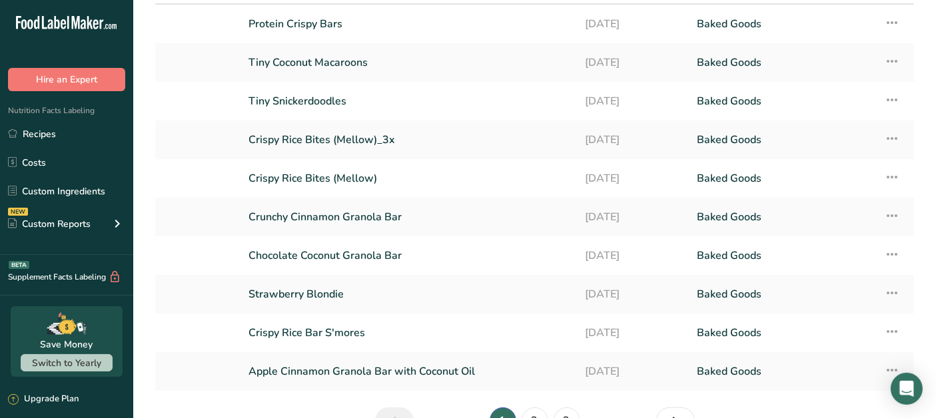
scroll to position [165, 0]
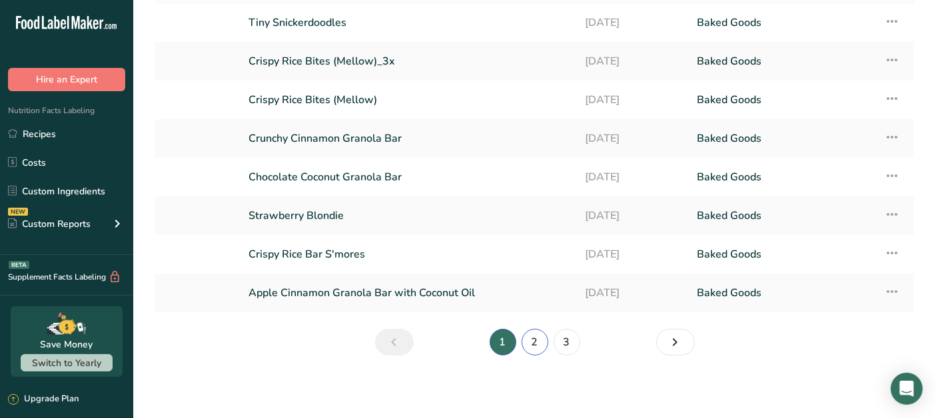
click at [542, 338] on link "2" at bounding box center [535, 342] width 27 height 27
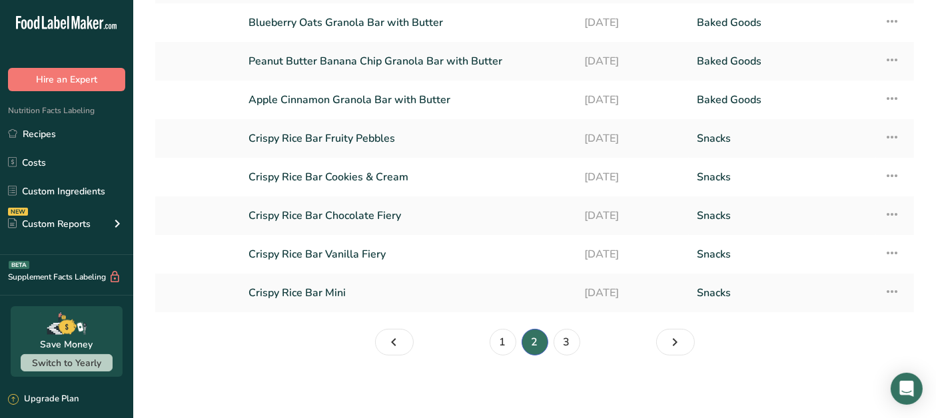
click at [392, 177] on link "Crispy Rice Bar Cookies & Cream" at bounding box center [408, 177] width 320 height 28
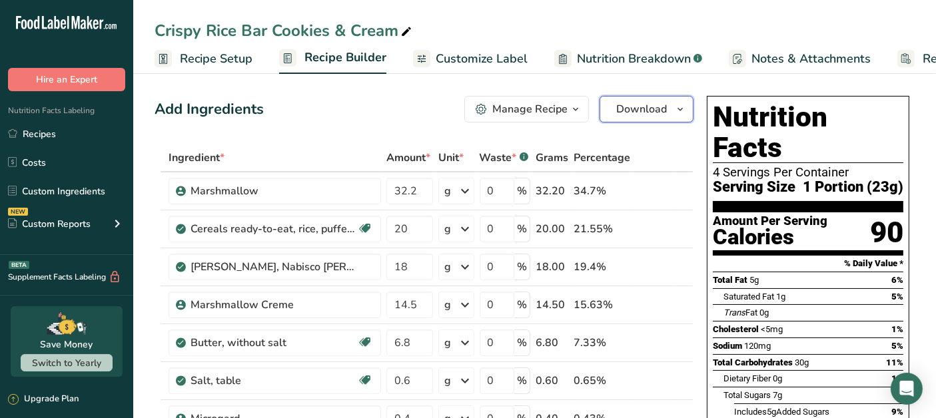
click at [621, 117] on button "Download" at bounding box center [647, 109] width 94 height 27
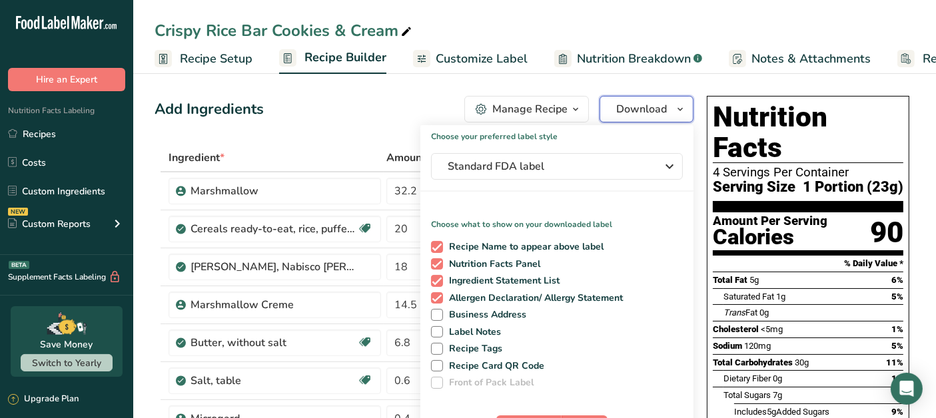
scroll to position [148, 0]
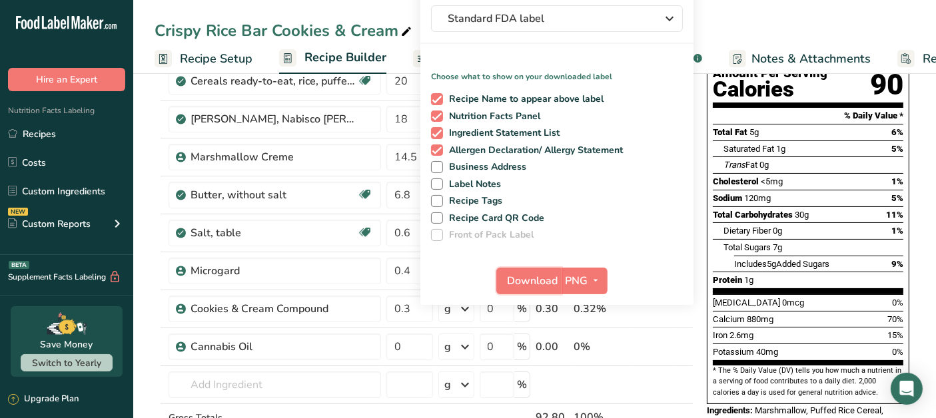
click at [525, 281] on span "Download" at bounding box center [533, 281] width 51 height 16
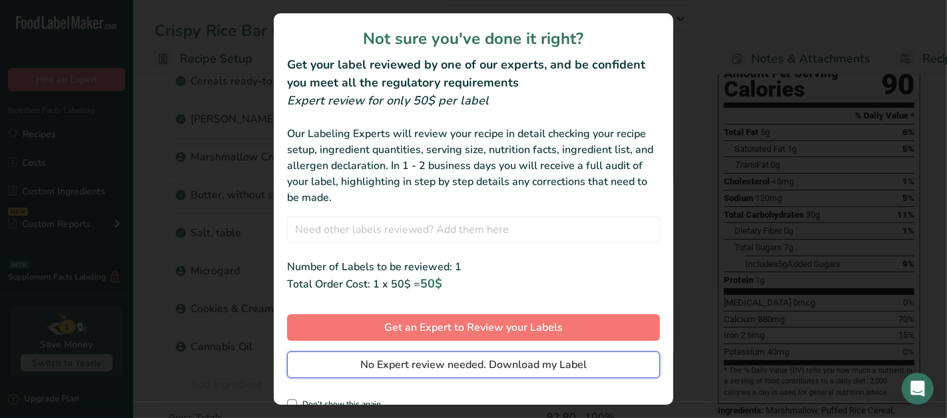
click at [348, 368] on button "No Expert review needed. Download my Label" at bounding box center [473, 365] width 373 height 27
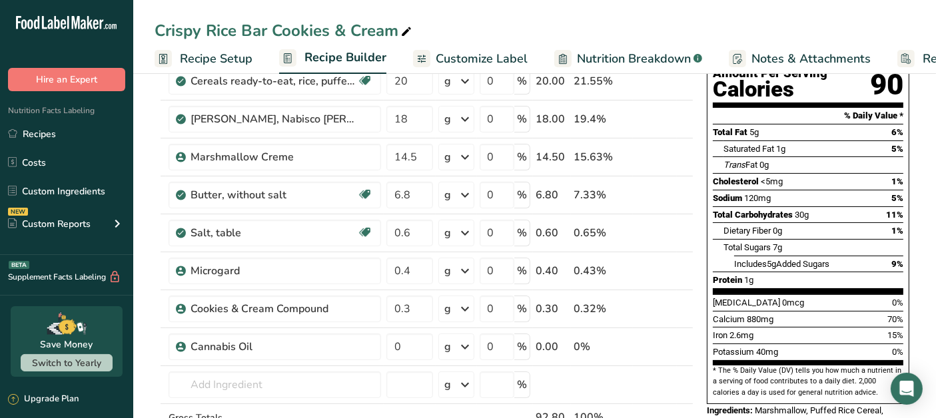
drag, startPoint x: 49, startPoint y: 135, endPoint x: 469, endPoint y: 143, distance: 419.7
click at [49, 135] on link "Recipes" at bounding box center [66, 133] width 133 height 25
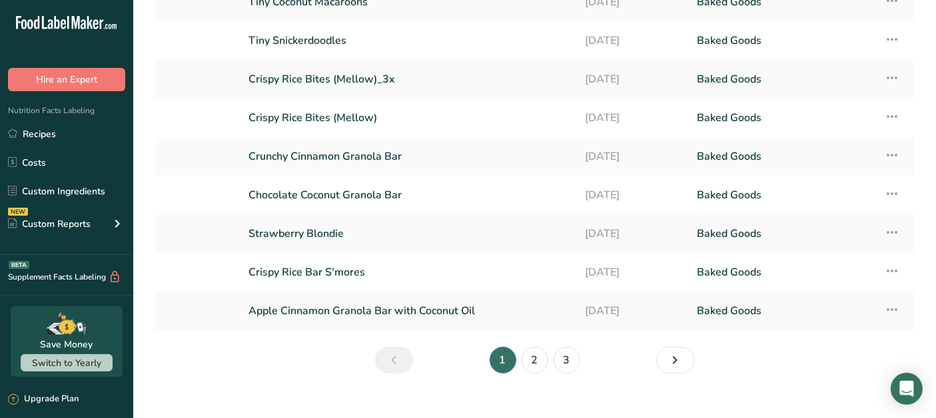
scroll to position [165, 0]
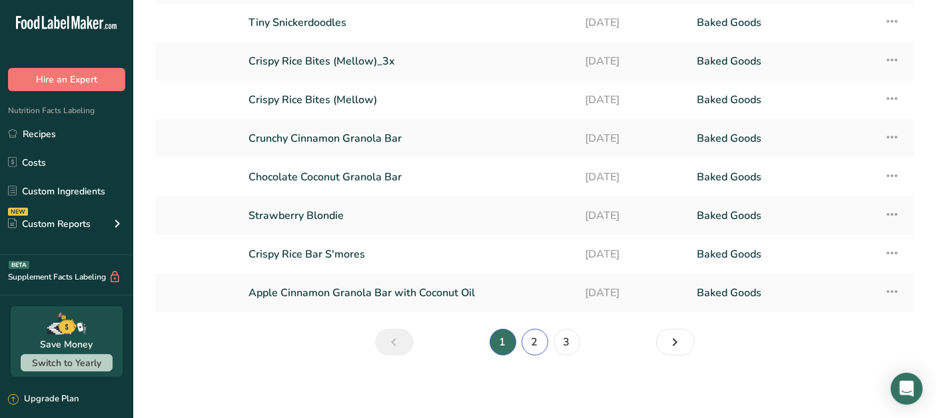
click at [538, 343] on link "2" at bounding box center [535, 342] width 27 height 27
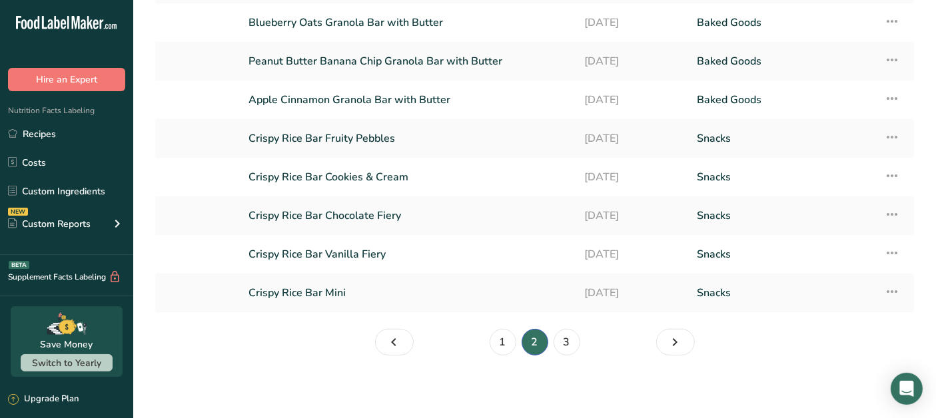
click at [373, 149] on link "Crispy Rice Bar Fruity Pebbles" at bounding box center [408, 139] width 320 height 28
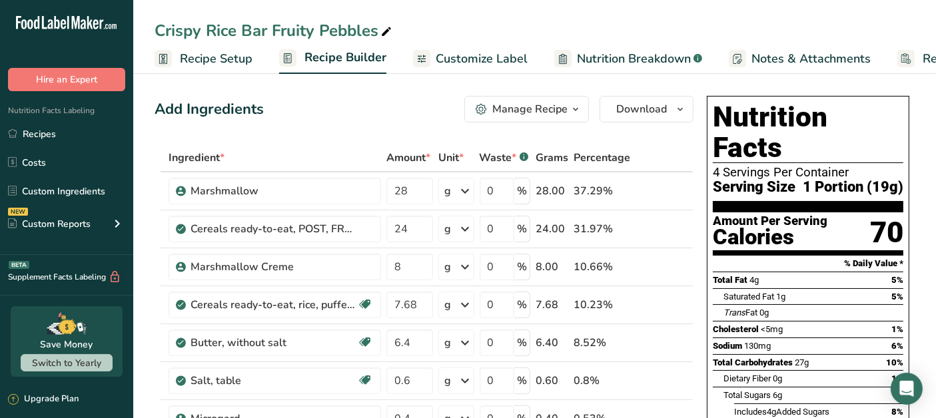
click at [470, 57] on span "Customize Label" at bounding box center [482, 59] width 92 height 18
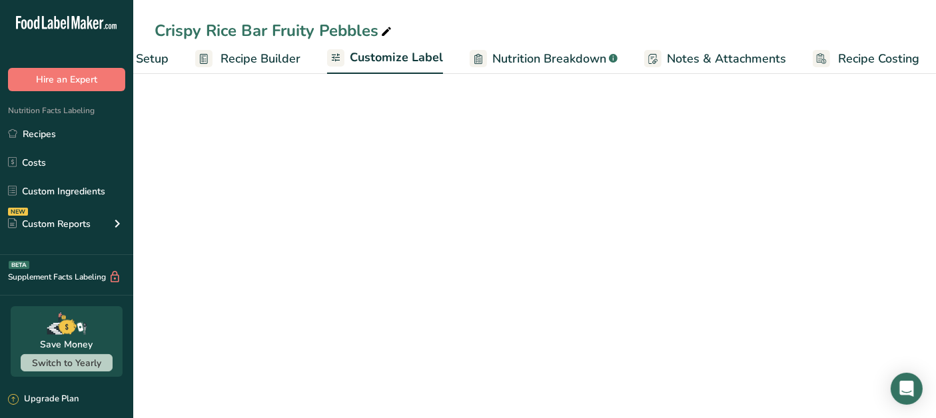
scroll to position [0, 89]
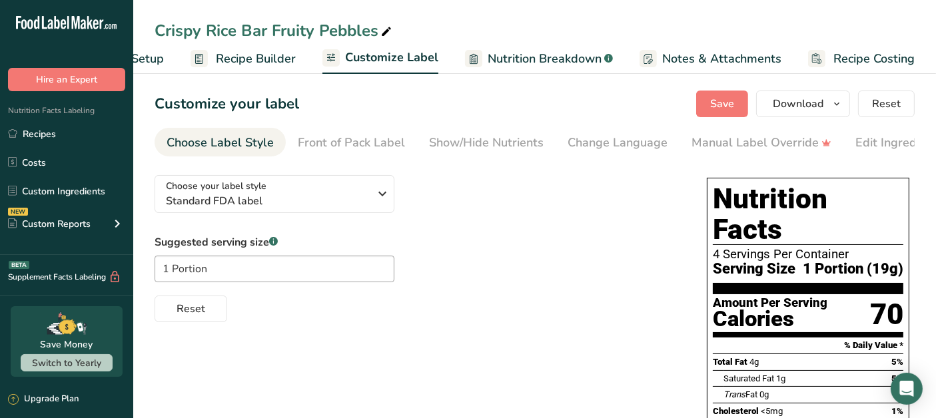
click at [893, 147] on div "Edit Ingredients/Allergens List" at bounding box center [939, 143] width 169 height 18
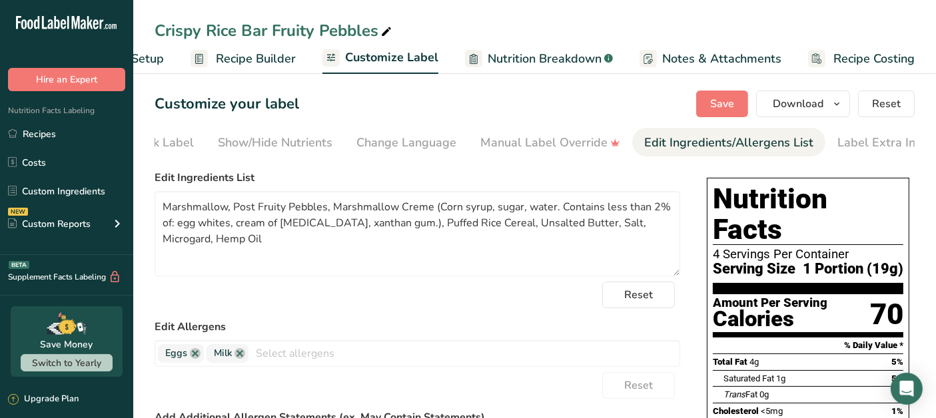
scroll to position [0, 223]
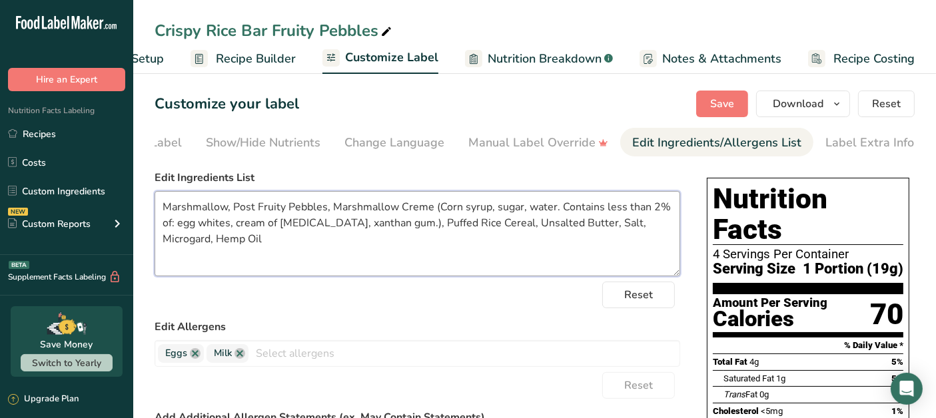
click at [324, 211] on textarea "Marshmallow, Post Fruity Pebbles, Marshmallow Creme (Corn syrup, sugar, water. …" at bounding box center [418, 233] width 526 height 85
type textarea "Marshmallow, Post Fruity Pebbles Cereal, Marshmallow Creme (Corn syrup, sugar, …"
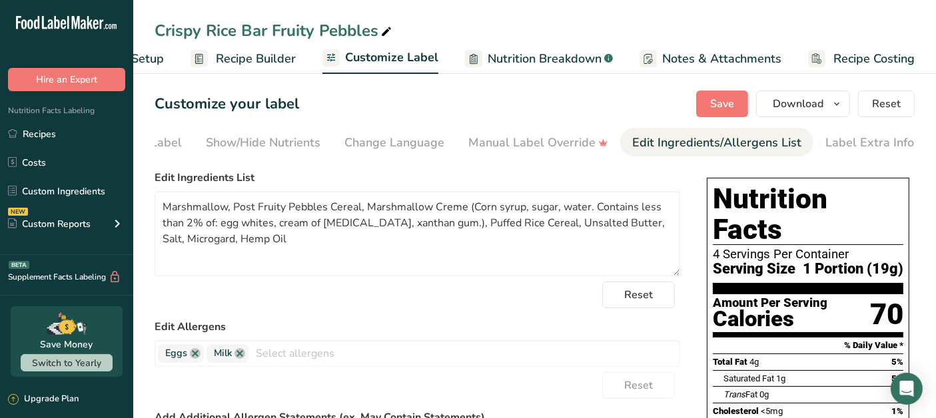
click at [350, 177] on label "Edit Ingredients List" at bounding box center [418, 178] width 526 height 16
click at [719, 92] on button "Save" at bounding box center [722, 104] width 52 height 27
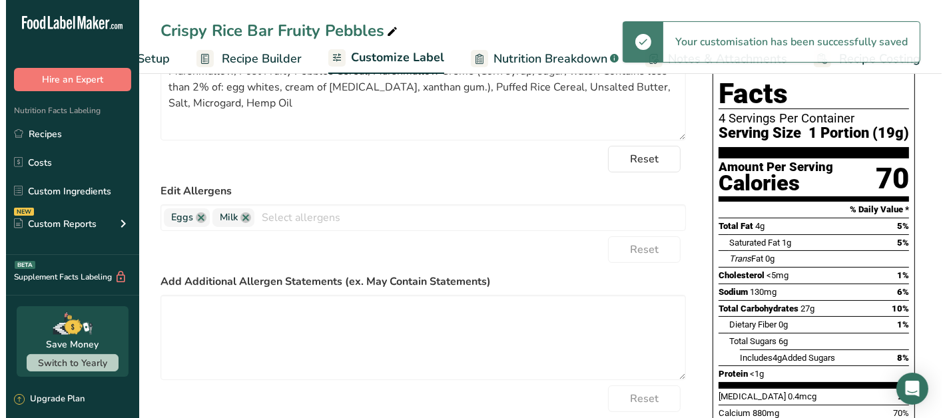
scroll to position [0, 0]
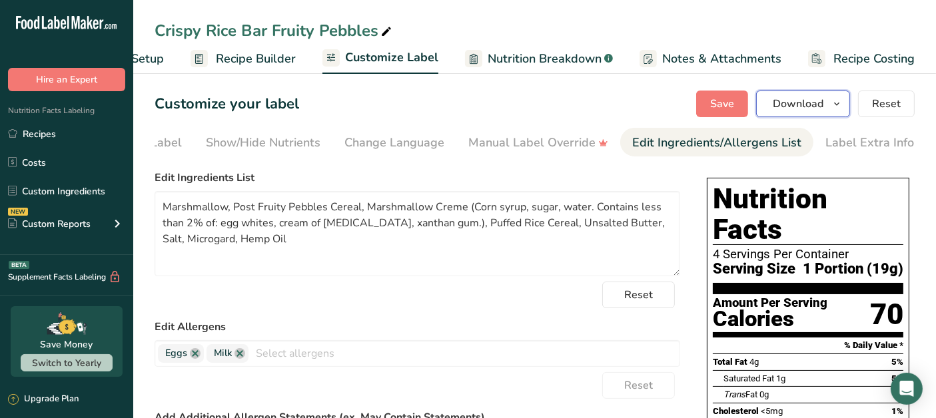
click at [805, 104] on span "Download" at bounding box center [798, 104] width 51 height 16
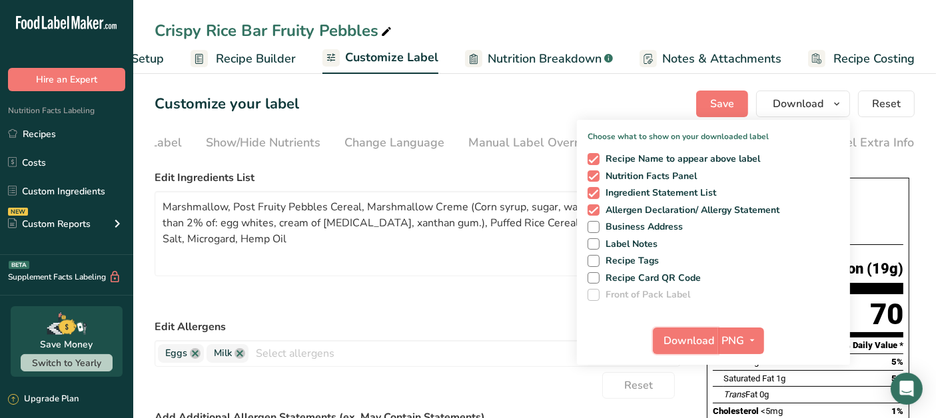
click at [709, 338] on span "Download" at bounding box center [689, 341] width 51 height 16
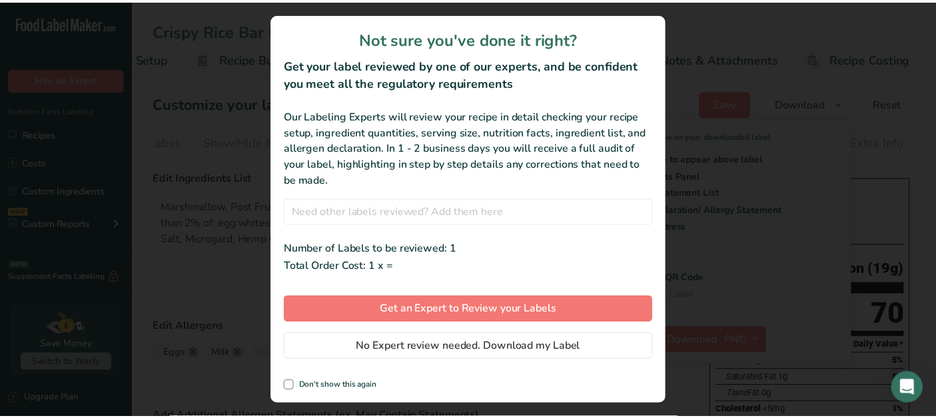
scroll to position [0, 77]
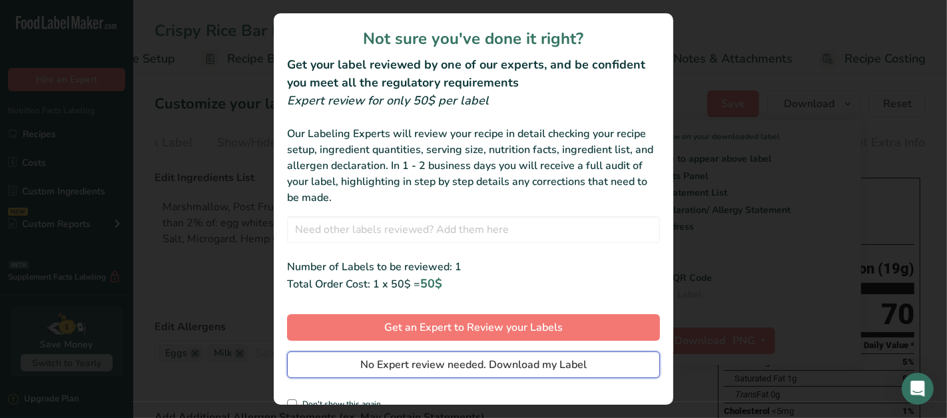
click at [329, 362] on button "No Expert review needed. Download my Label" at bounding box center [473, 365] width 373 height 27
